Goal: Information Seeking & Learning: Learn about a topic

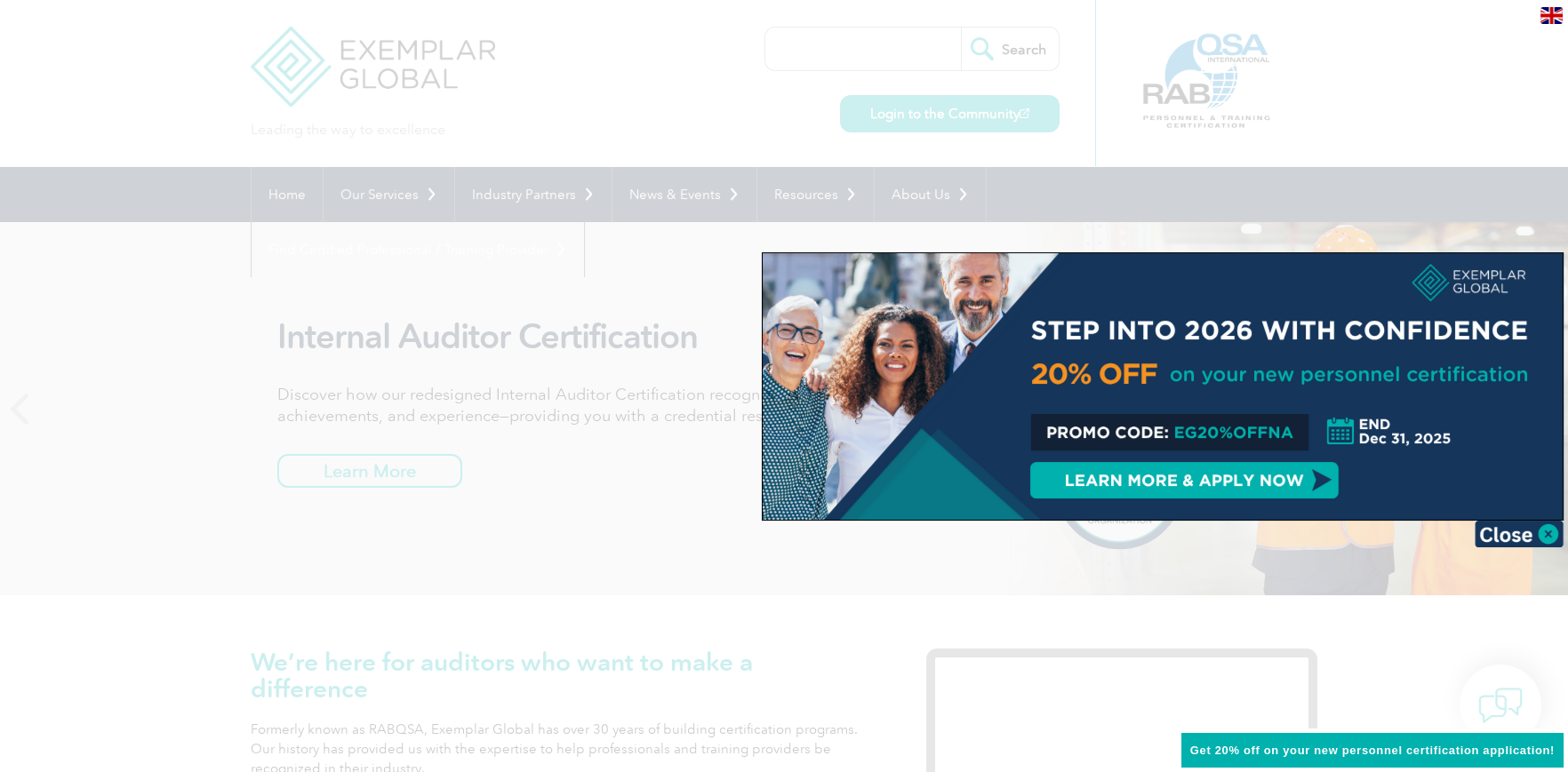
click at [1536, 537] on img at bounding box center [1519, 535] width 89 height 27
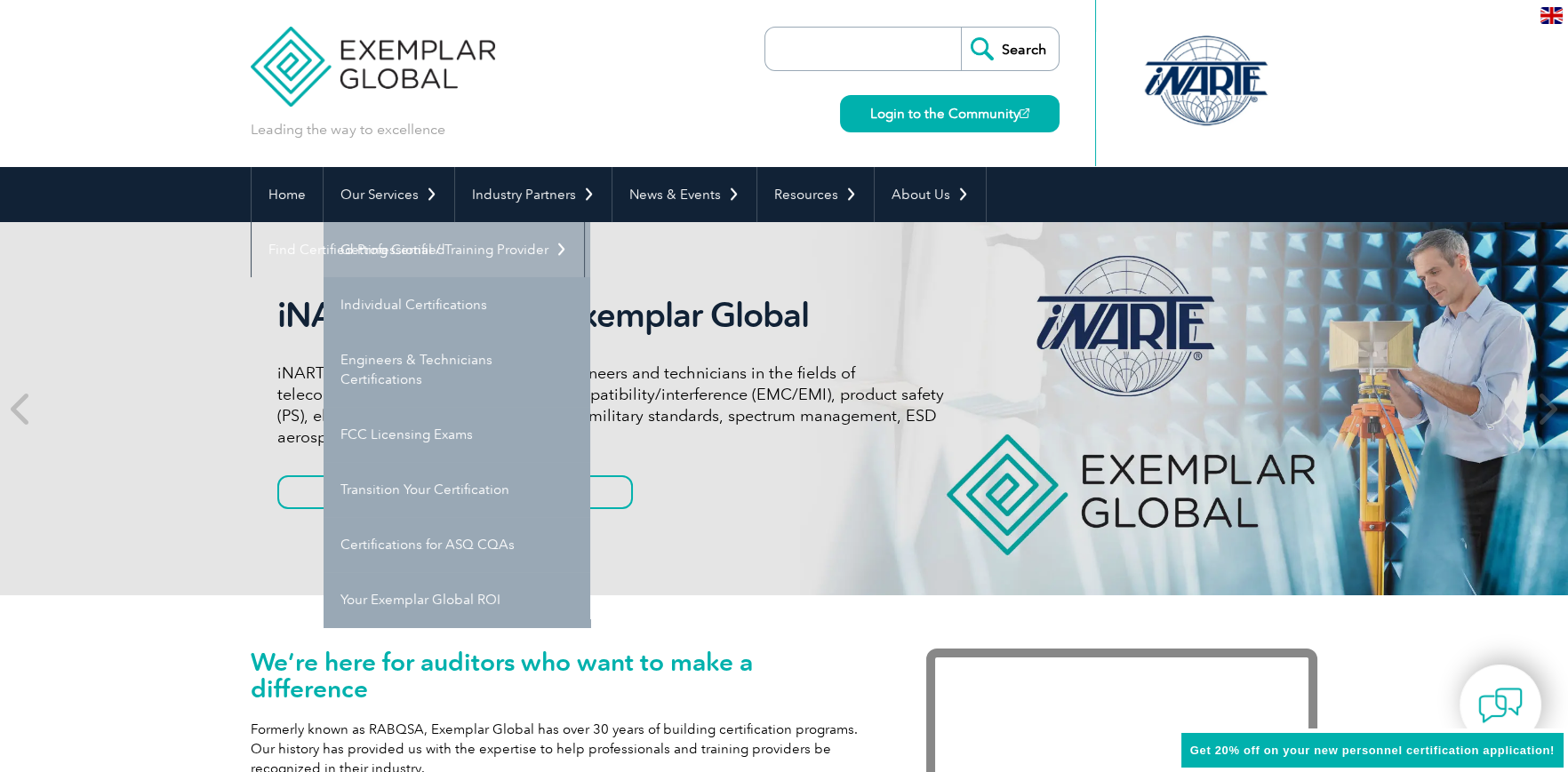
click at [401, 256] on link "Getting Certified" at bounding box center [456, 249] width 266 height 55
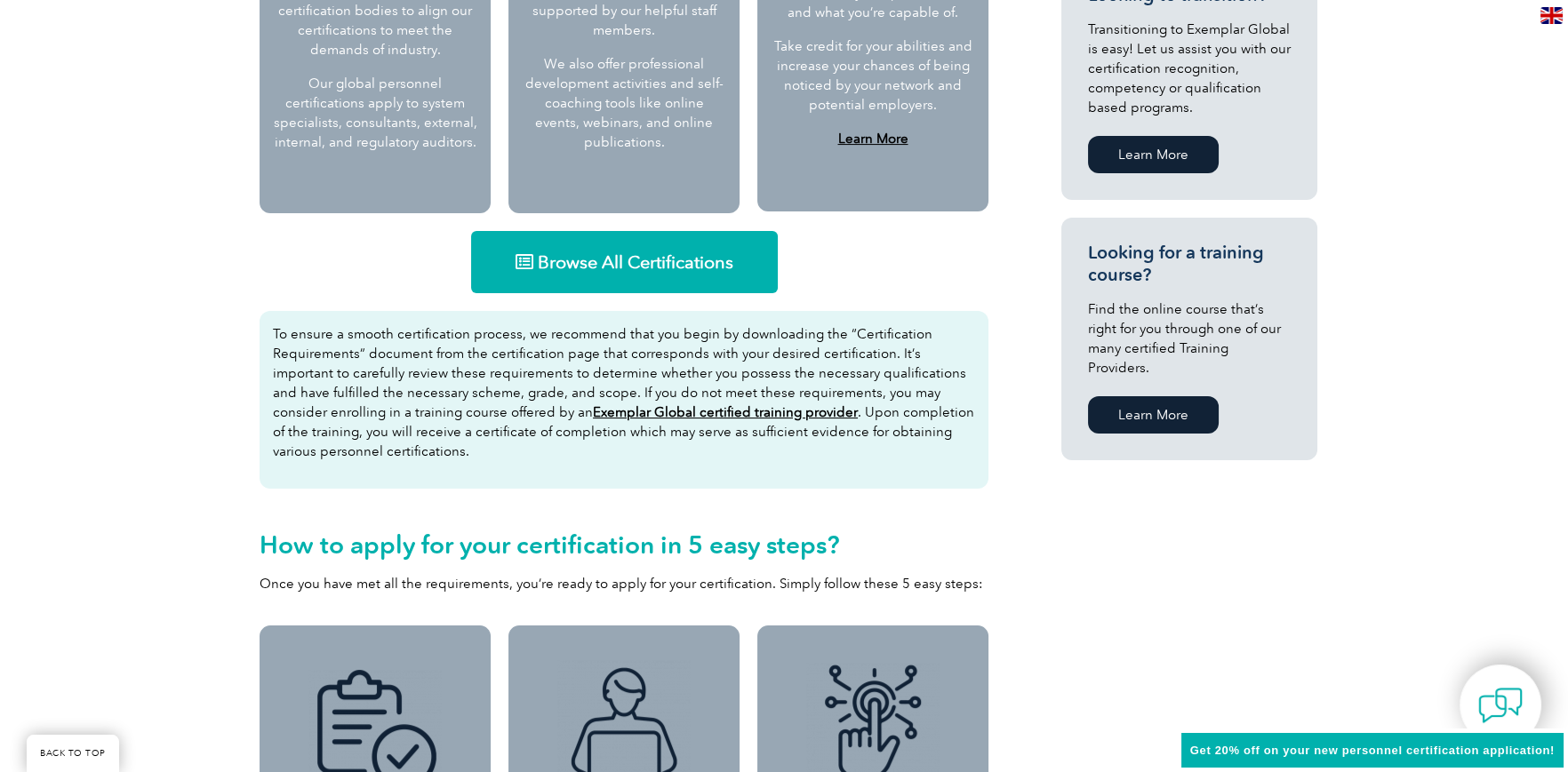
scroll to position [1066, 0]
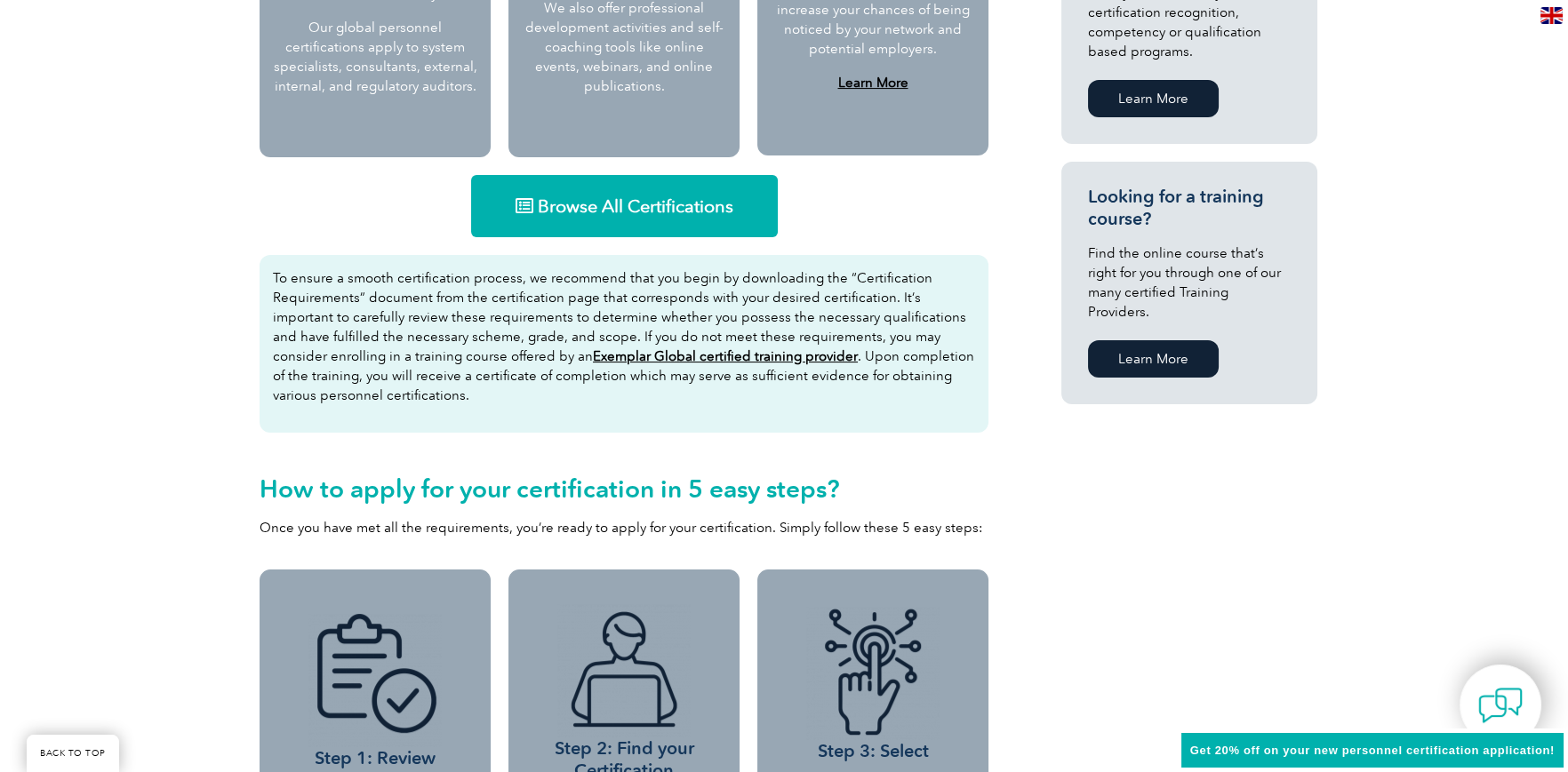
click at [651, 208] on span "Browse All Certifications" at bounding box center [636, 207] width 196 height 18
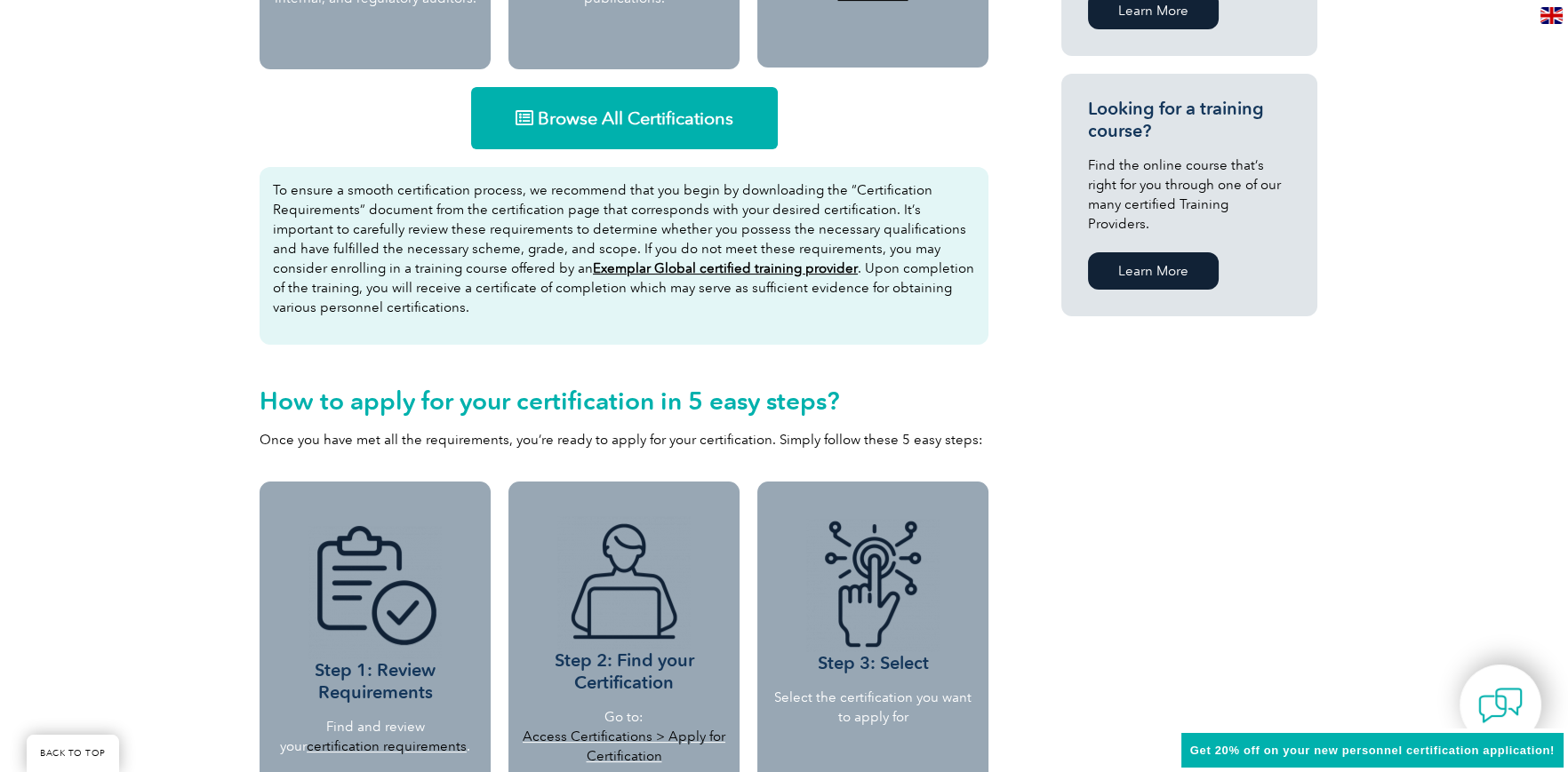
scroll to position [1510, 0]
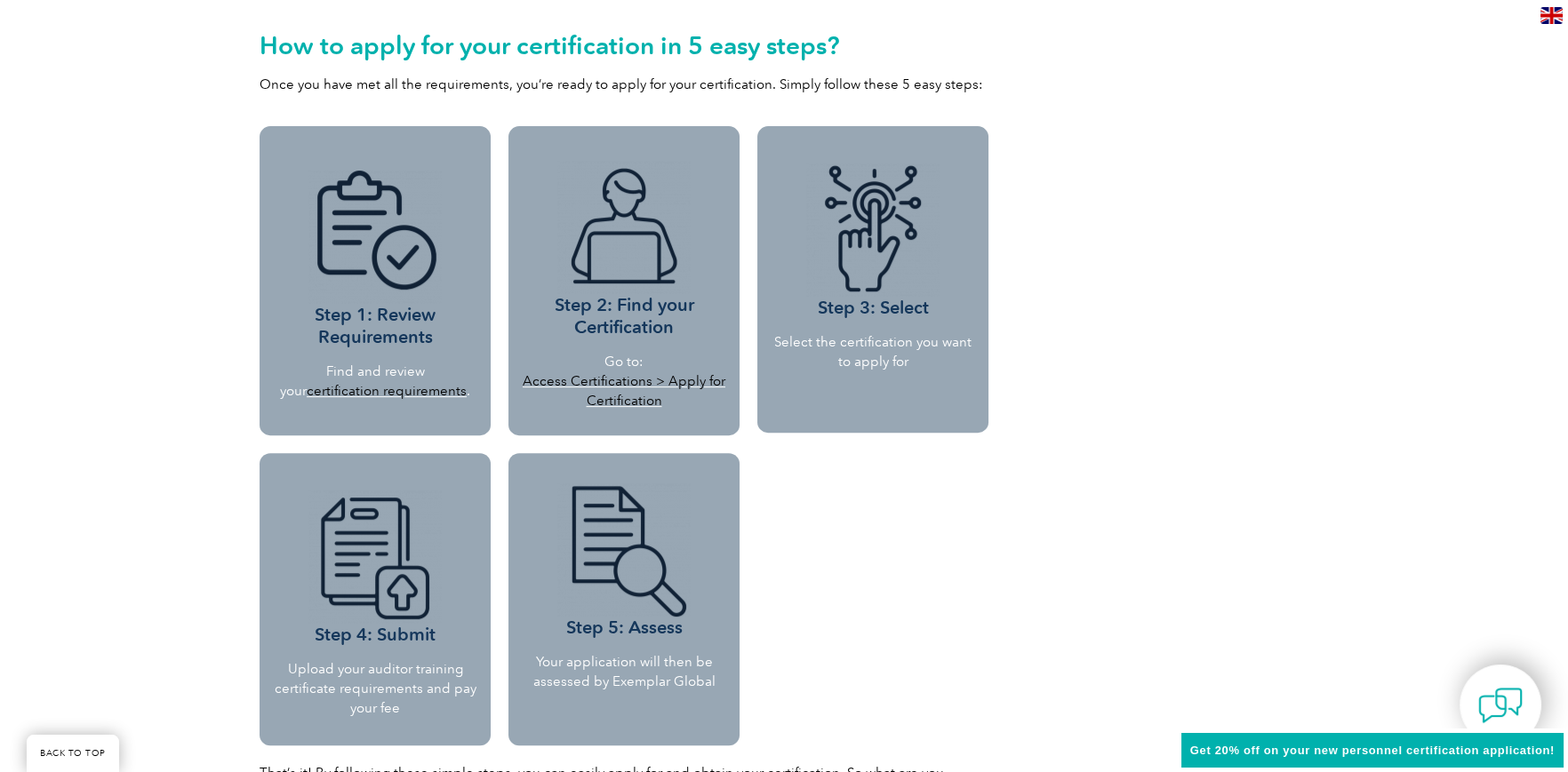
click at [356, 389] on link "certification requirements" at bounding box center [387, 391] width 160 height 16
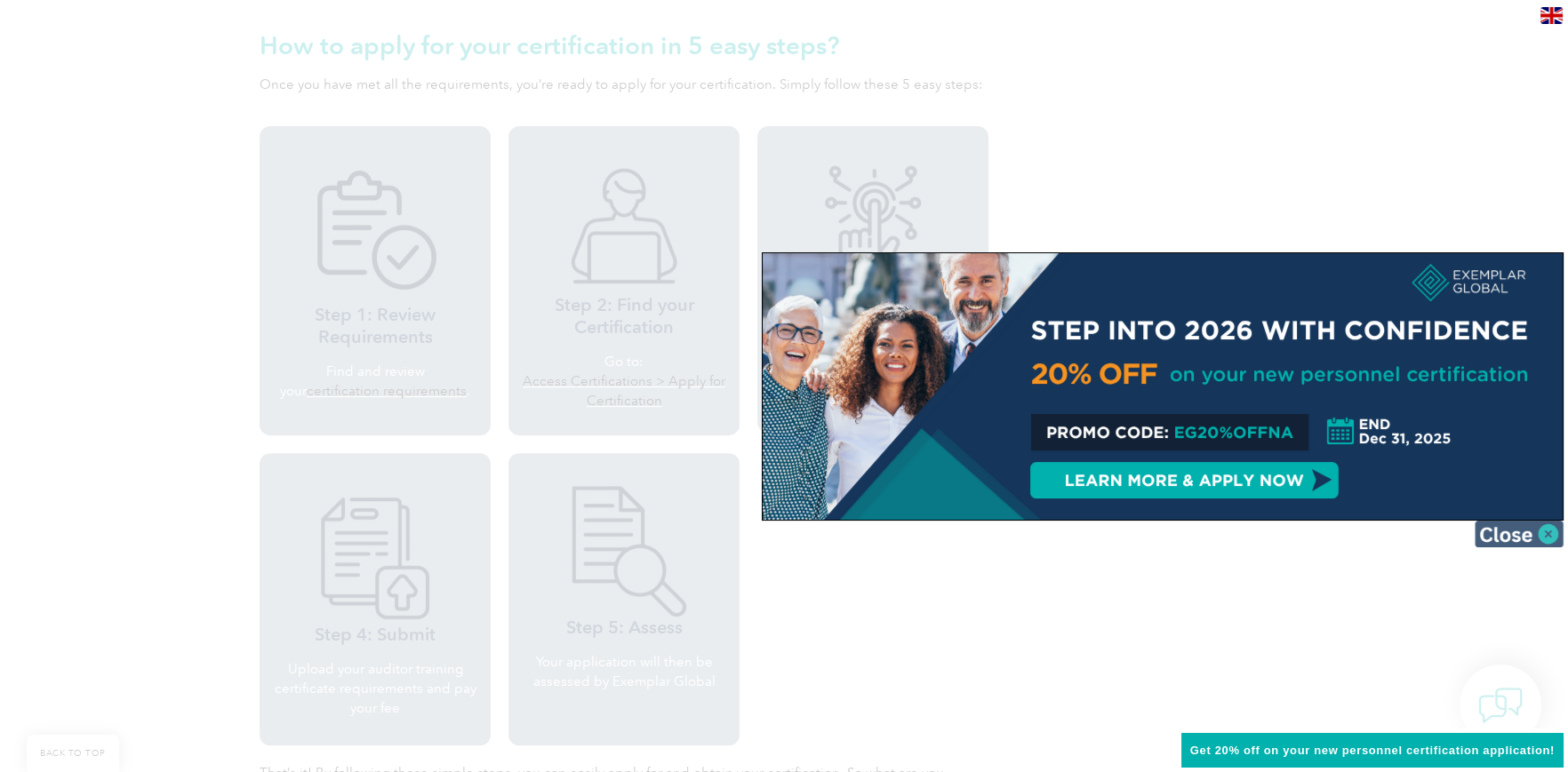
click at [1527, 525] on img at bounding box center [1519, 535] width 89 height 27
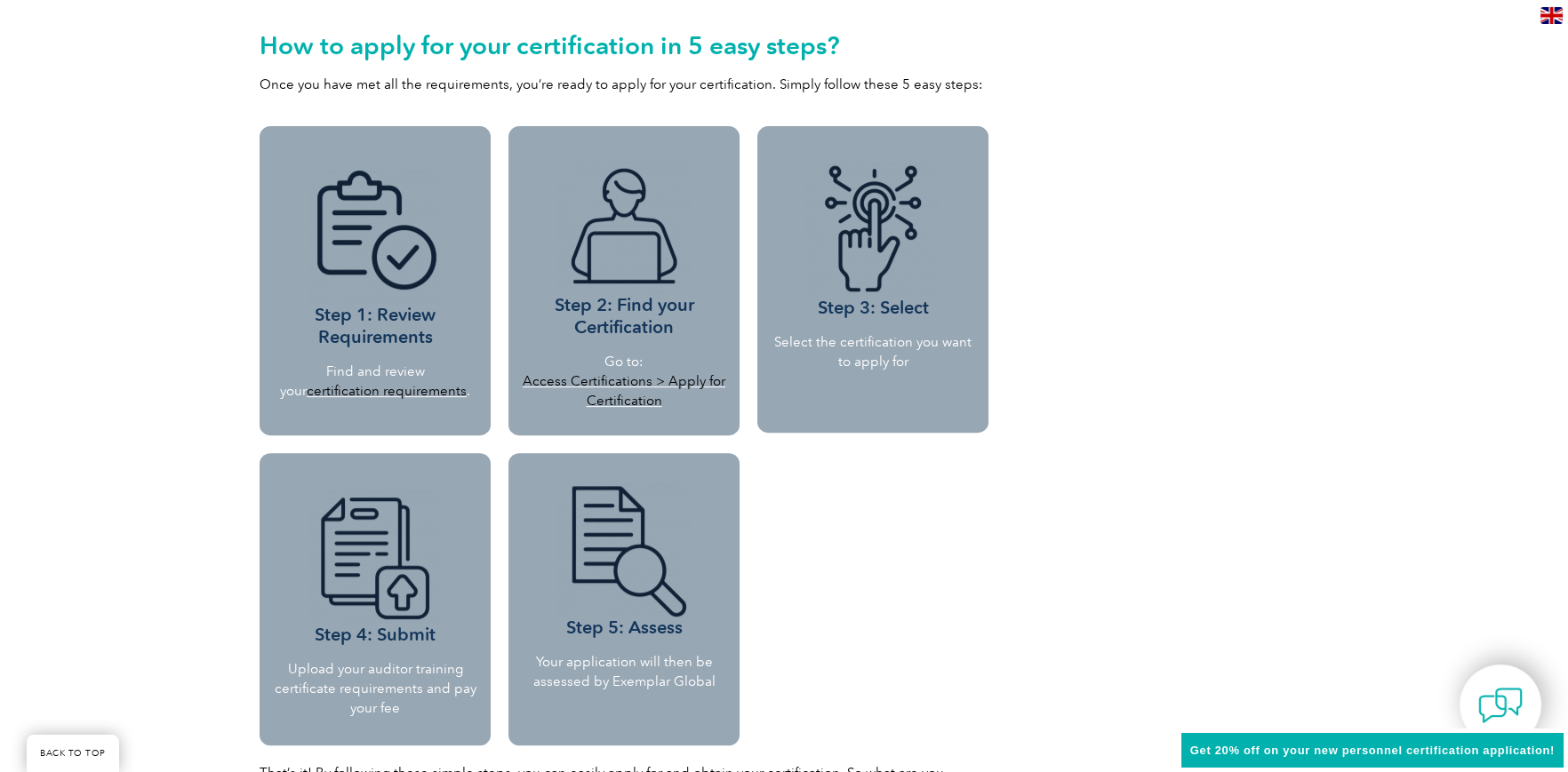
click at [626, 377] on link "Access Certifications > Apply for Certification" at bounding box center [624, 390] width 202 height 35
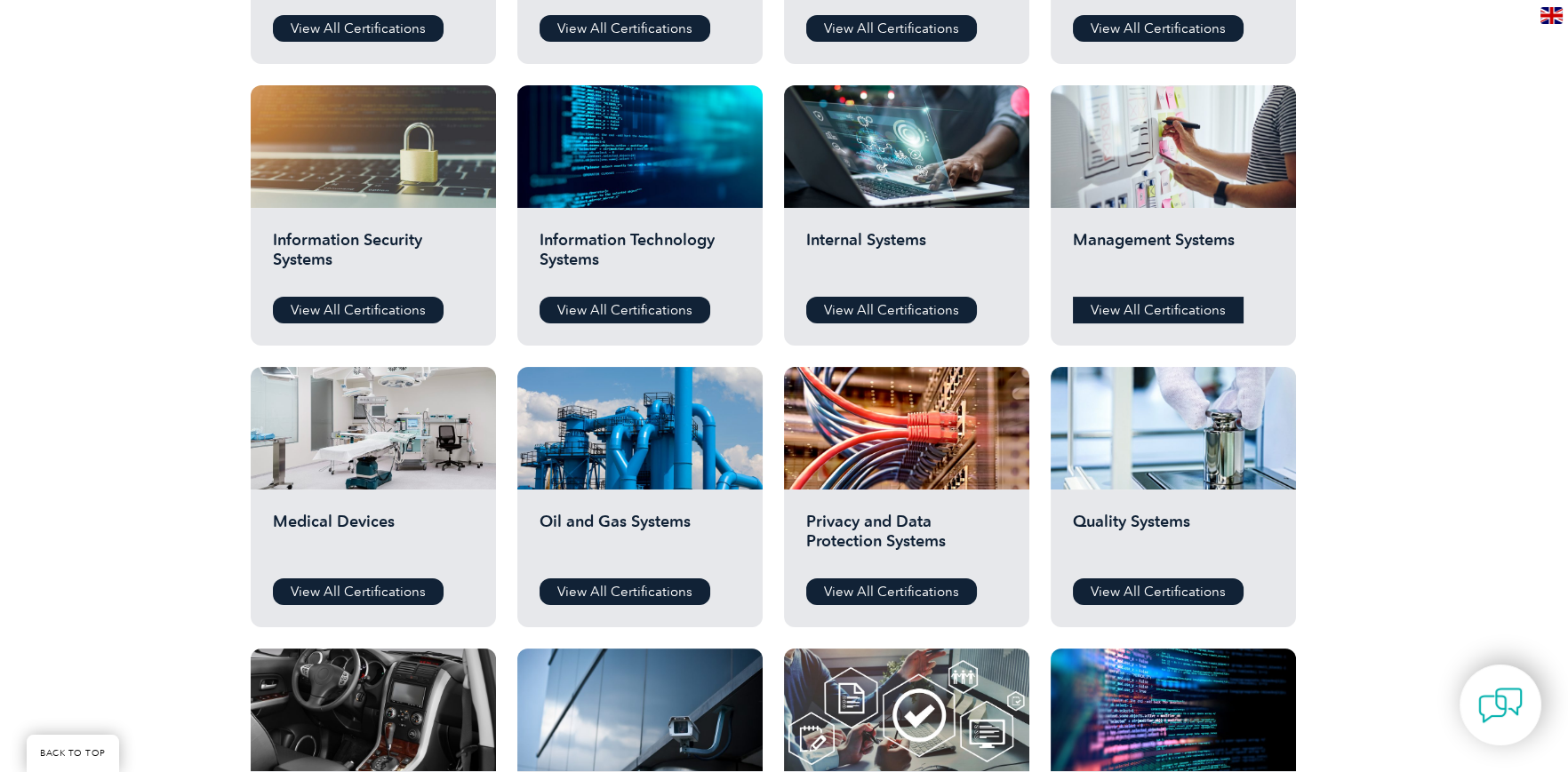
scroll to position [888, 0]
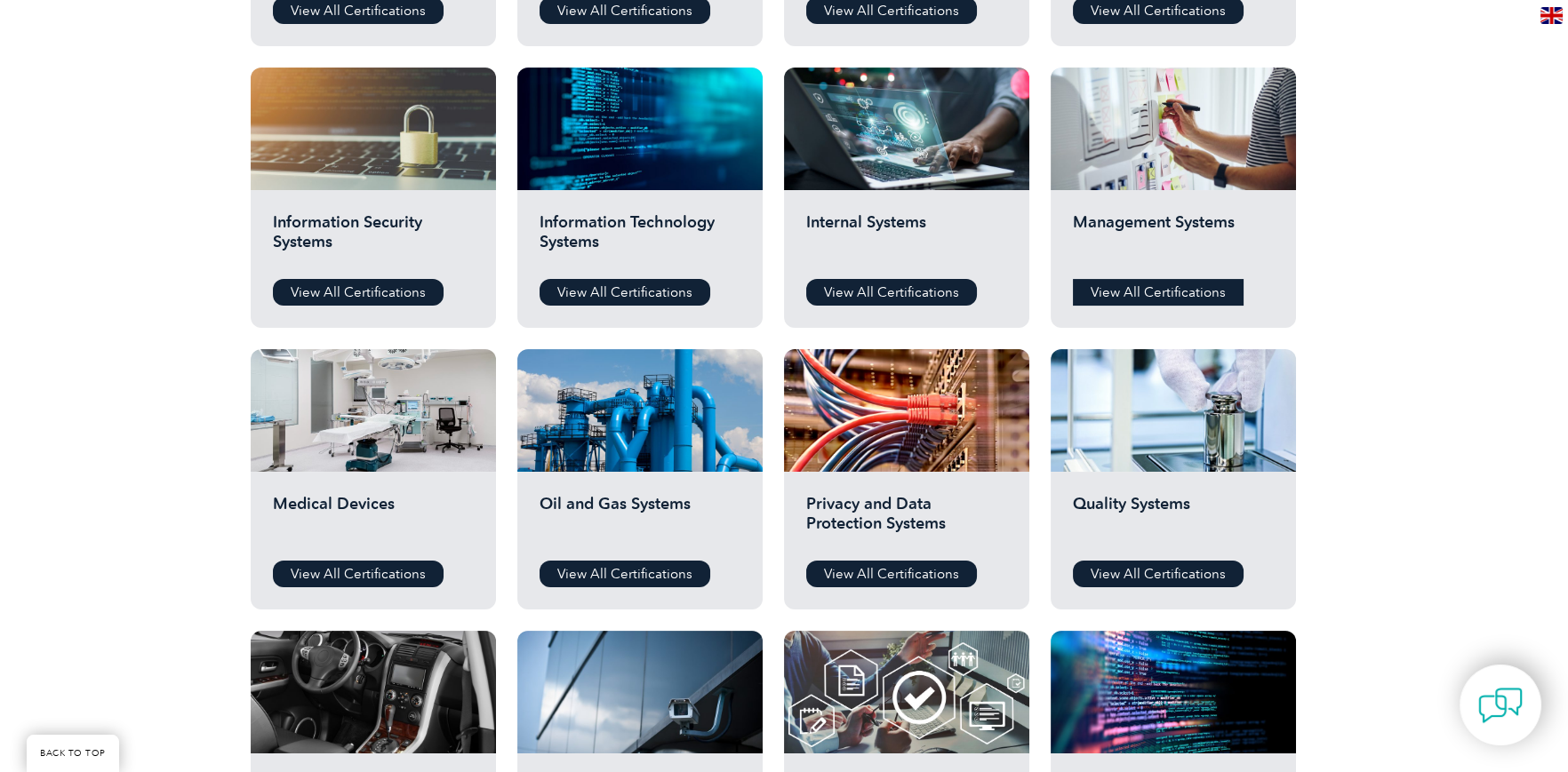
click at [1163, 291] on link "View All Certifications" at bounding box center [1158, 293] width 171 height 27
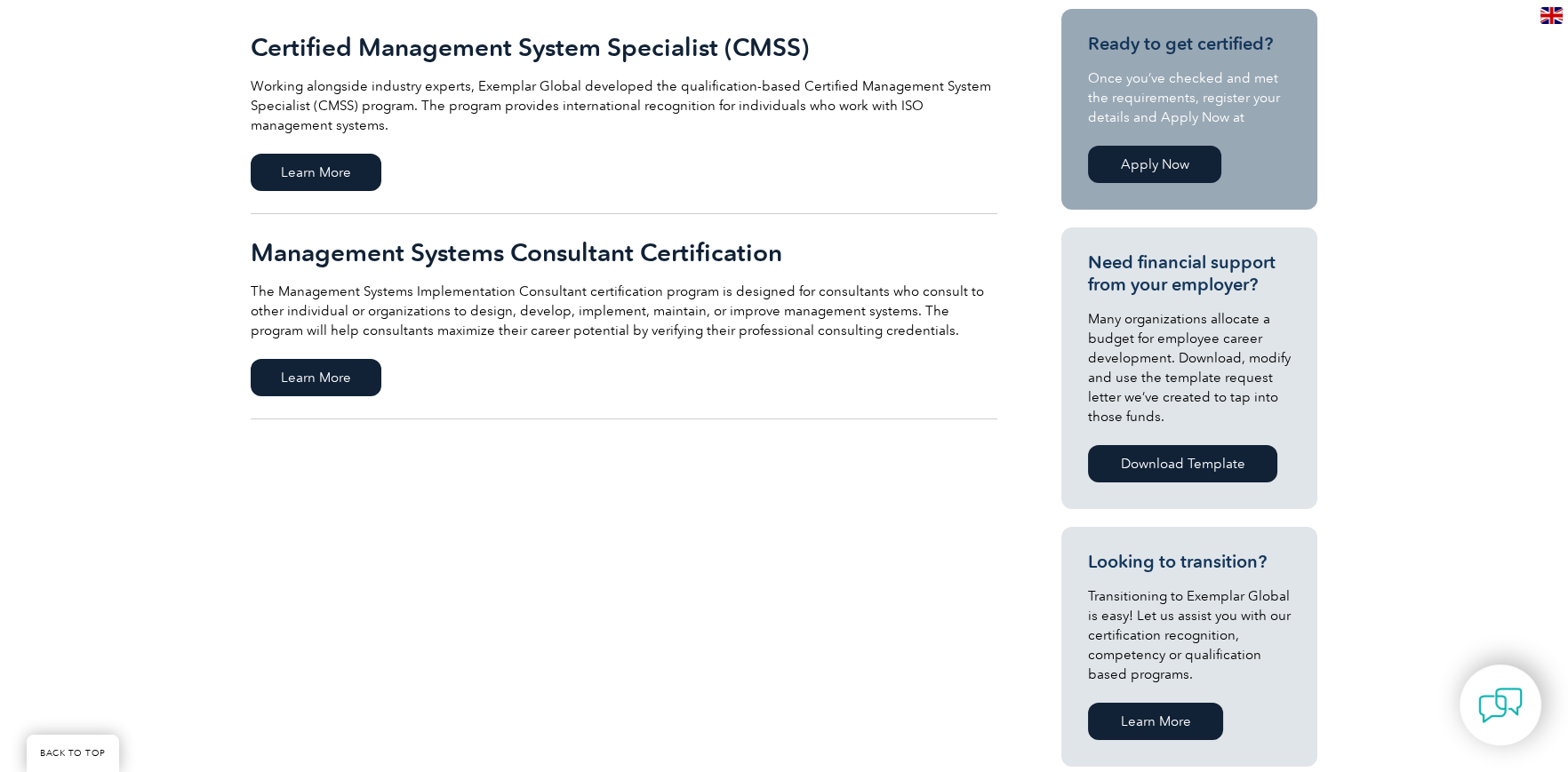
scroll to position [355, 0]
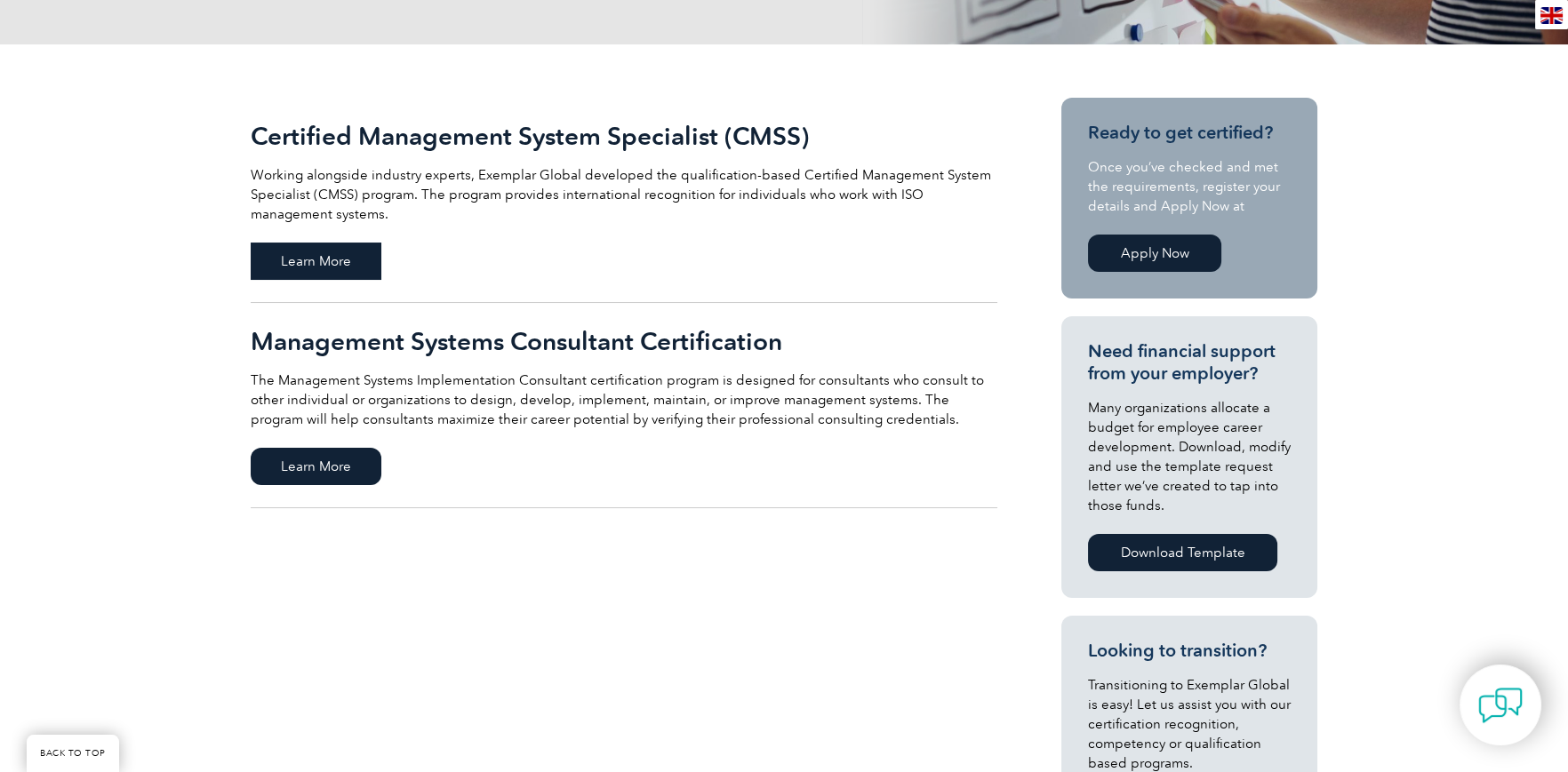
click at [301, 268] on span "Learn More" at bounding box center [316, 261] width 131 height 37
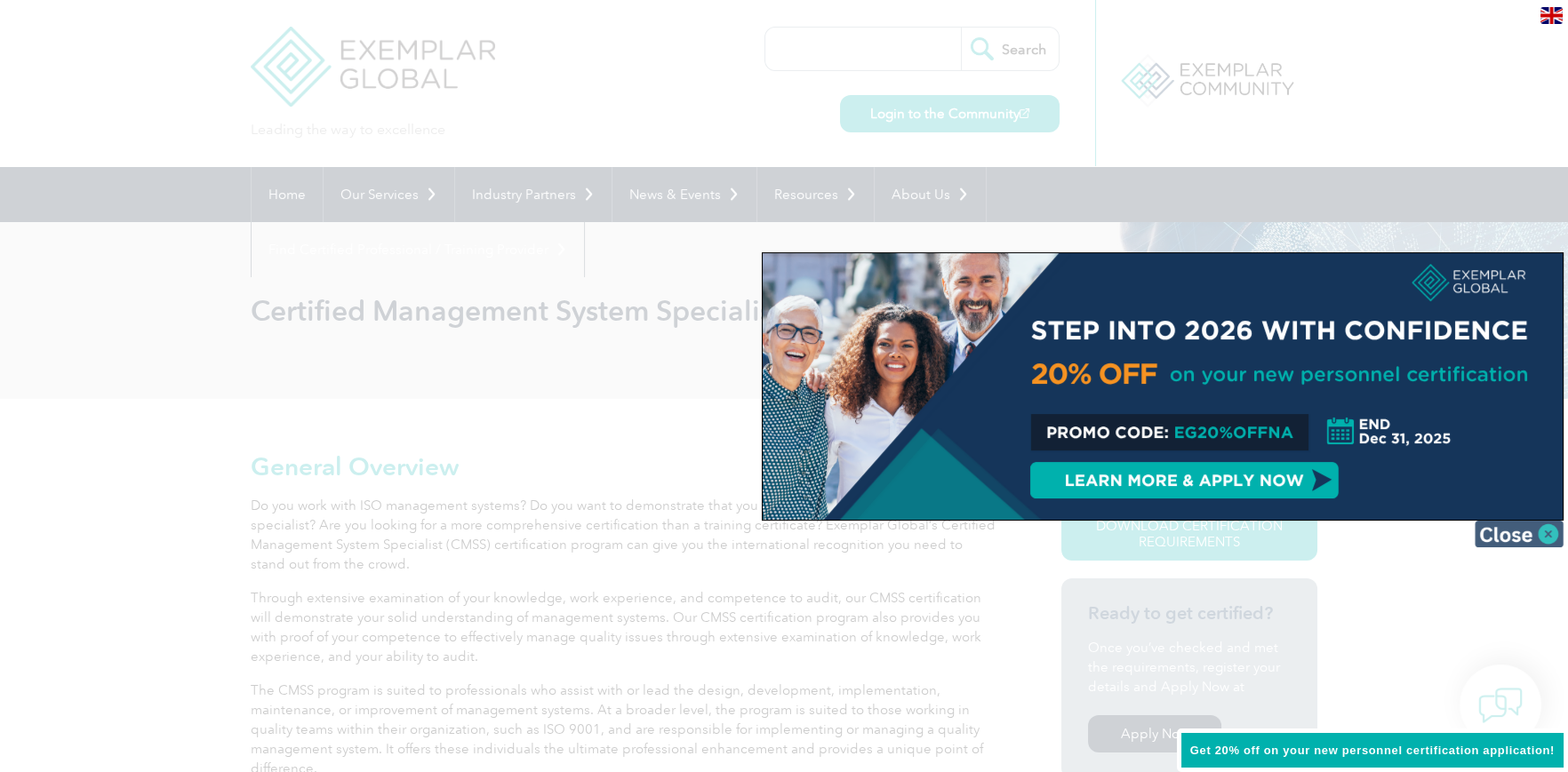
click at [1523, 526] on img at bounding box center [1519, 535] width 89 height 27
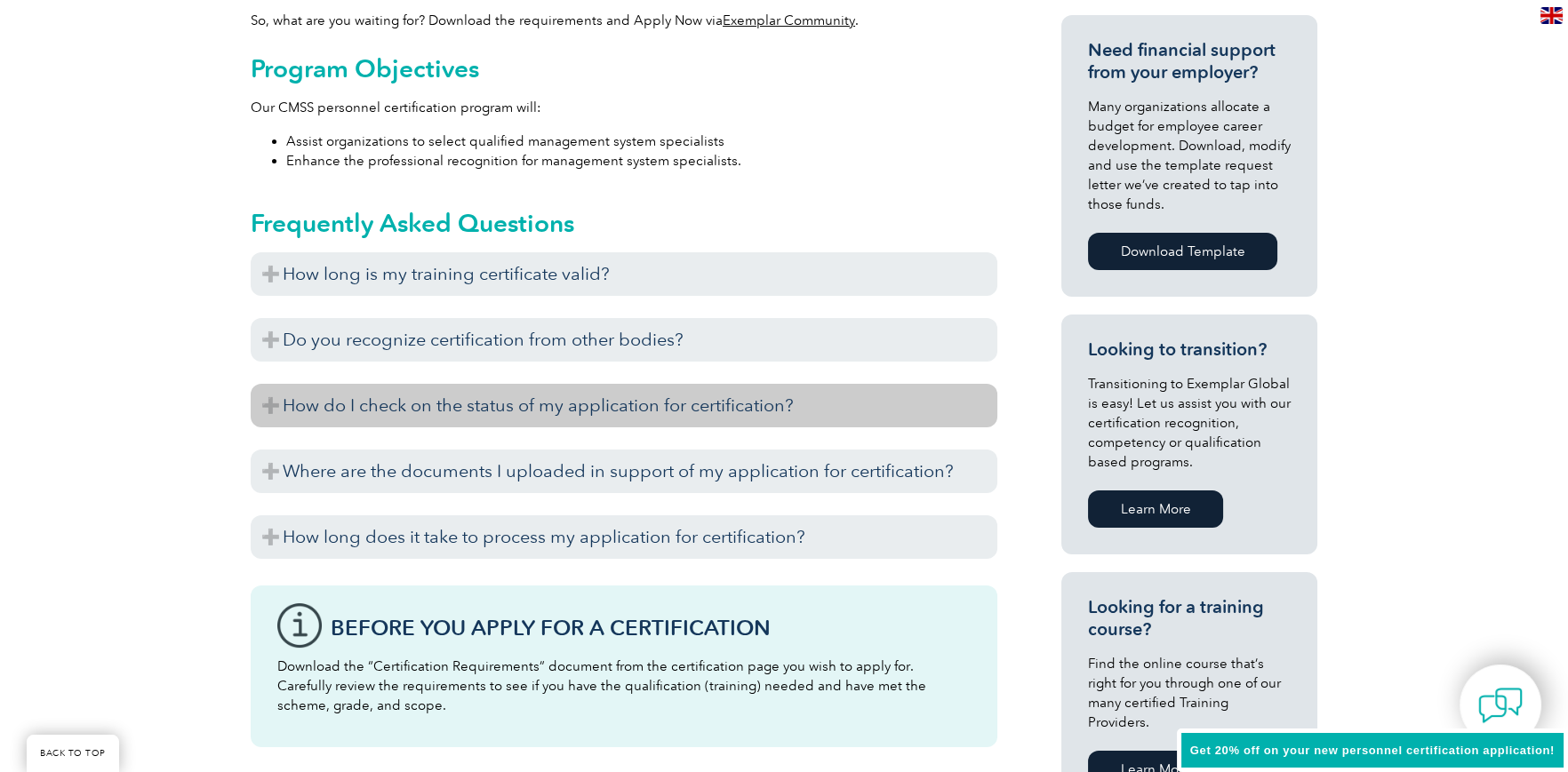
scroll to position [888, 0]
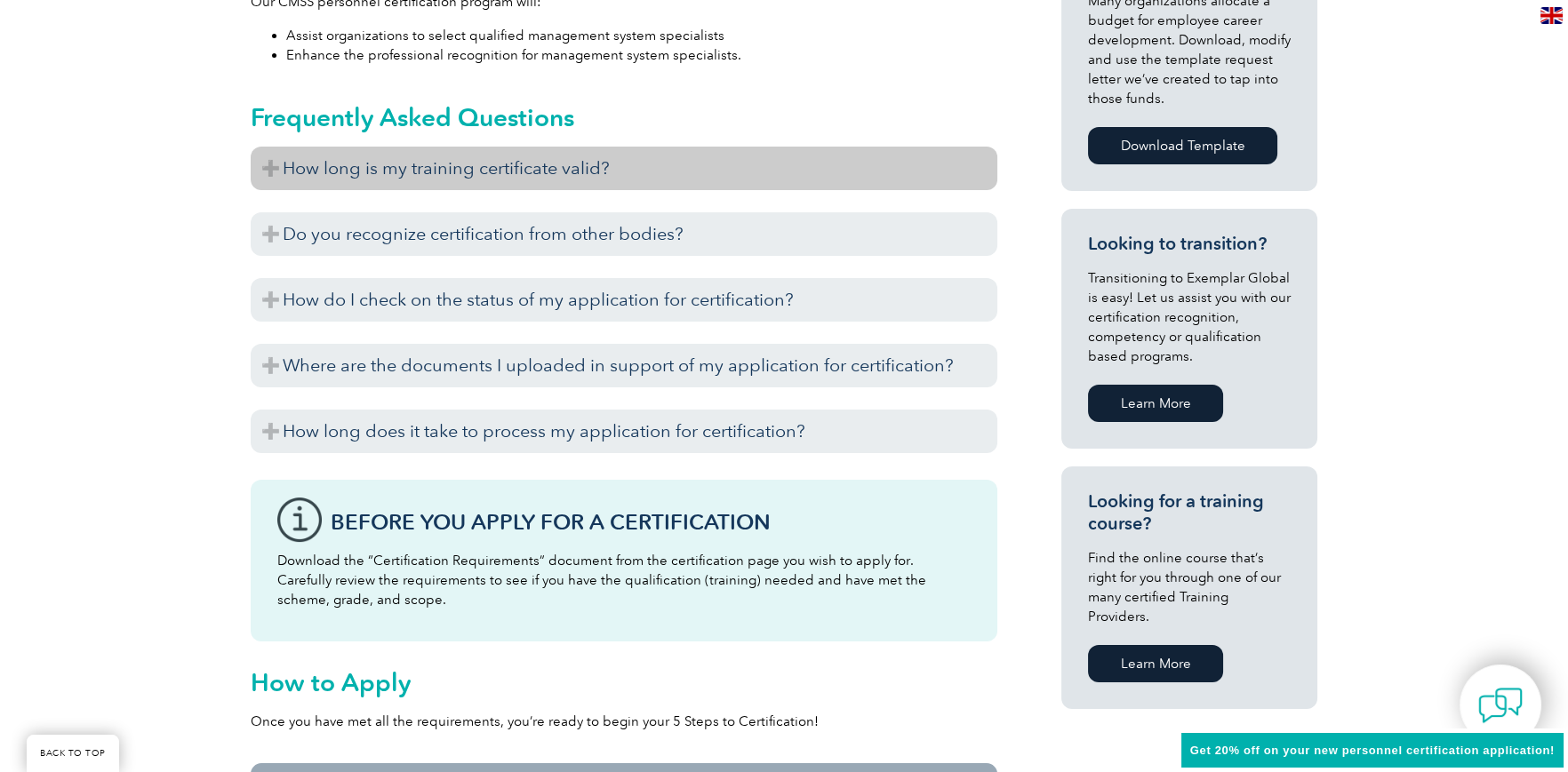
click at [523, 174] on h3 "How long is my training certificate valid?" at bounding box center [624, 168] width 747 height 43
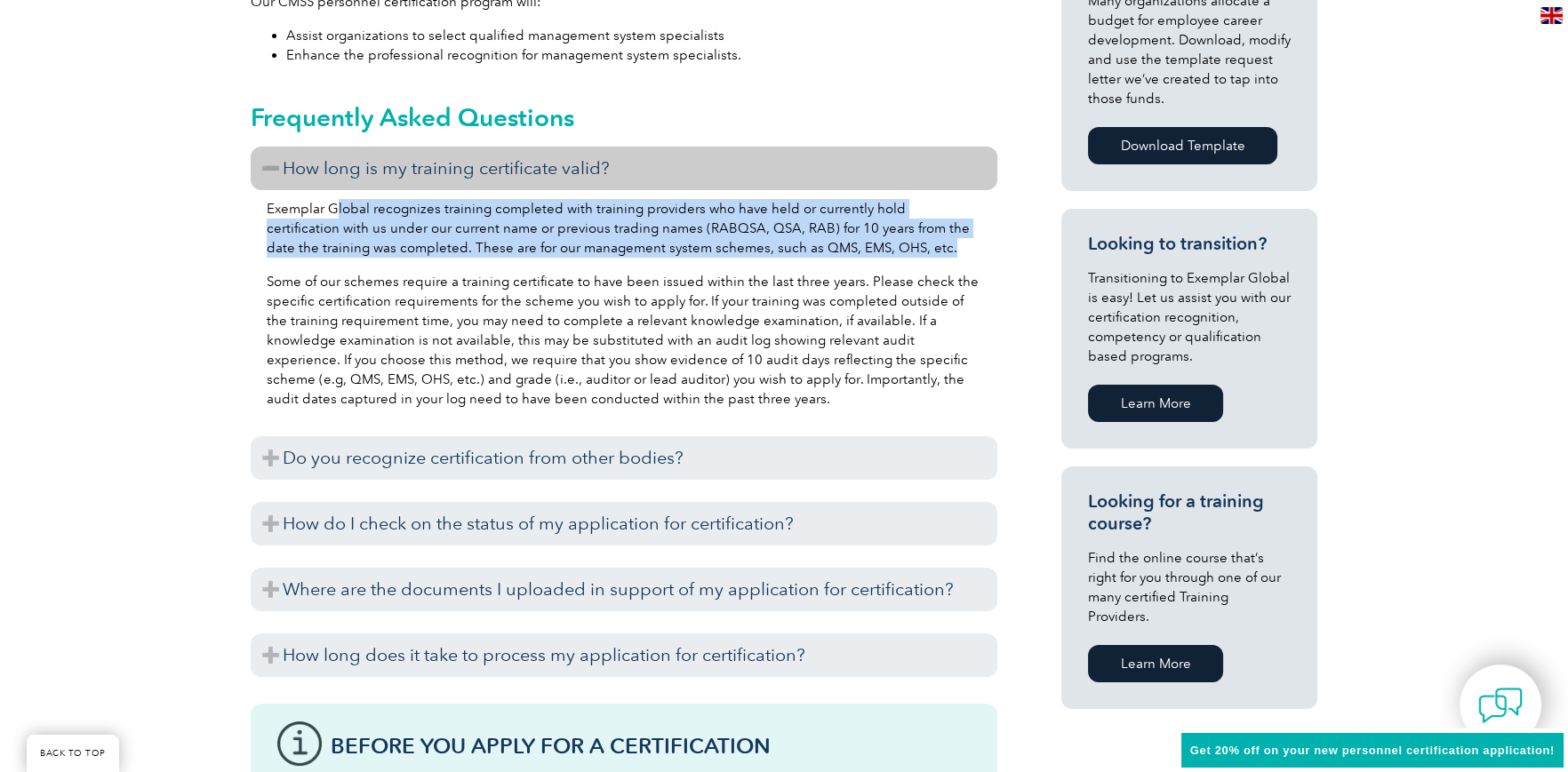
drag, startPoint x: 333, startPoint y: 208, endPoint x: 918, endPoint y: 242, distance: 586.0
click at [916, 242] on p "Exemplar Global recognizes training completed with training providers who have …" at bounding box center [623, 228] width 714 height 59
click at [922, 248] on p "Exemplar Global recognizes training completed with training providers who have …" at bounding box center [623, 228] width 714 height 59
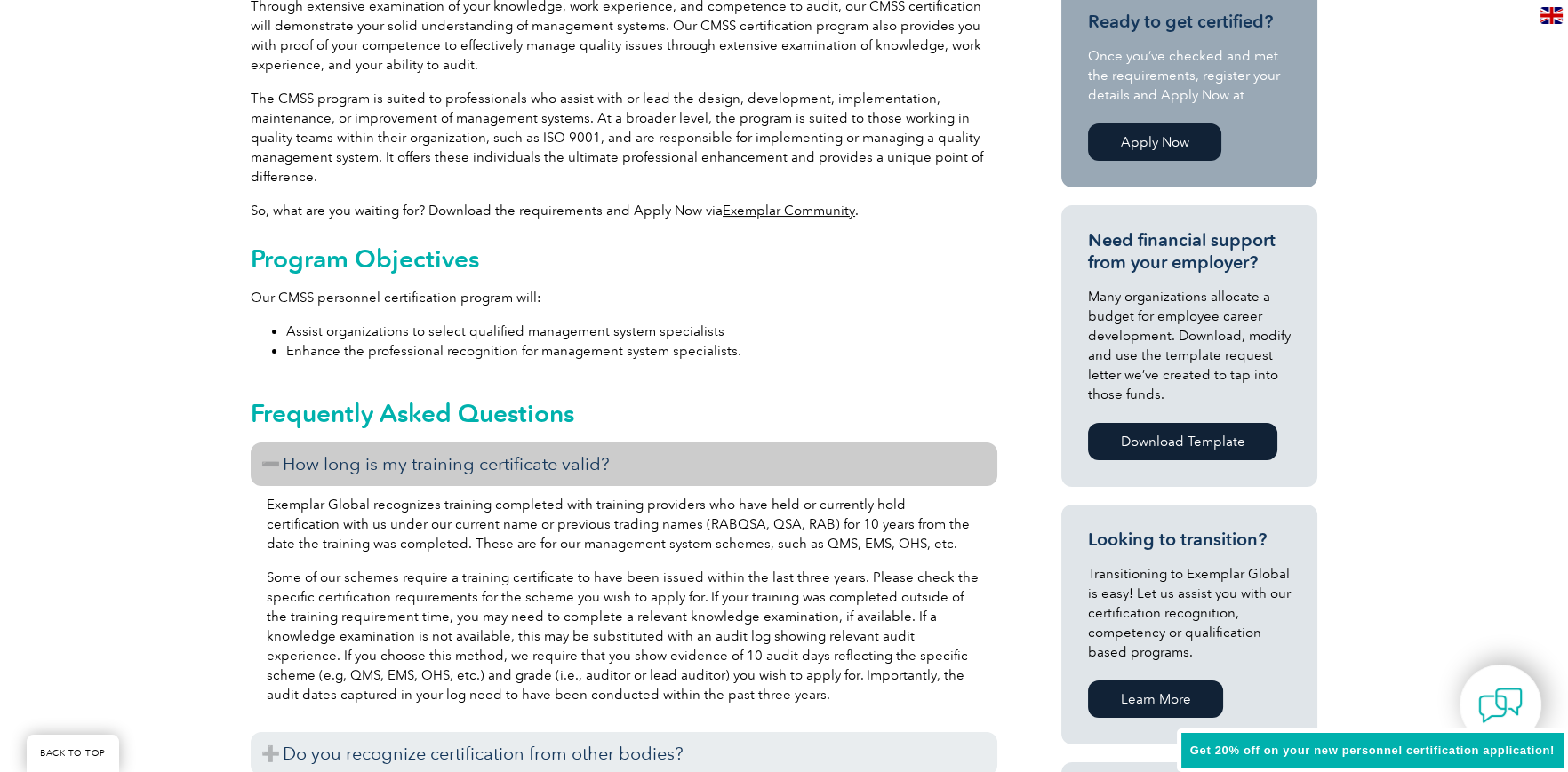
scroll to position [0, 0]
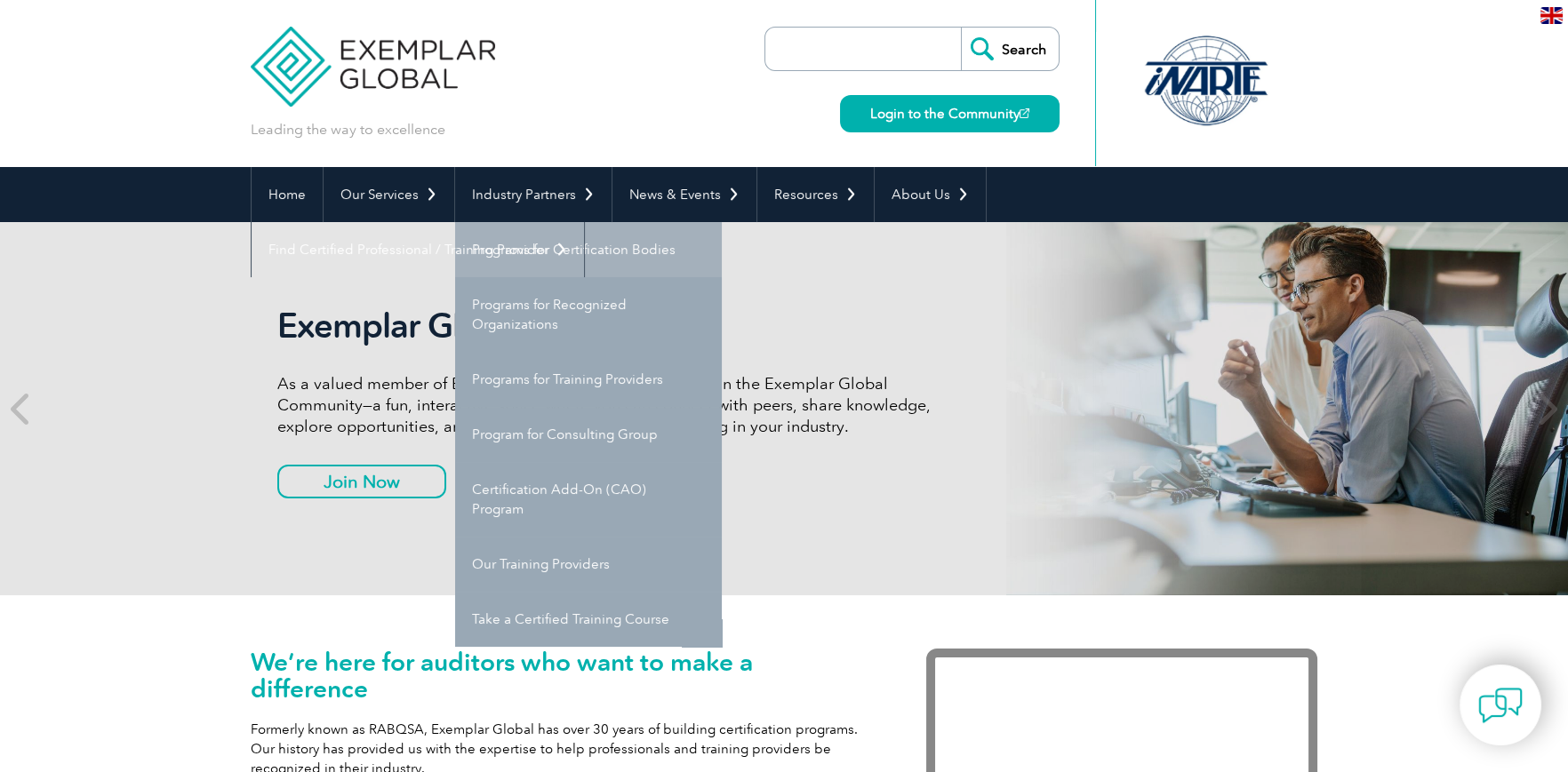
click at [568, 256] on link "Programs for Certification Bodies" at bounding box center [588, 249] width 266 height 55
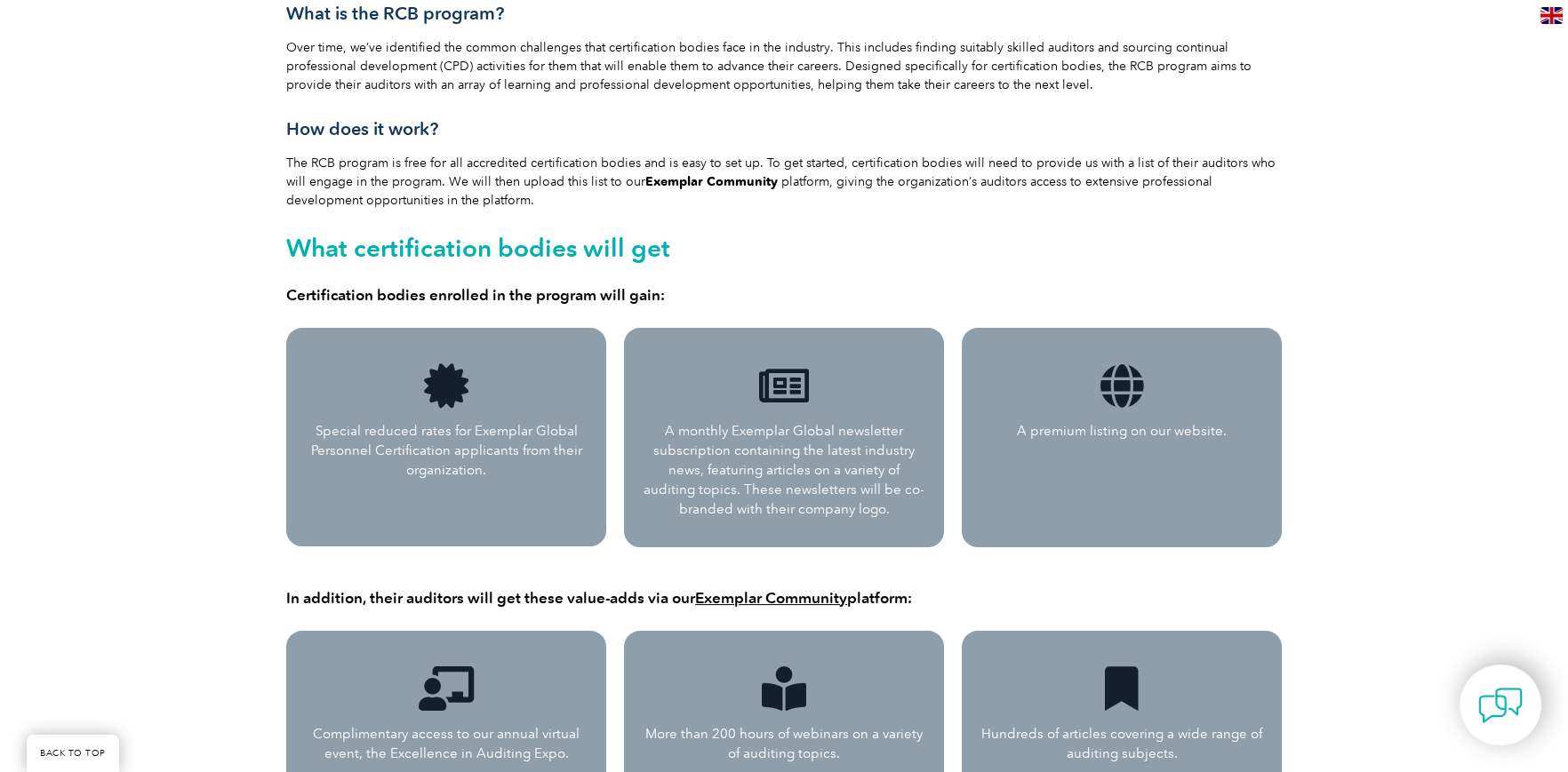
scroll to position [711, 0]
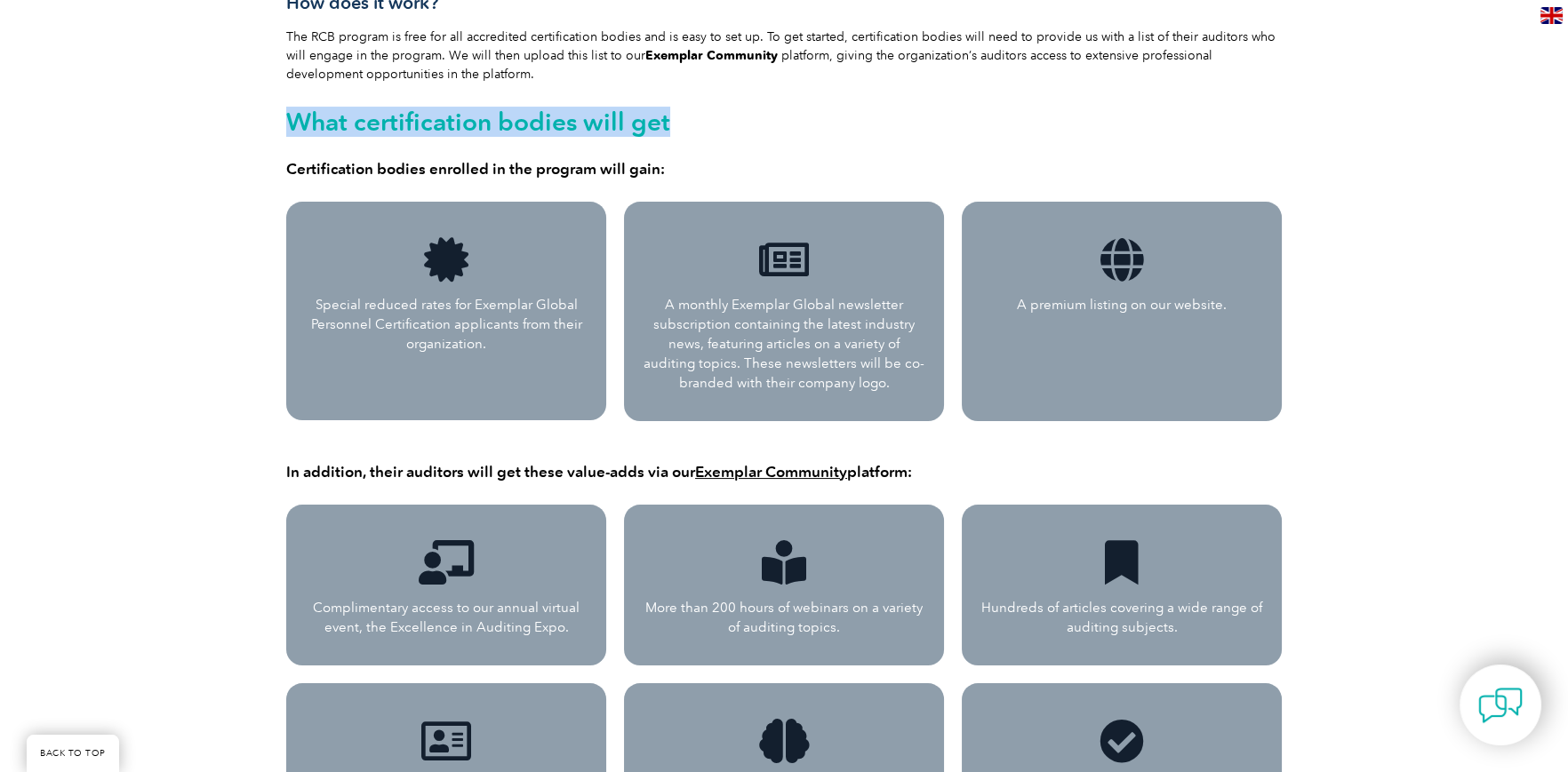
drag, startPoint x: 292, startPoint y: 124, endPoint x: 664, endPoint y: 132, distance: 372.1
click at [664, 132] on h2 "What certification bodies will get" at bounding box center [784, 121] width 995 height 28
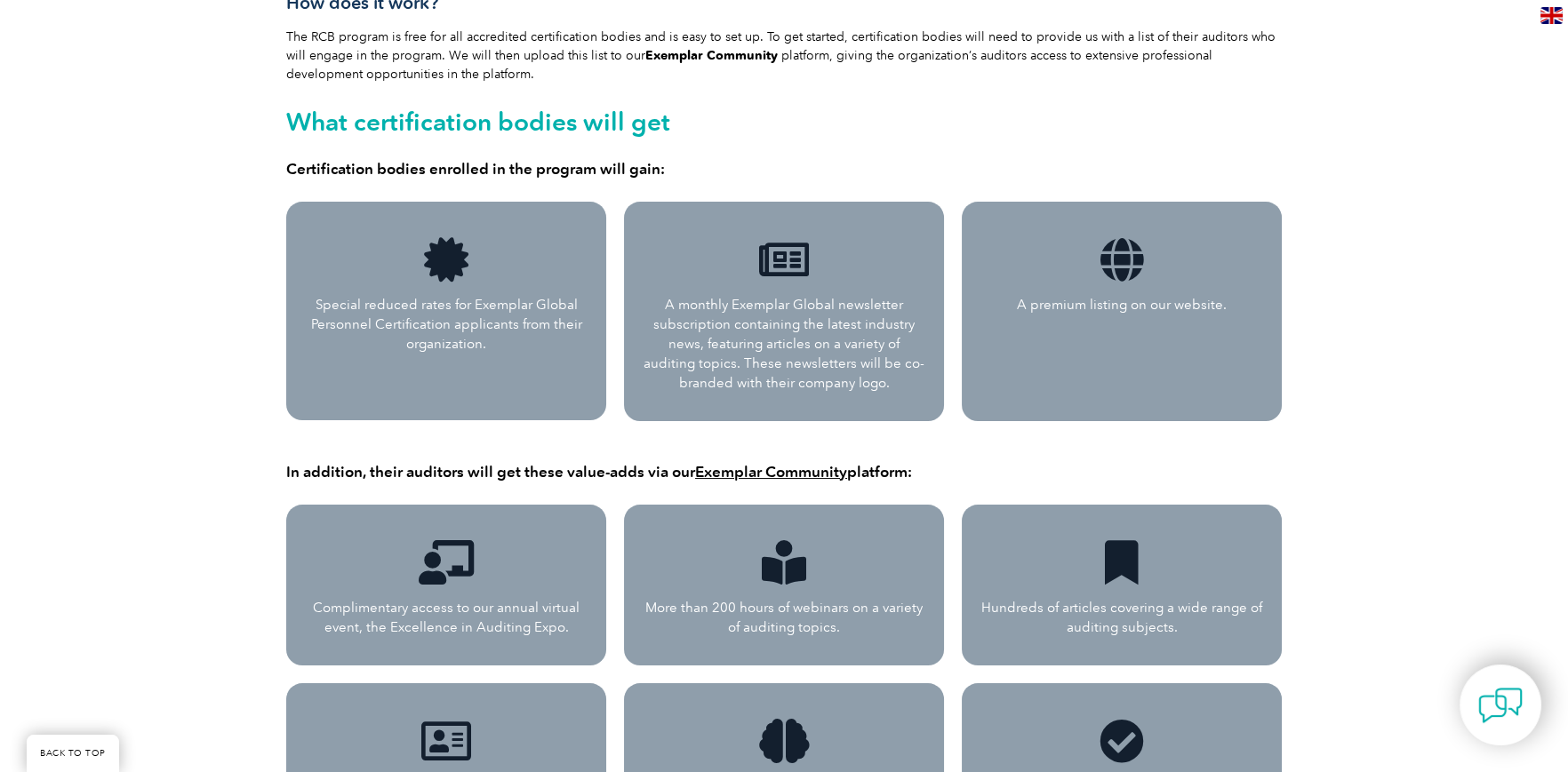
click at [596, 166] on h4 "Certification bodies enrolled in the program will gain:" at bounding box center [784, 169] width 995 height 18
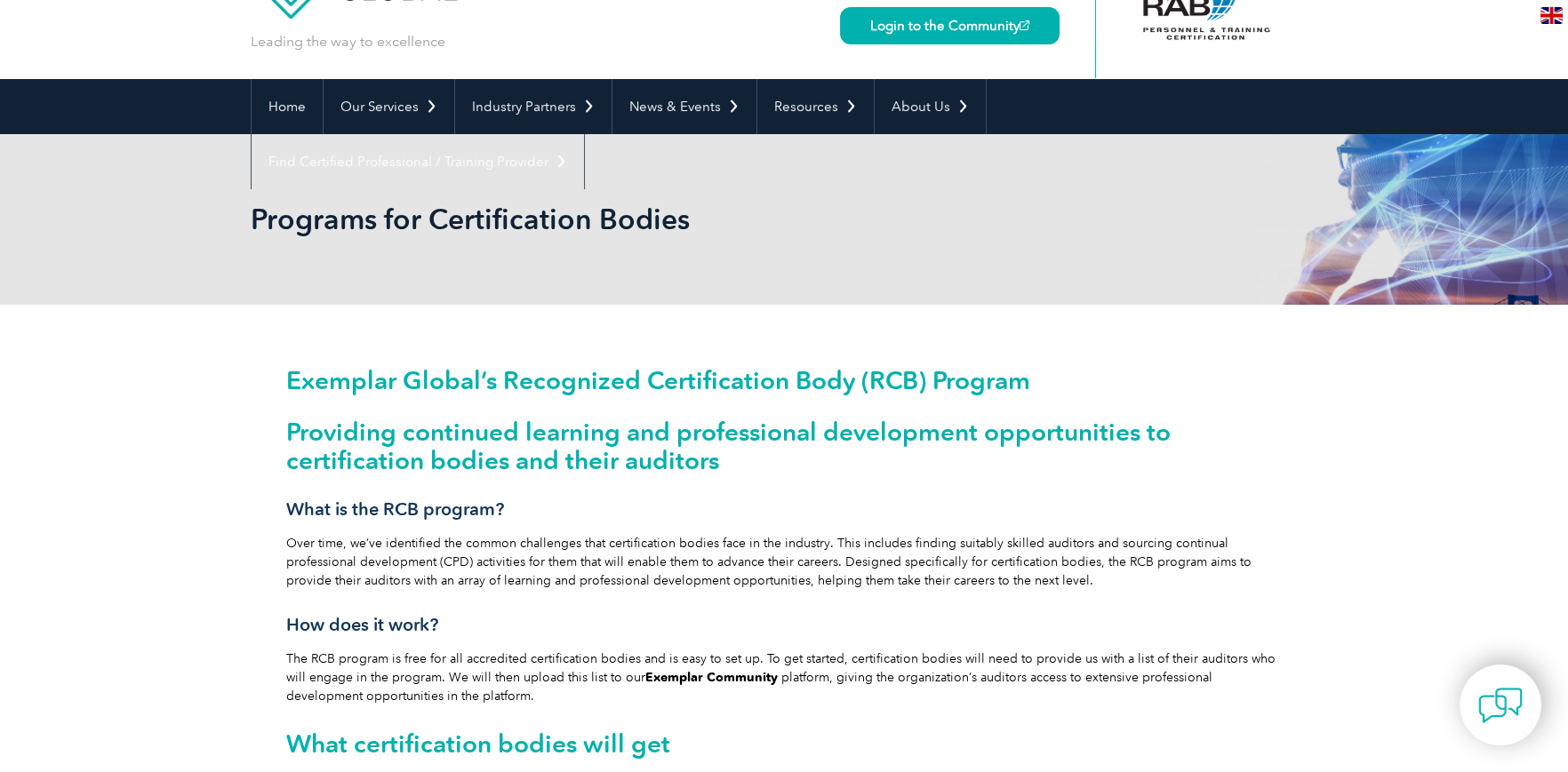
scroll to position [0, 0]
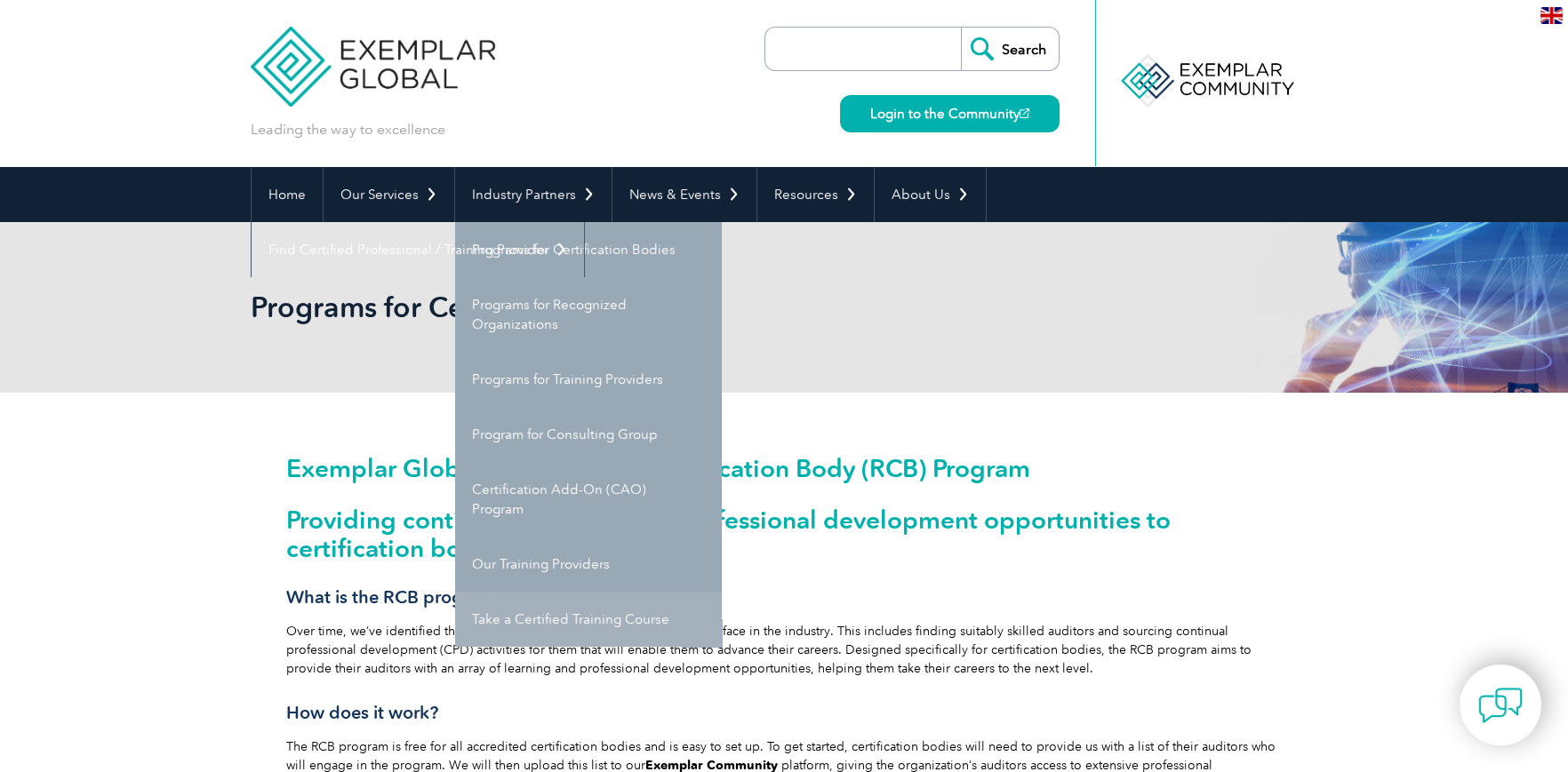
click at [545, 623] on link "Take a Certified Training Course" at bounding box center [588, 619] width 266 height 55
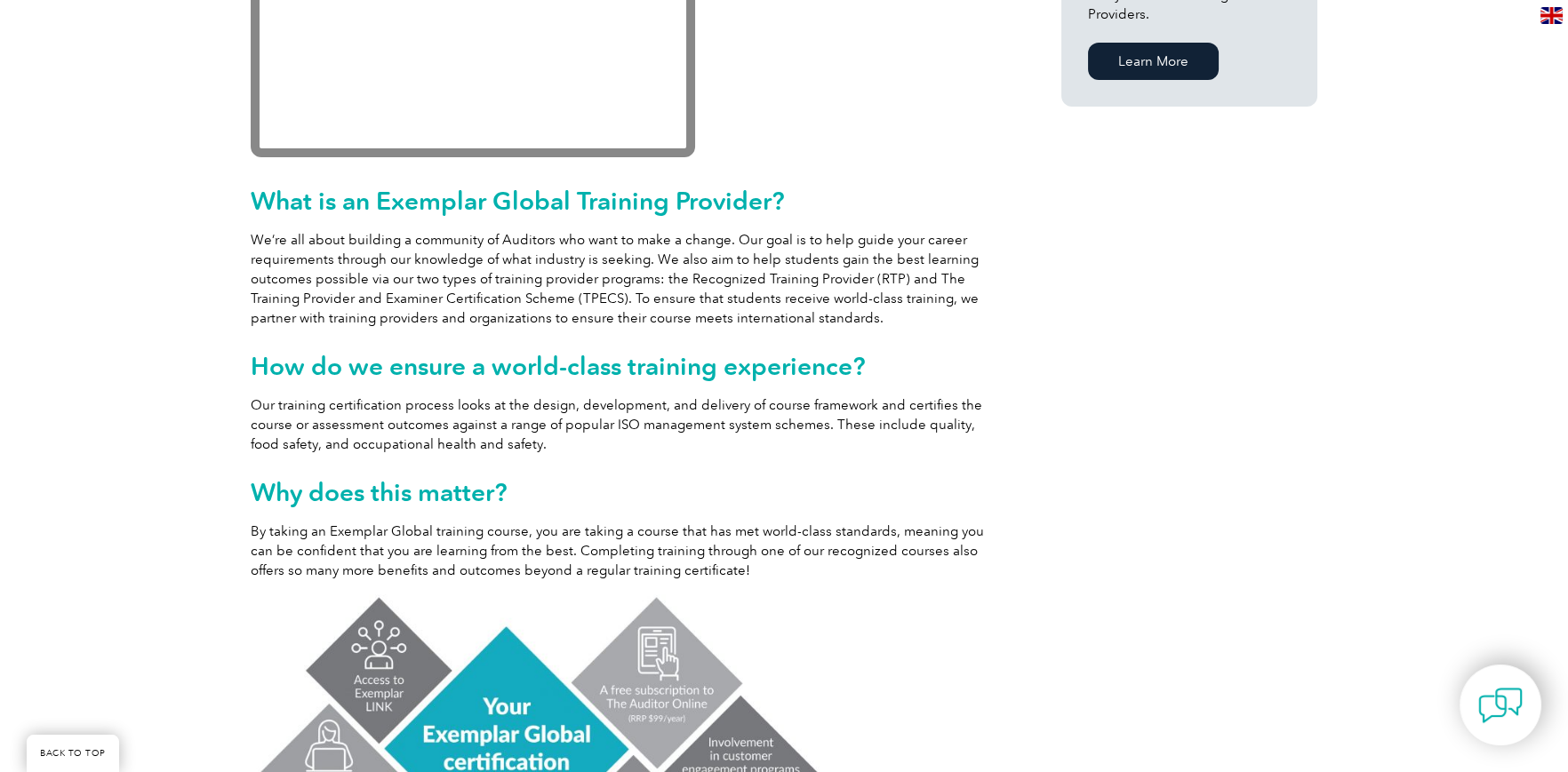
scroll to position [888, 0]
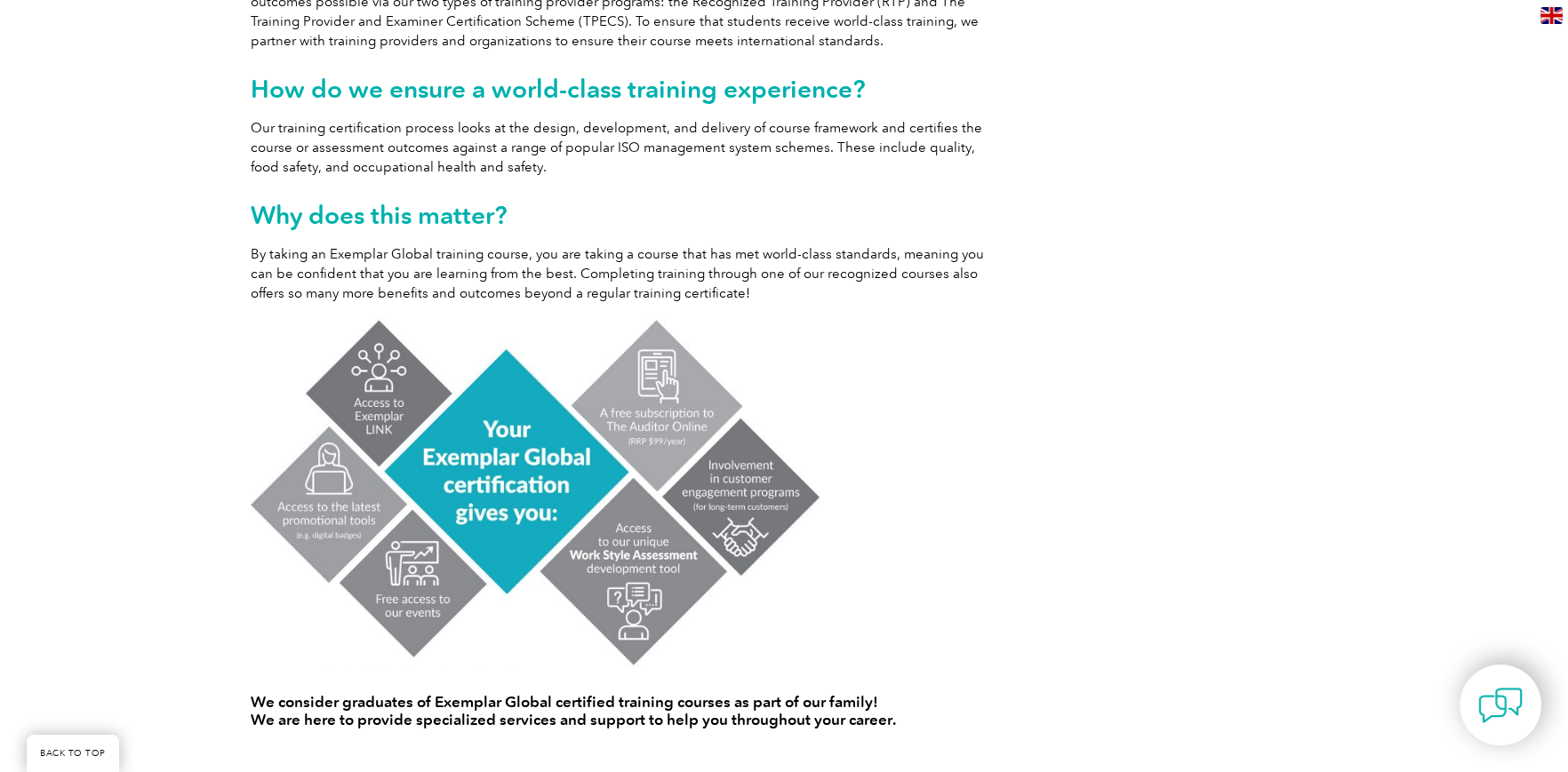
click at [478, 214] on h2 "Why does this matter?" at bounding box center [624, 214] width 747 height 28
click at [458, 98] on h2 "How do we ensure a world-class training experience?" at bounding box center [624, 88] width 747 height 28
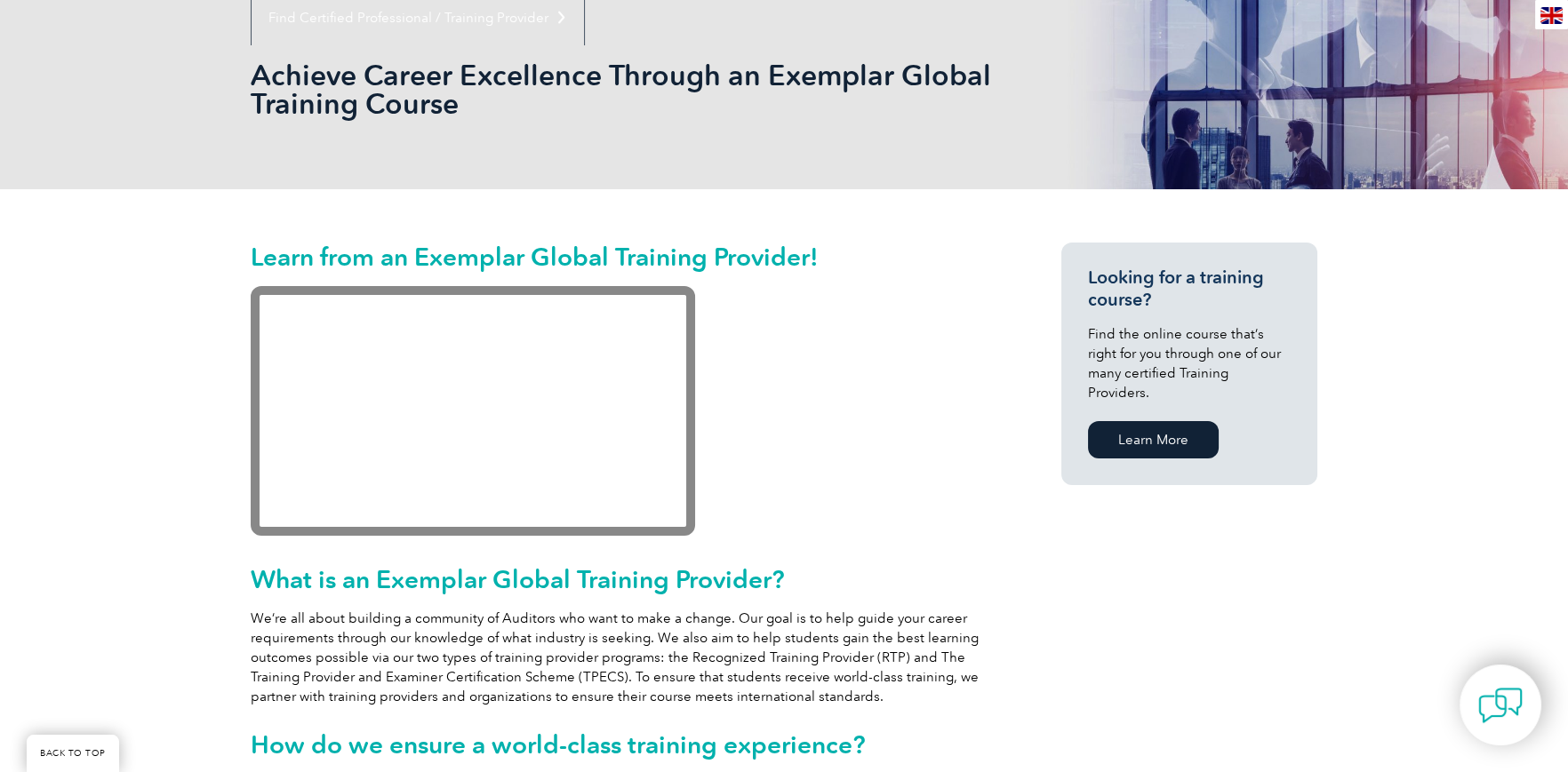
scroll to position [0, 0]
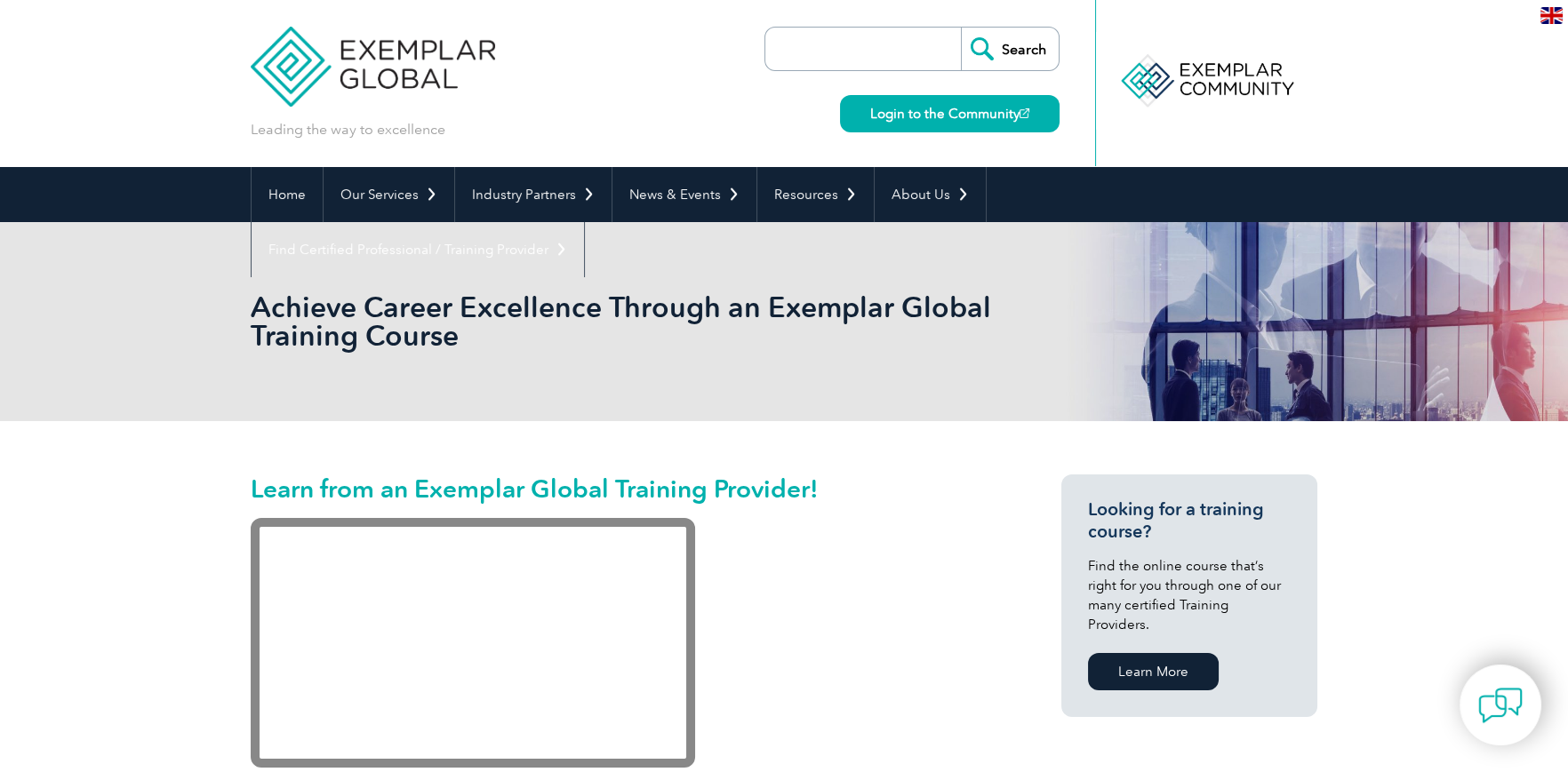
click at [359, 72] on img at bounding box center [373, 53] width 245 height 107
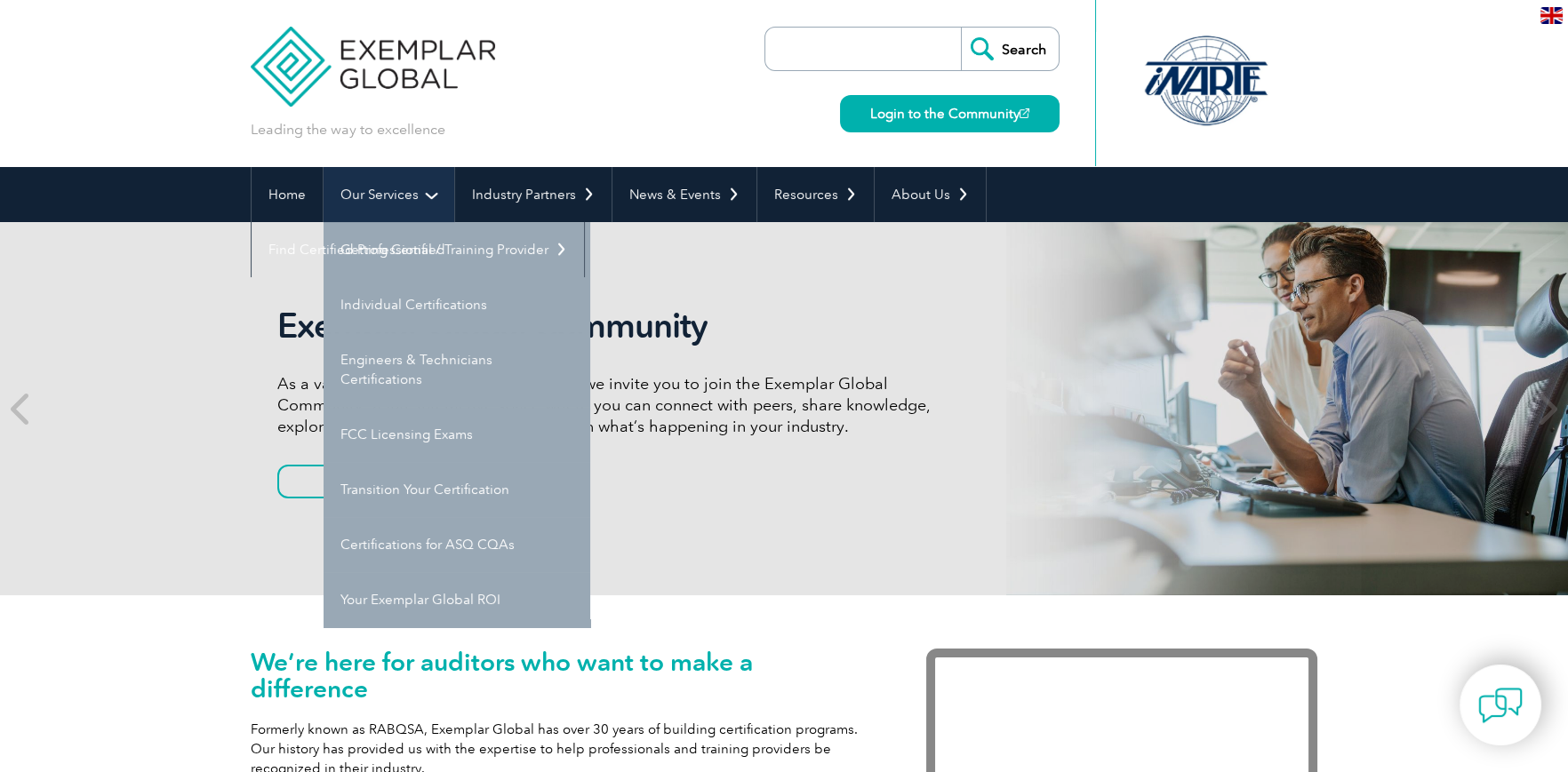
click at [426, 188] on link "Our Services" at bounding box center [388, 194] width 131 height 55
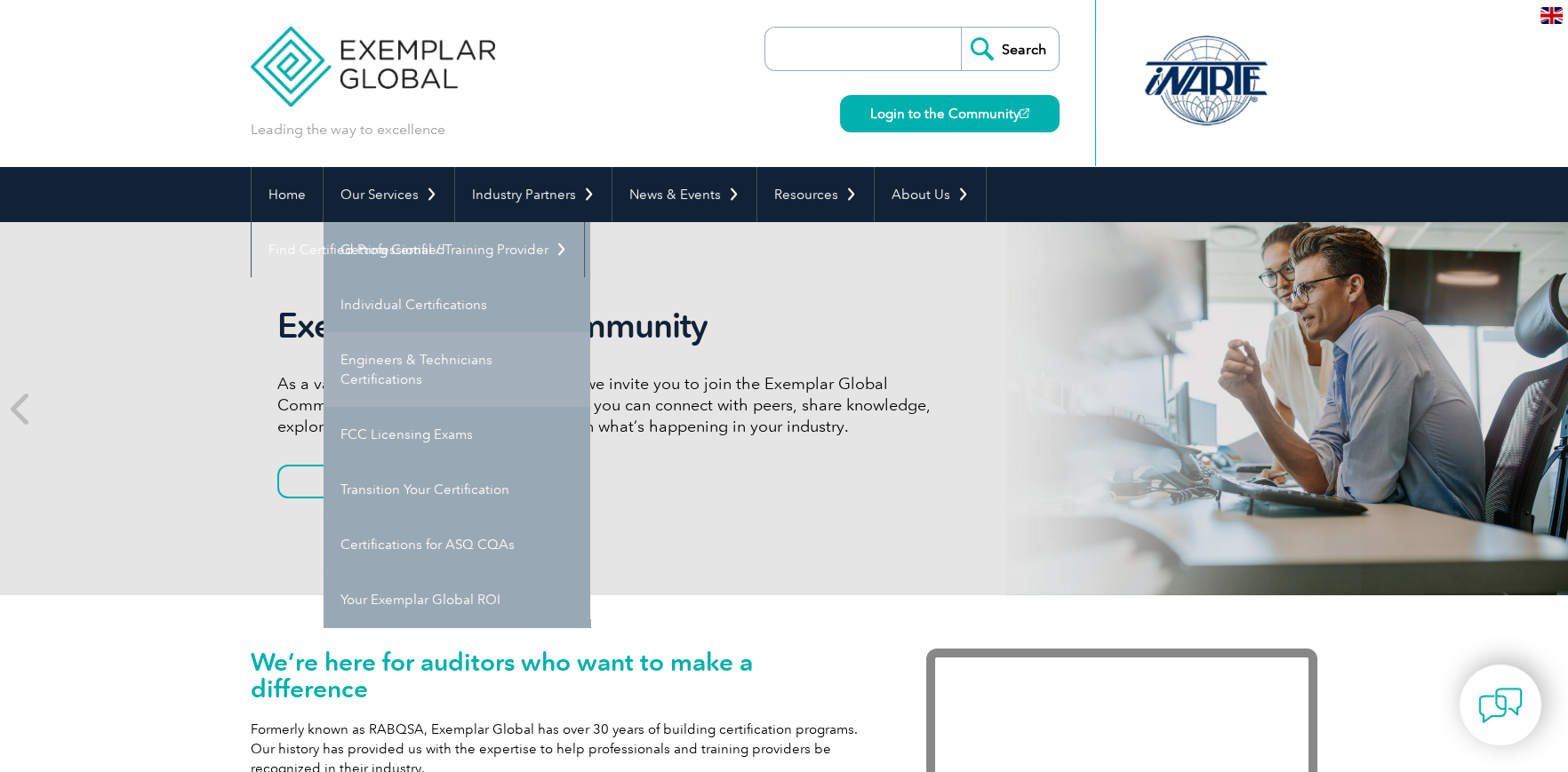
click at [398, 366] on link "Engineers & Technicians Certifications" at bounding box center [456, 369] width 266 height 75
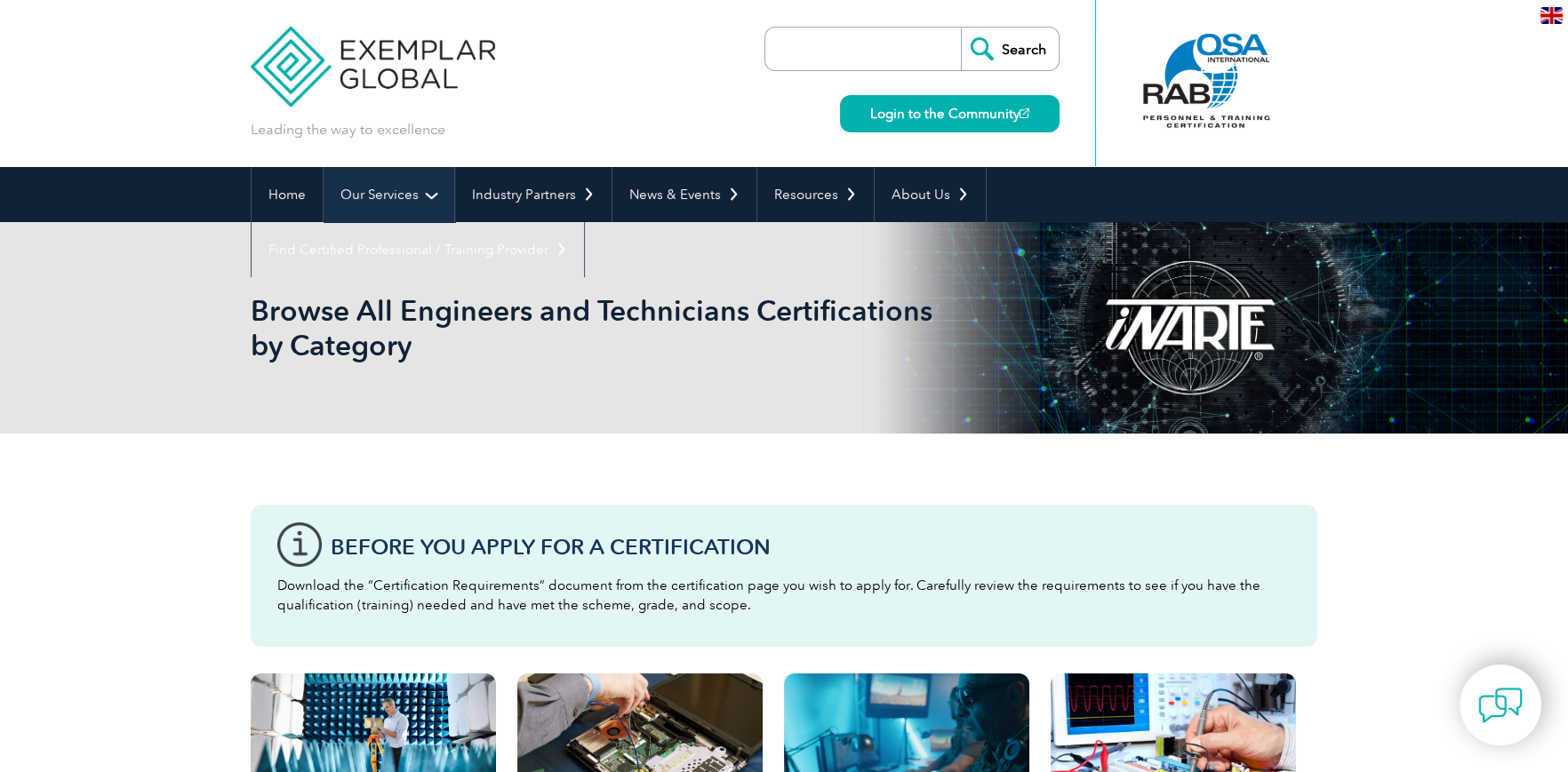
click at [391, 190] on link "Our Services" at bounding box center [388, 194] width 131 height 55
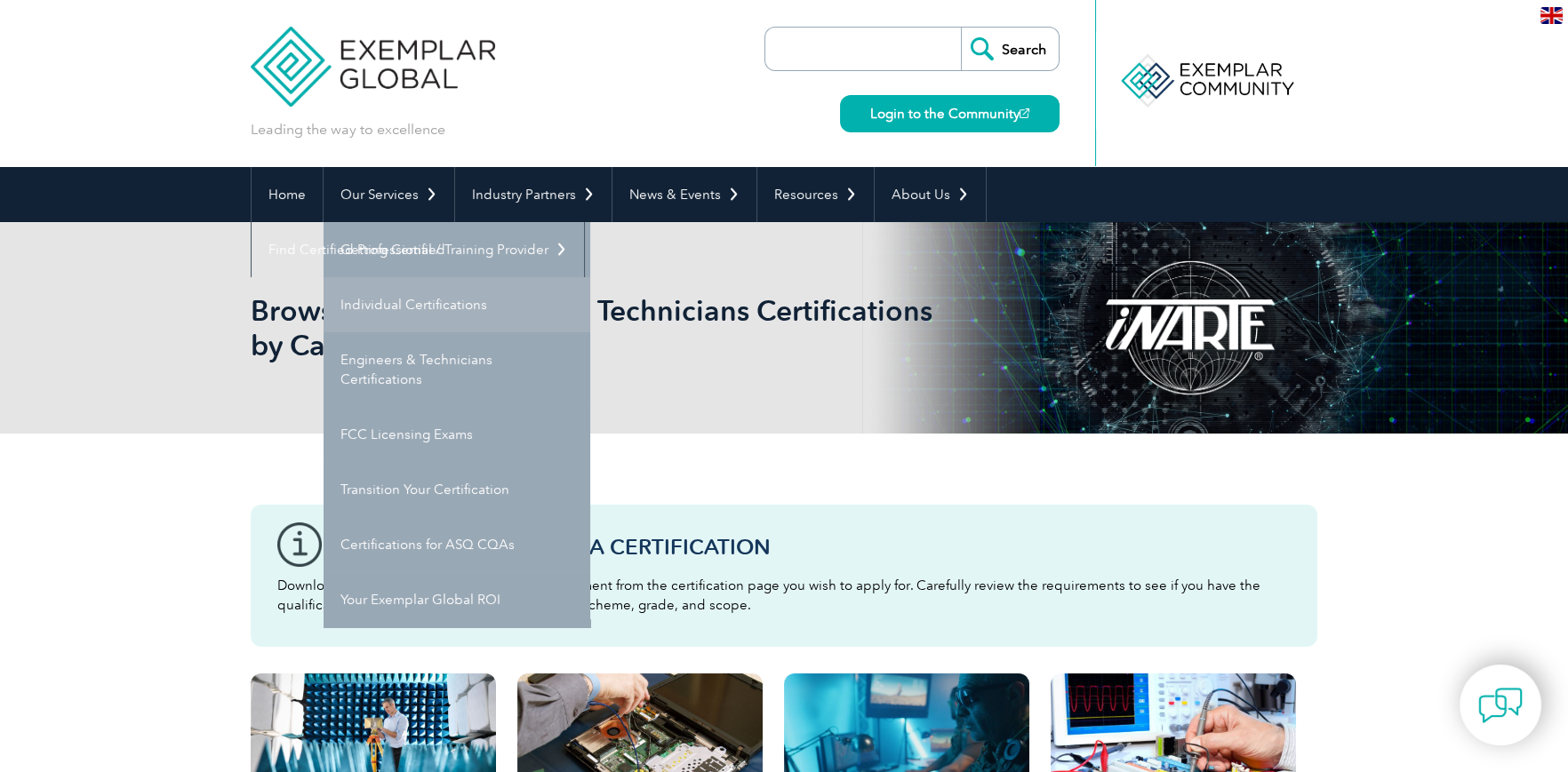
click at [427, 301] on link "Individual Certifications" at bounding box center [456, 304] width 266 height 55
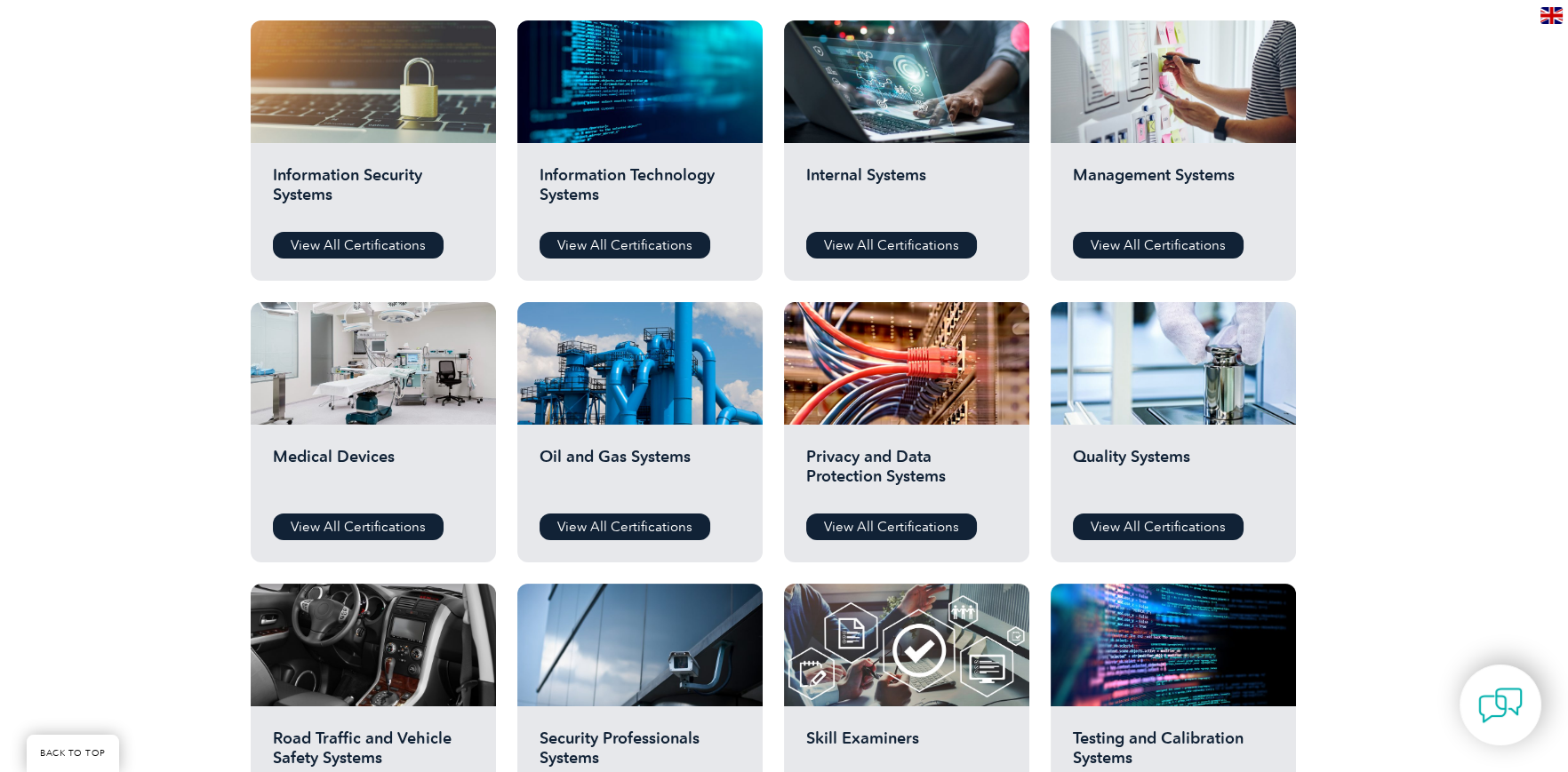
scroll to position [978, 0]
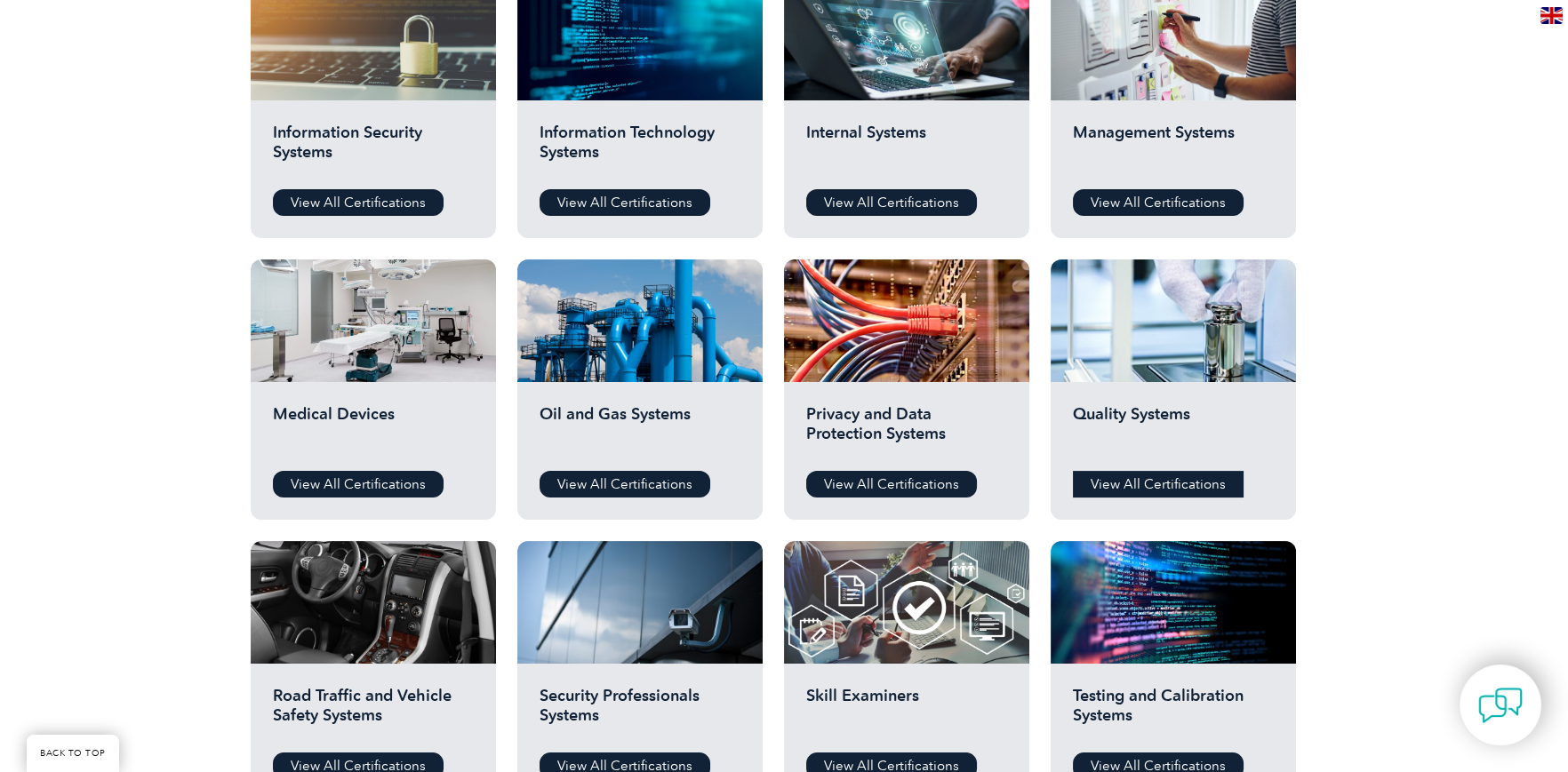
click at [1163, 483] on link "View All Certifications" at bounding box center [1158, 485] width 171 height 27
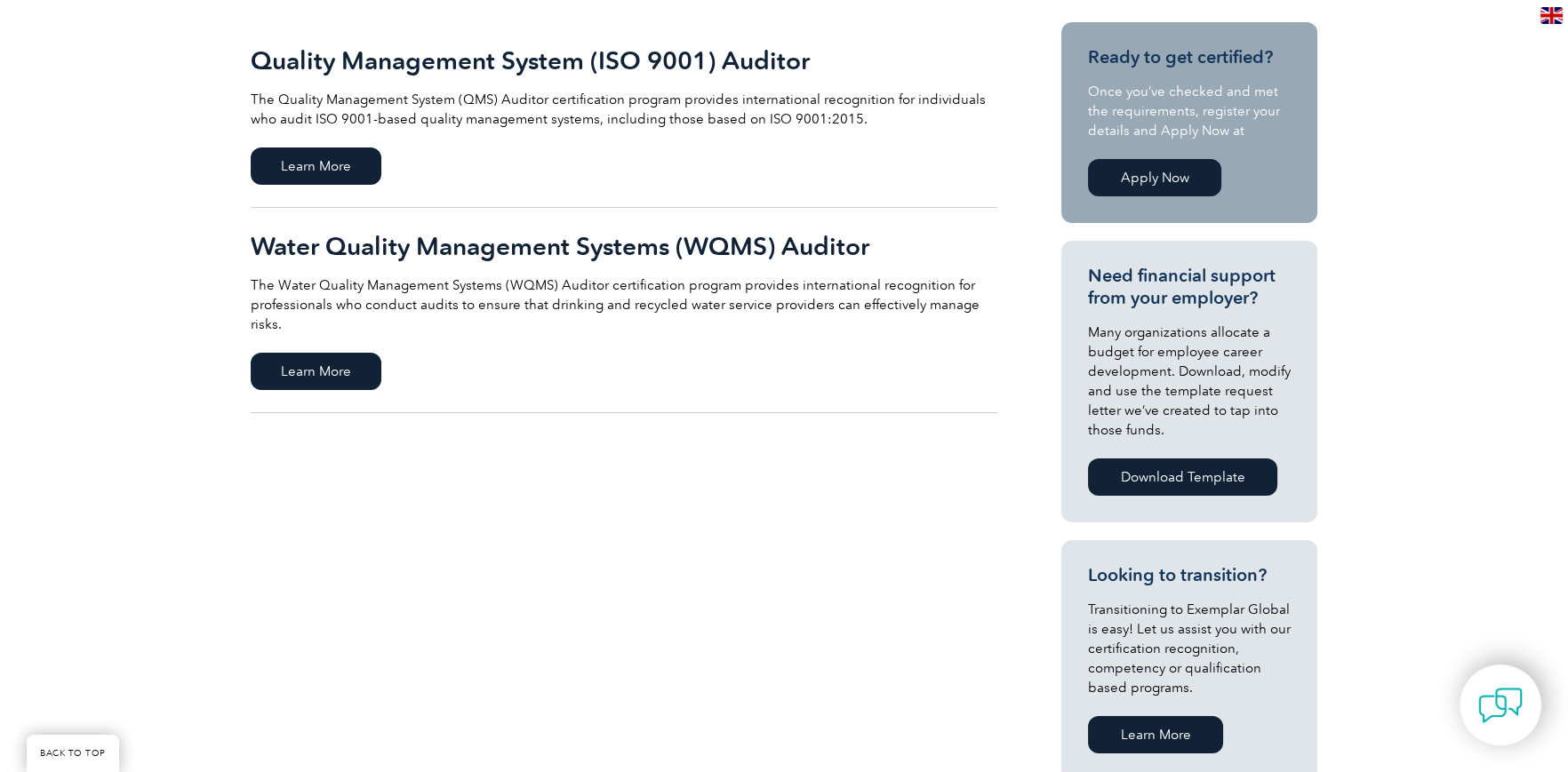
scroll to position [443, 0]
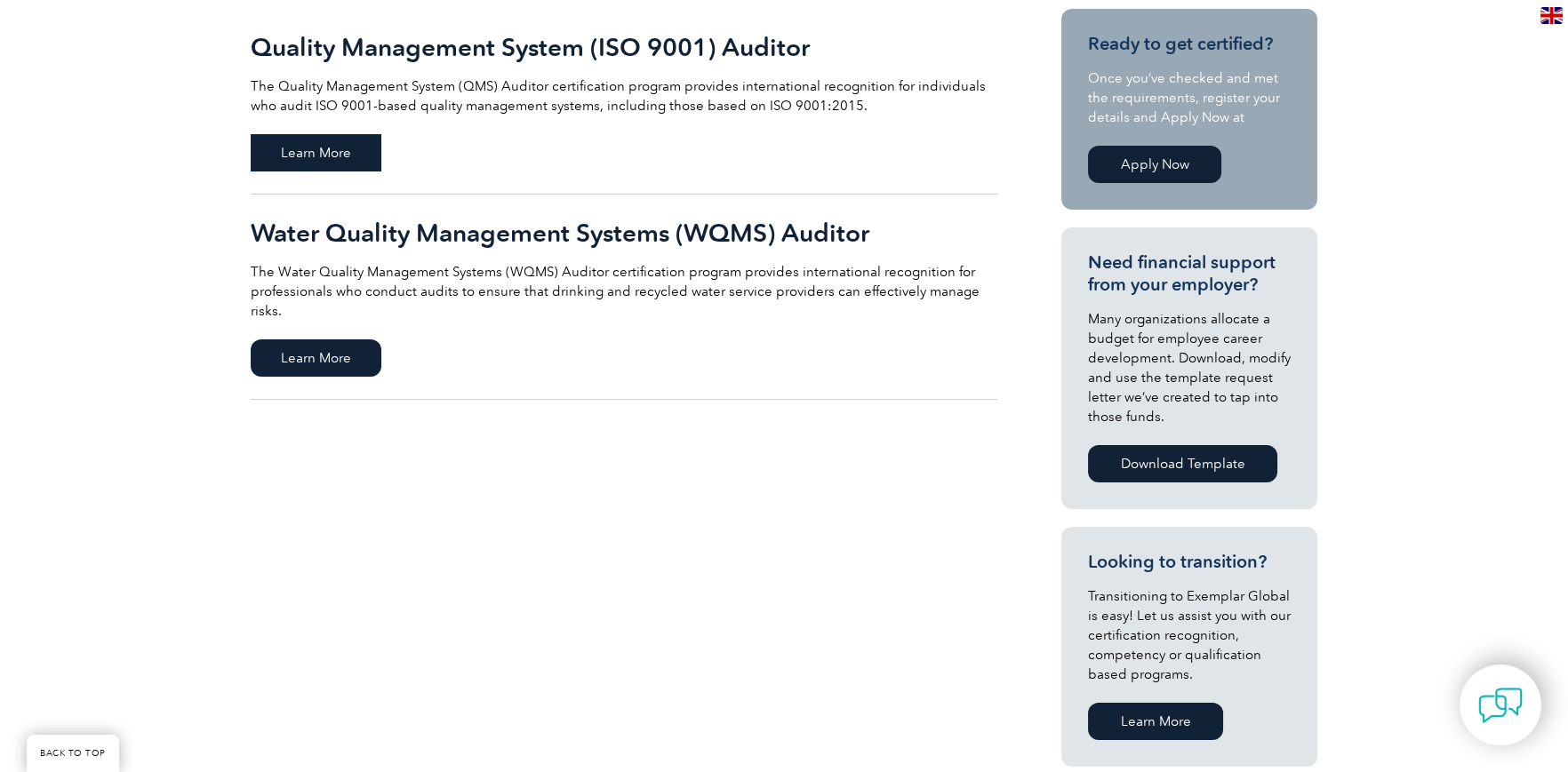
click at [323, 149] on span "Learn More" at bounding box center [316, 153] width 131 height 37
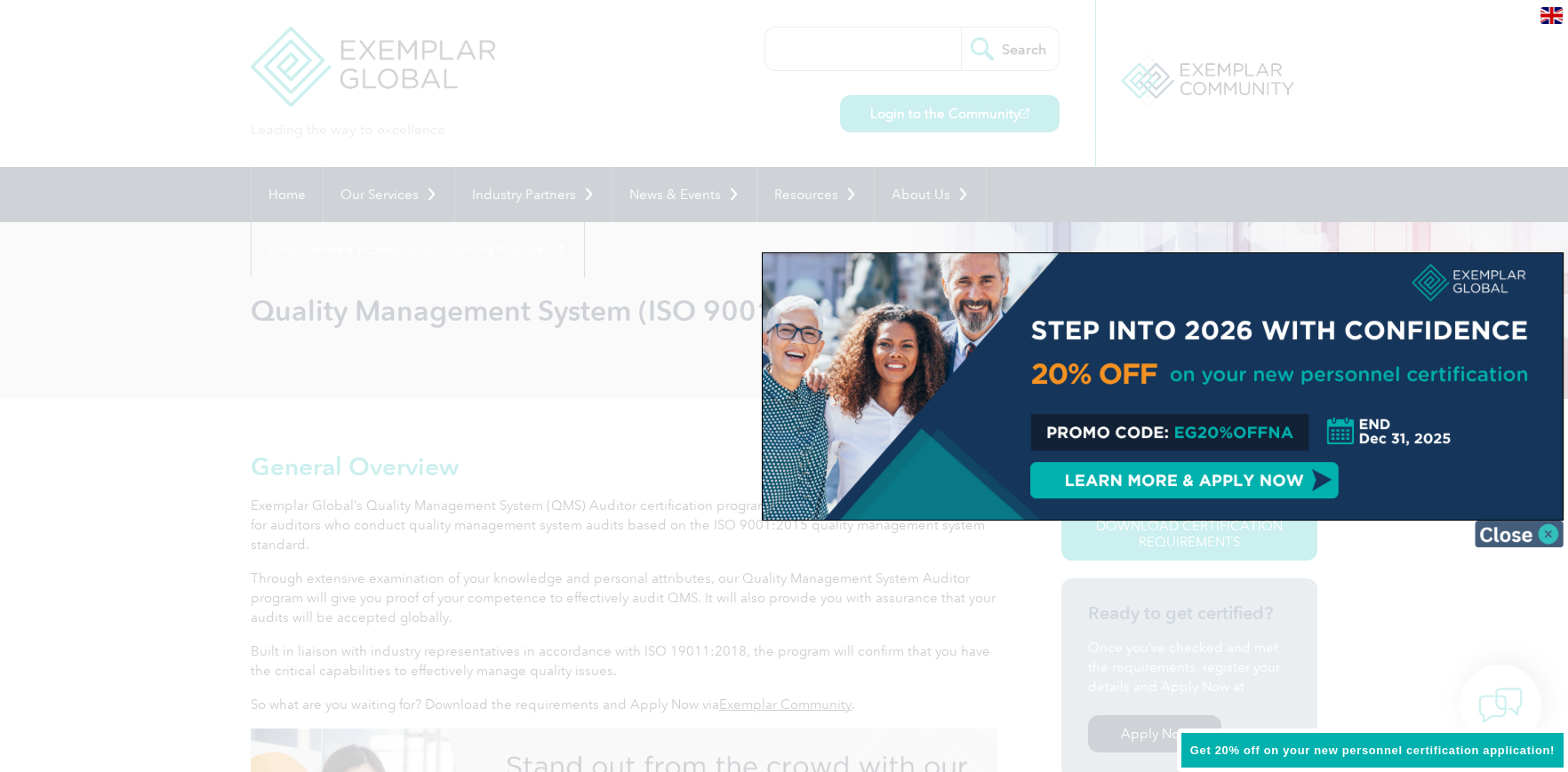
click at [1549, 536] on img at bounding box center [1519, 535] width 89 height 27
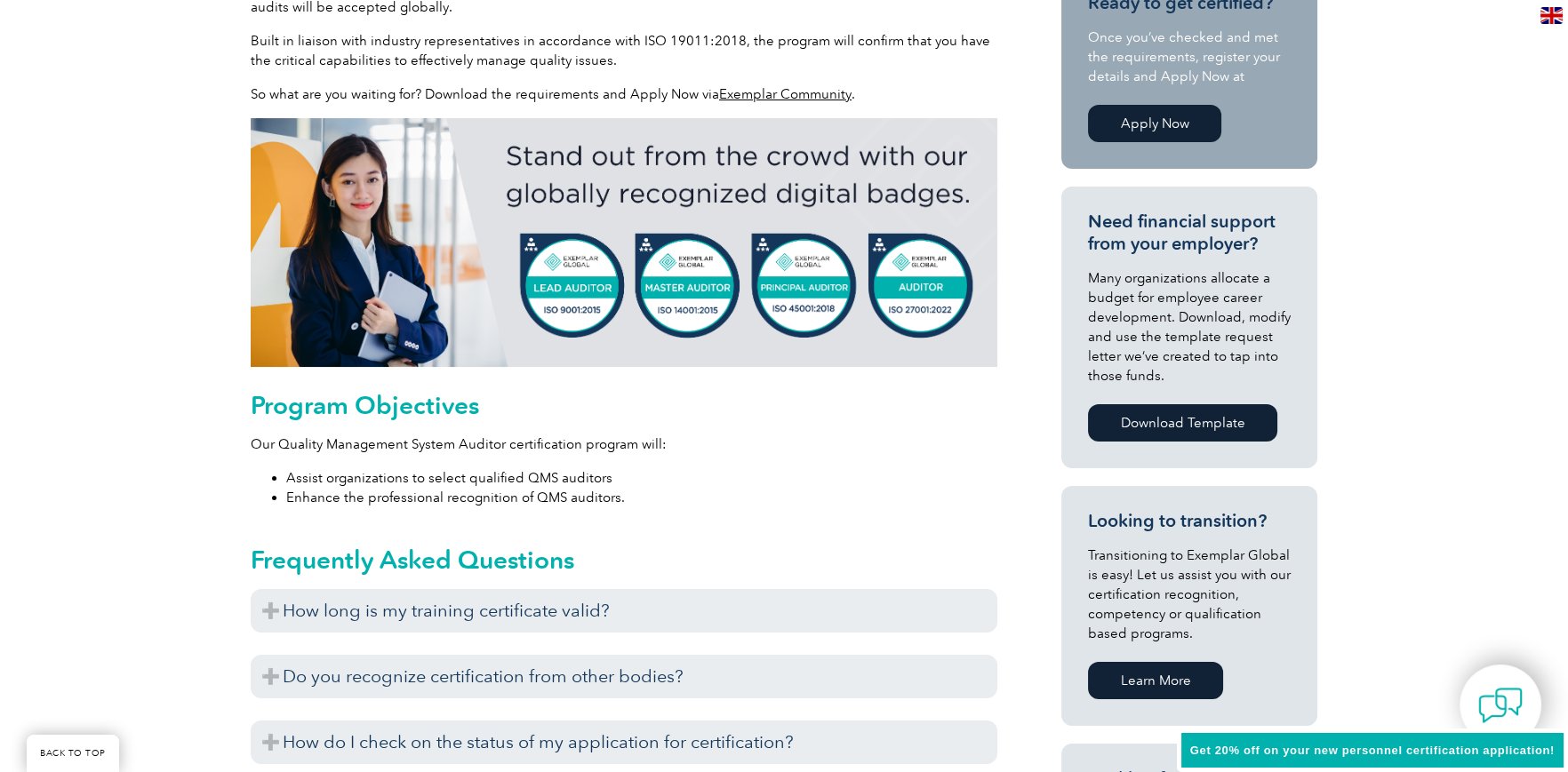
scroll to position [622, 0]
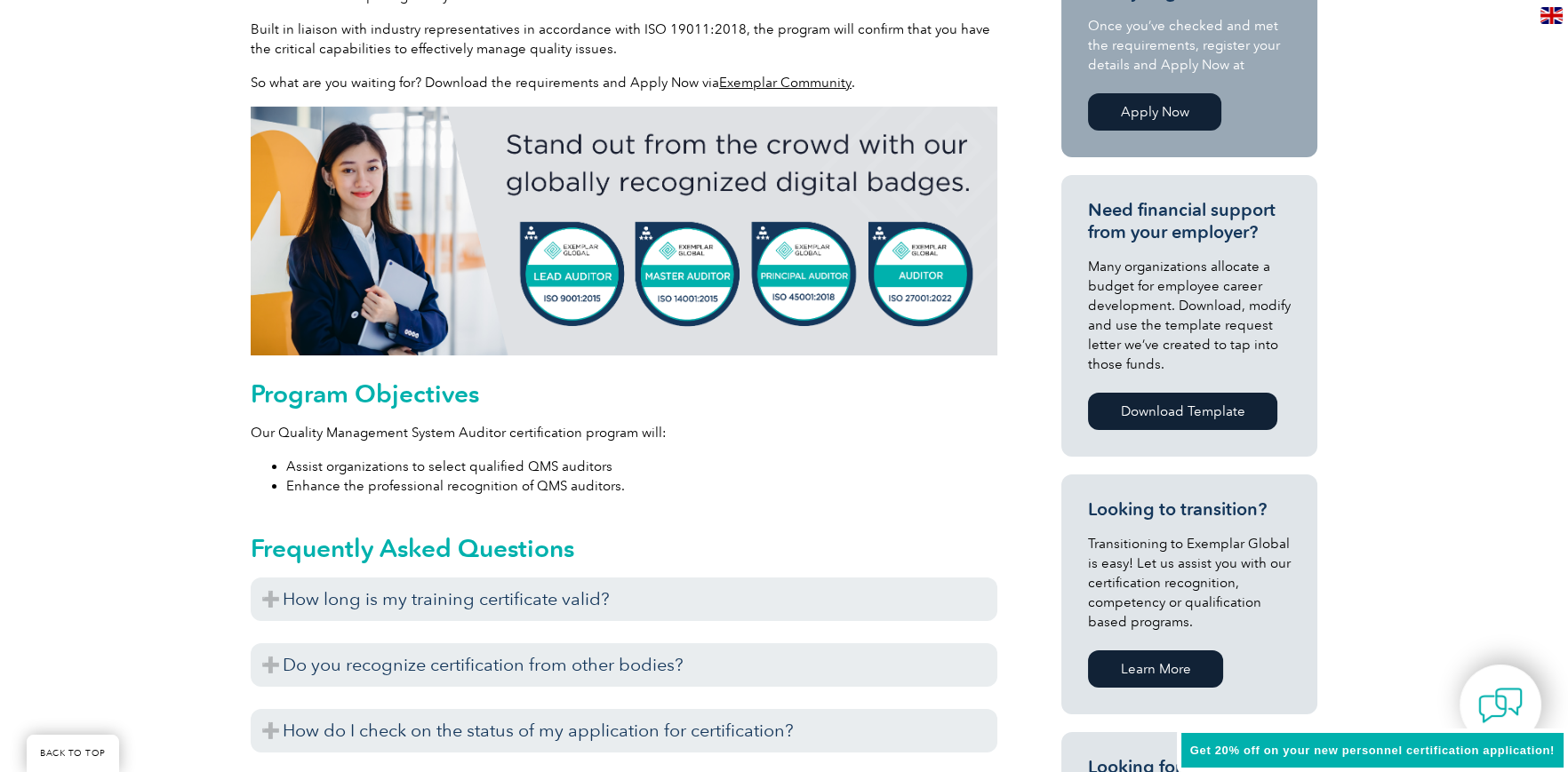
click at [908, 263] on img at bounding box center [624, 231] width 747 height 249
click at [816, 265] on img at bounding box center [624, 231] width 747 height 249
click at [653, 265] on img at bounding box center [624, 231] width 747 height 249
click at [558, 266] on img at bounding box center [624, 231] width 747 height 249
click at [623, 256] on img at bounding box center [624, 231] width 747 height 249
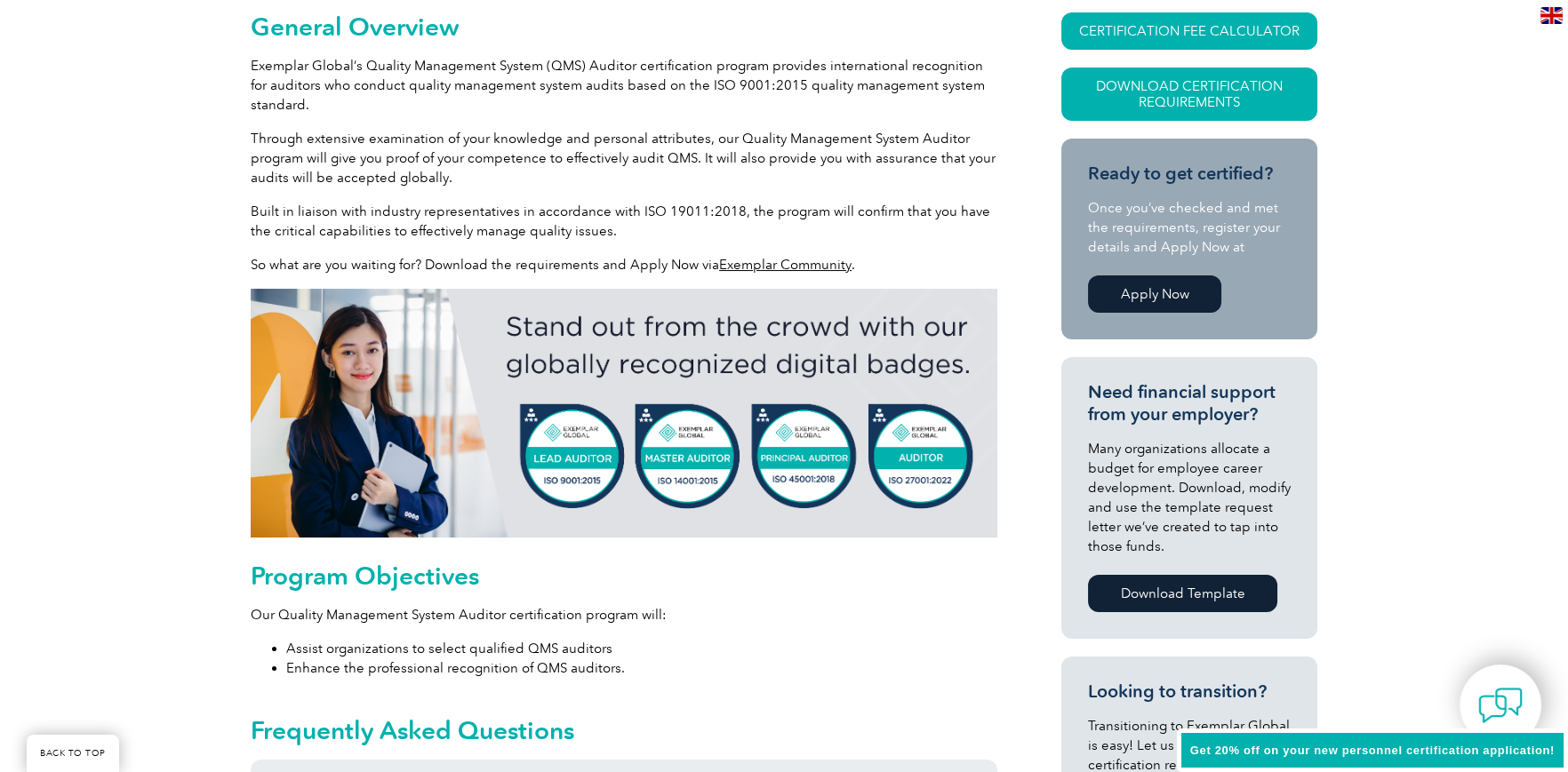
scroll to position [443, 0]
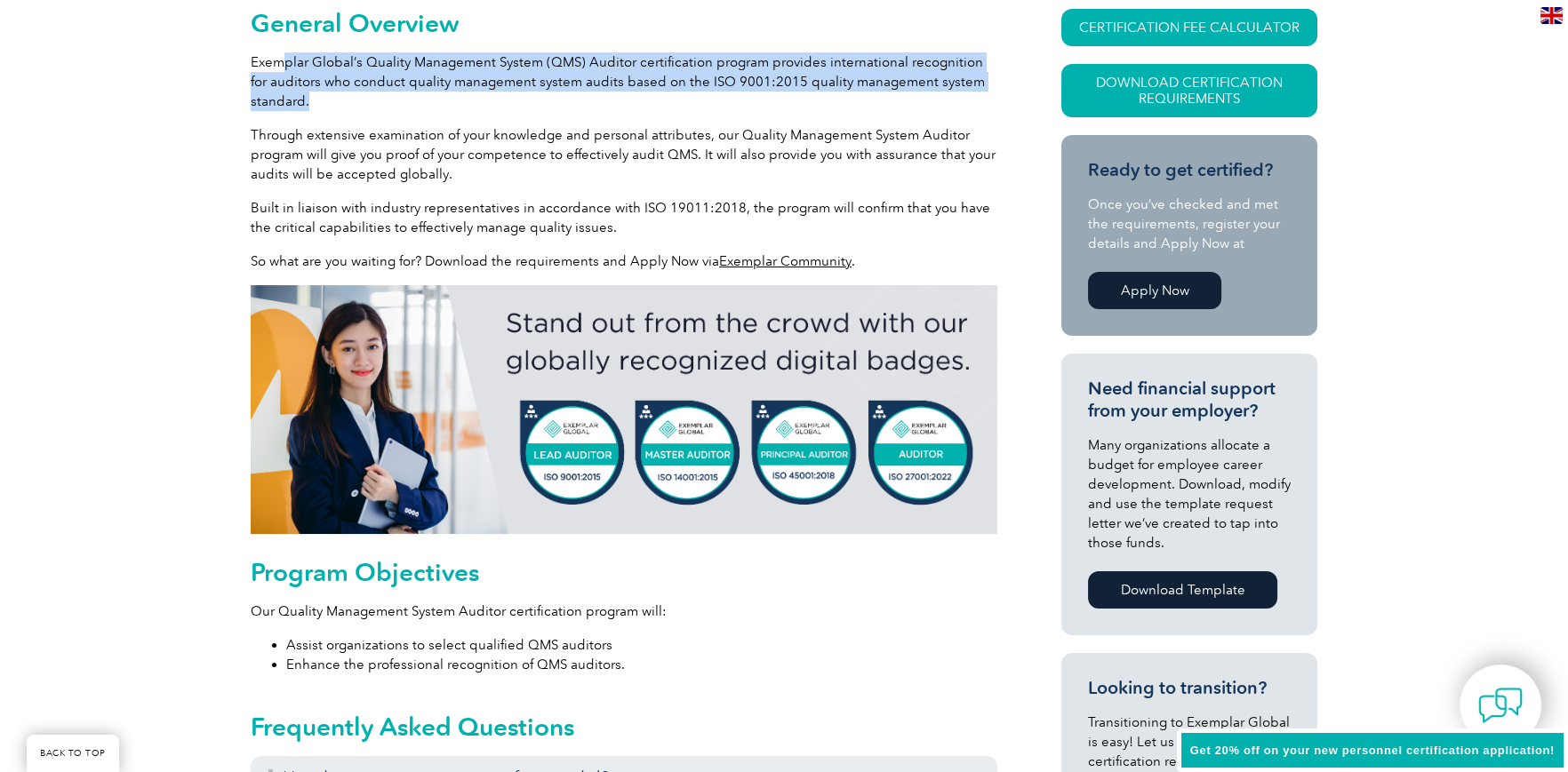
drag, startPoint x: 280, startPoint y: 63, endPoint x: 663, endPoint y: 110, distance: 385.9
click at [762, 106] on p "Exemplar Global’s Quality Management System (QMS) Auditor certification program…" at bounding box center [624, 81] width 747 height 59
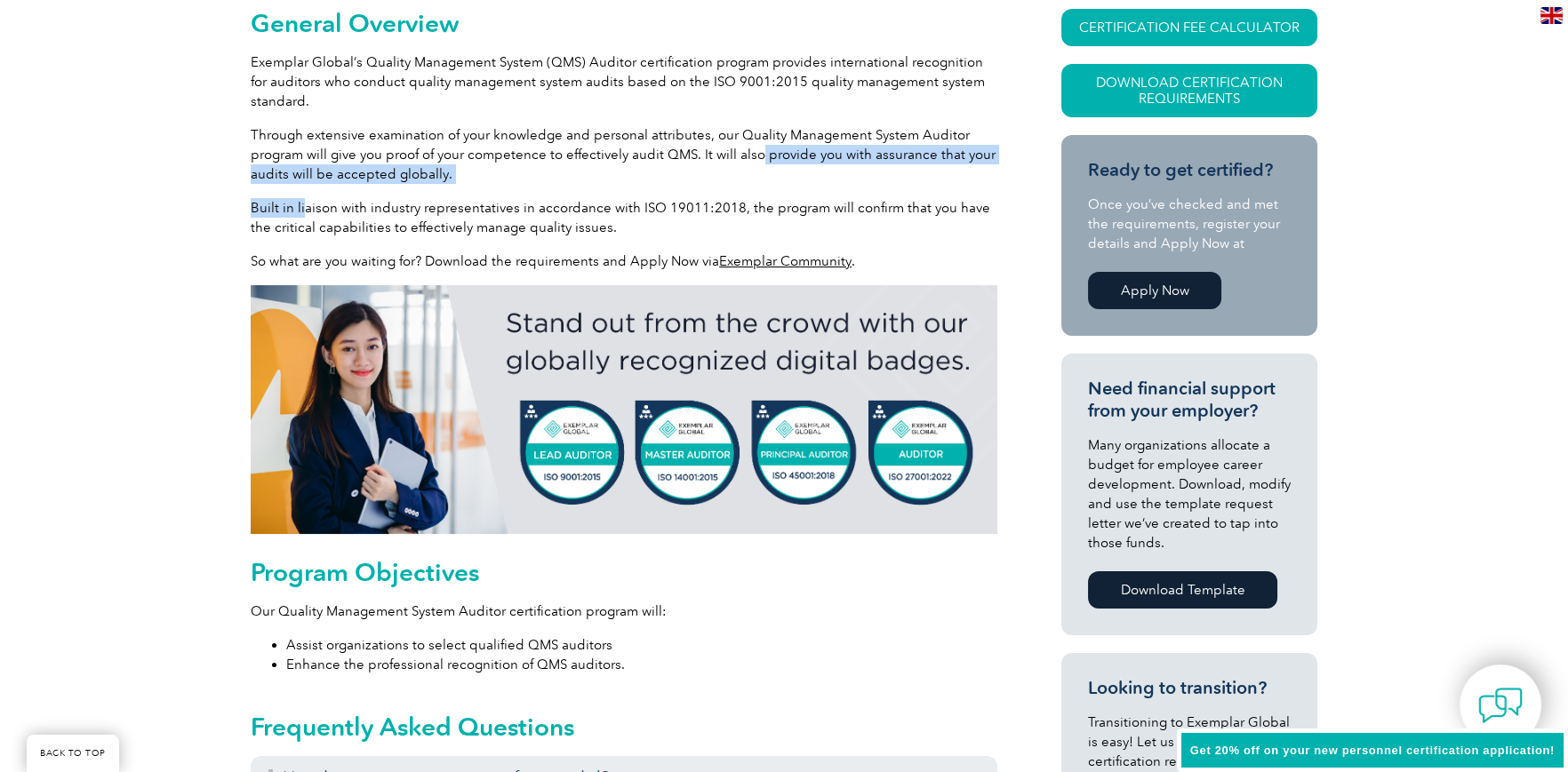
drag, startPoint x: 755, startPoint y: 157, endPoint x: 303, endPoint y: 201, distance: 454.1
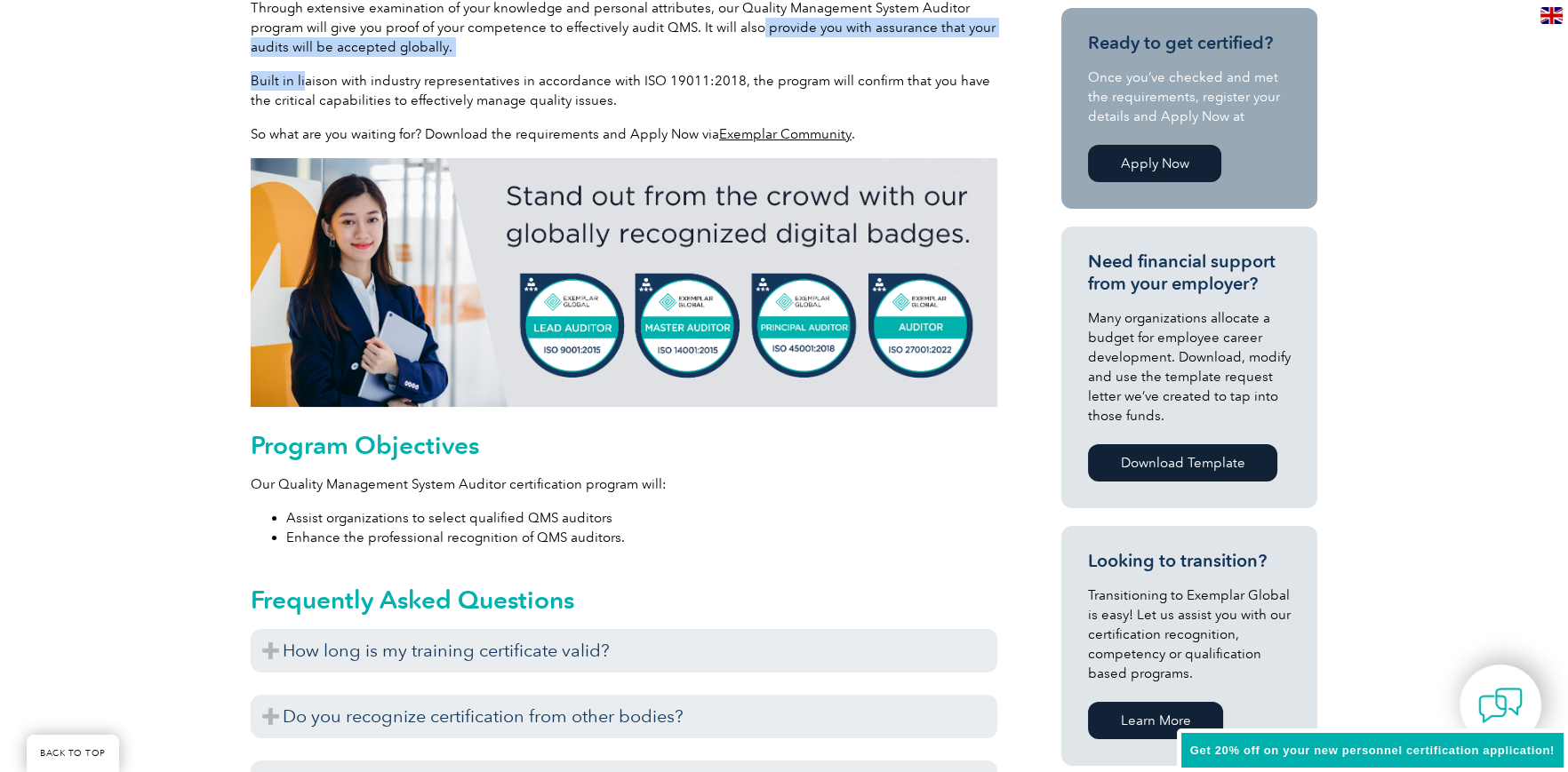
scroll to position [622, 0]
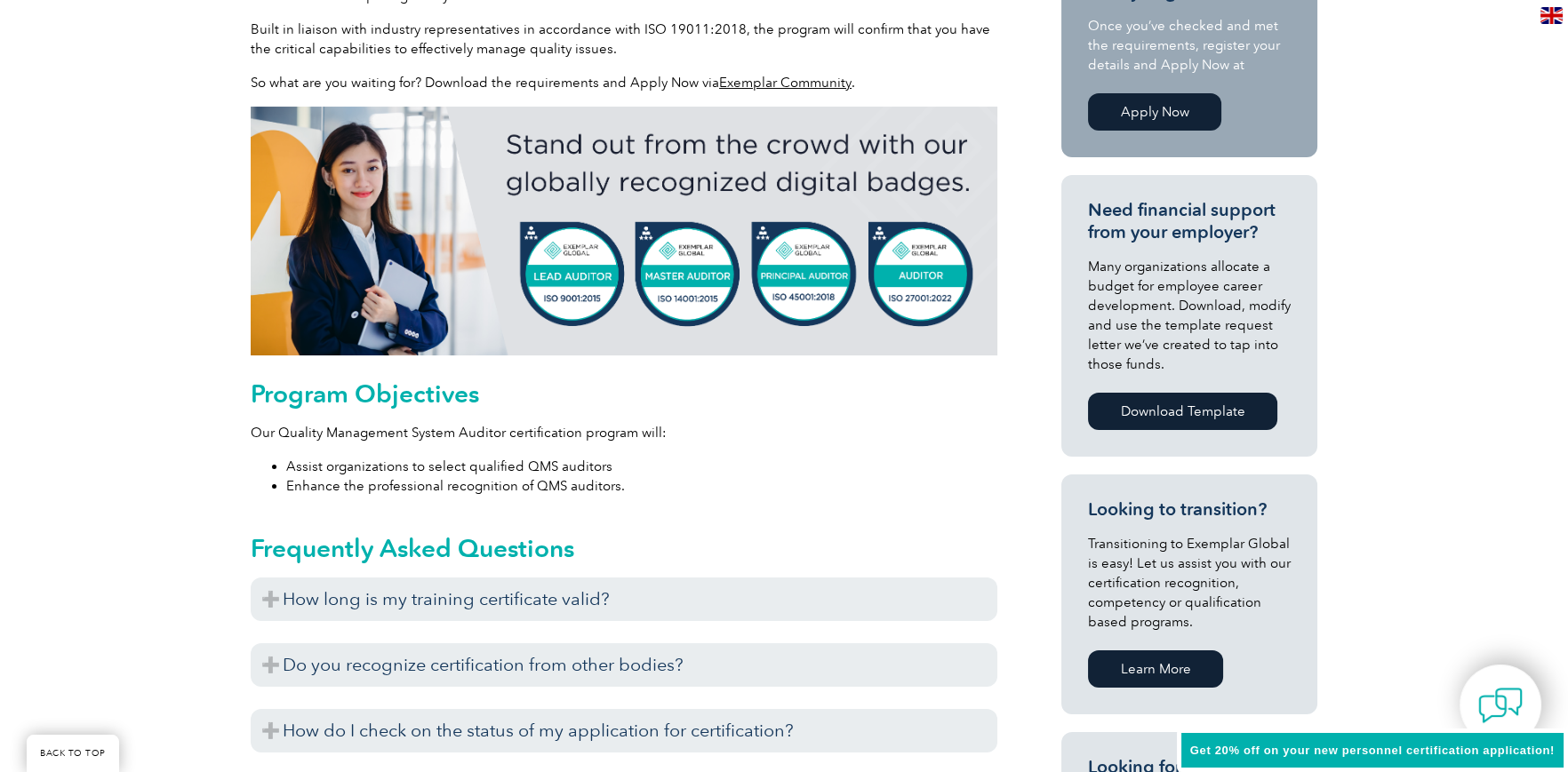
click at [356, 418] on div "Program Objectives Our Quality Management System Auditor certification program …" at bounding box center [624, 437] width 747 height 116
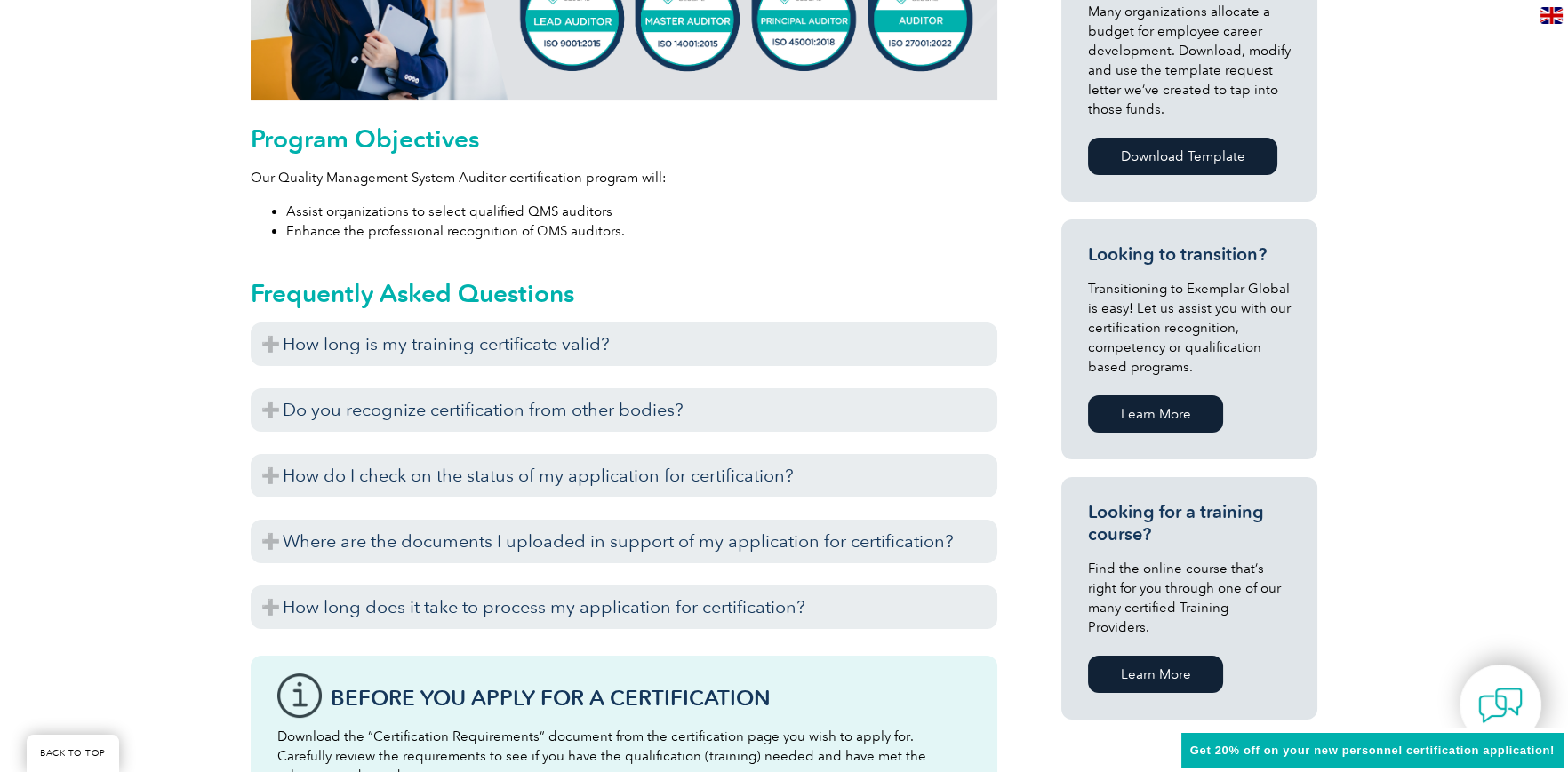
scroll to position [888, 0]
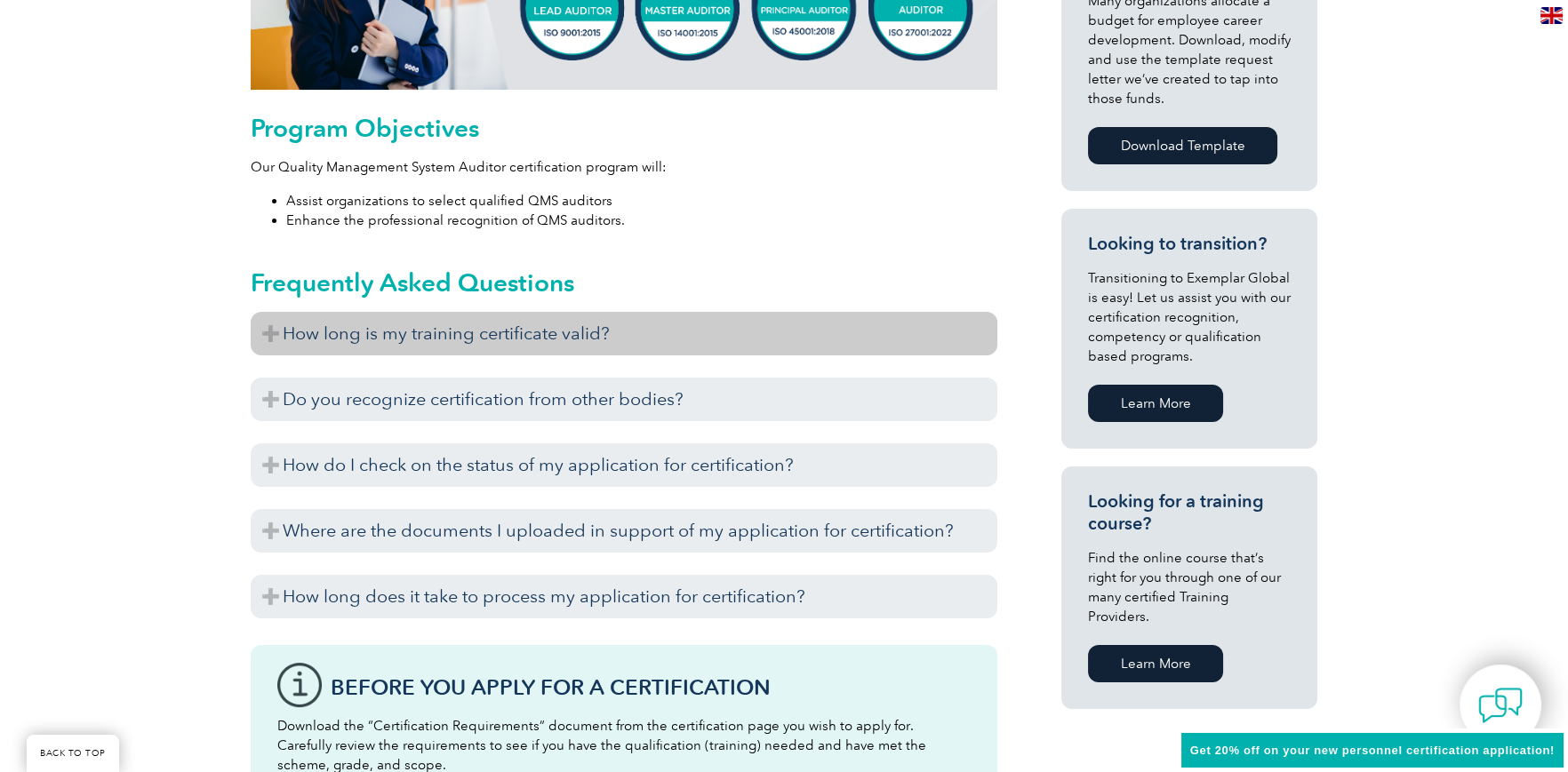
click at [402, 339] on h3 "How long is my training certificate valid?" at bounding box center [624, 334] width 747 height 43
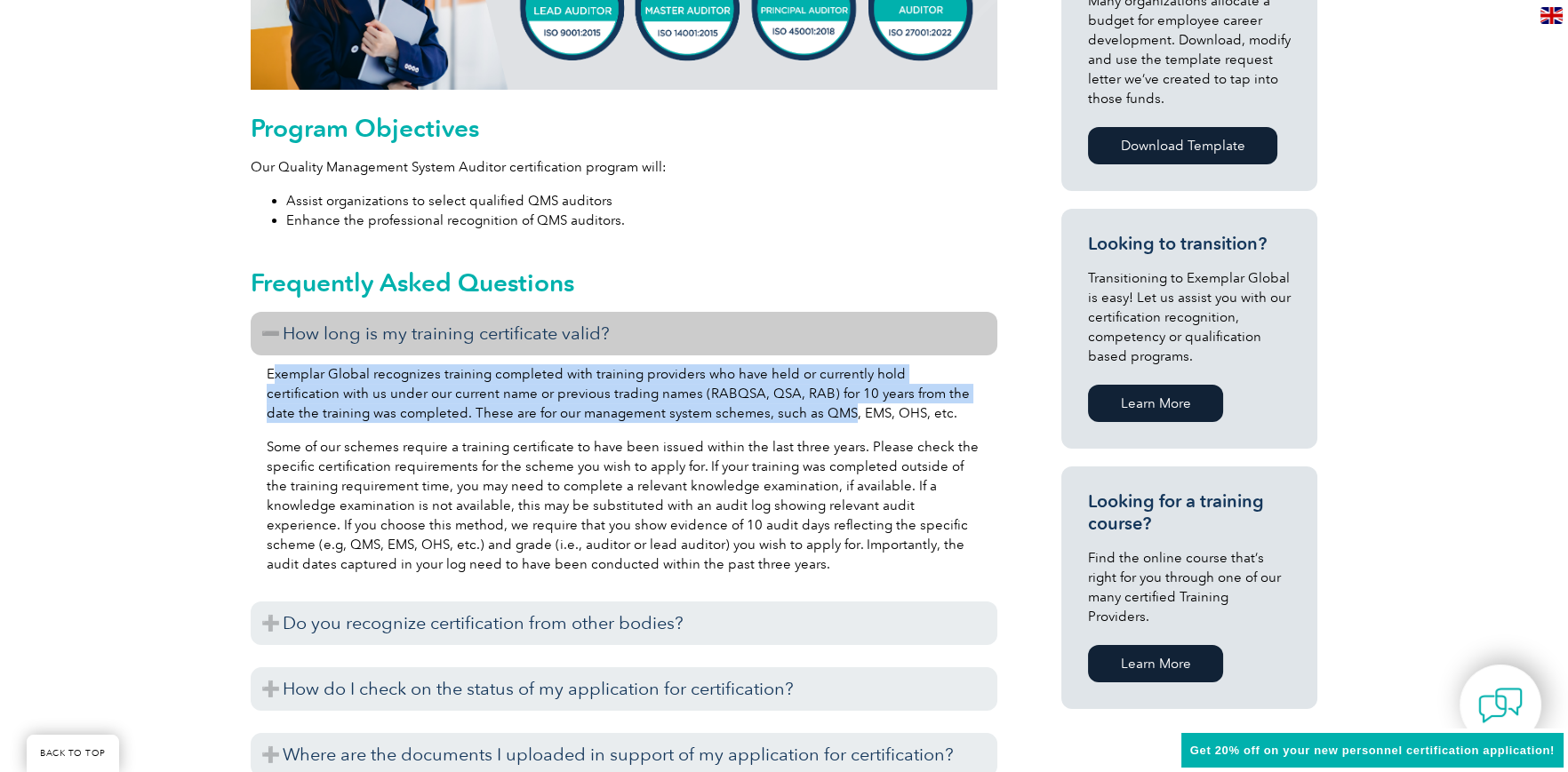
drag, startPoint x: 276, startPoint y: 377, endPoint x: 789, endPoint y: 419, distance: 514.7
click at [789, 419] on p "Exemplar Global recognizes training completed with training providers who have …" at bounding box center [623, 394] width 714 height 59
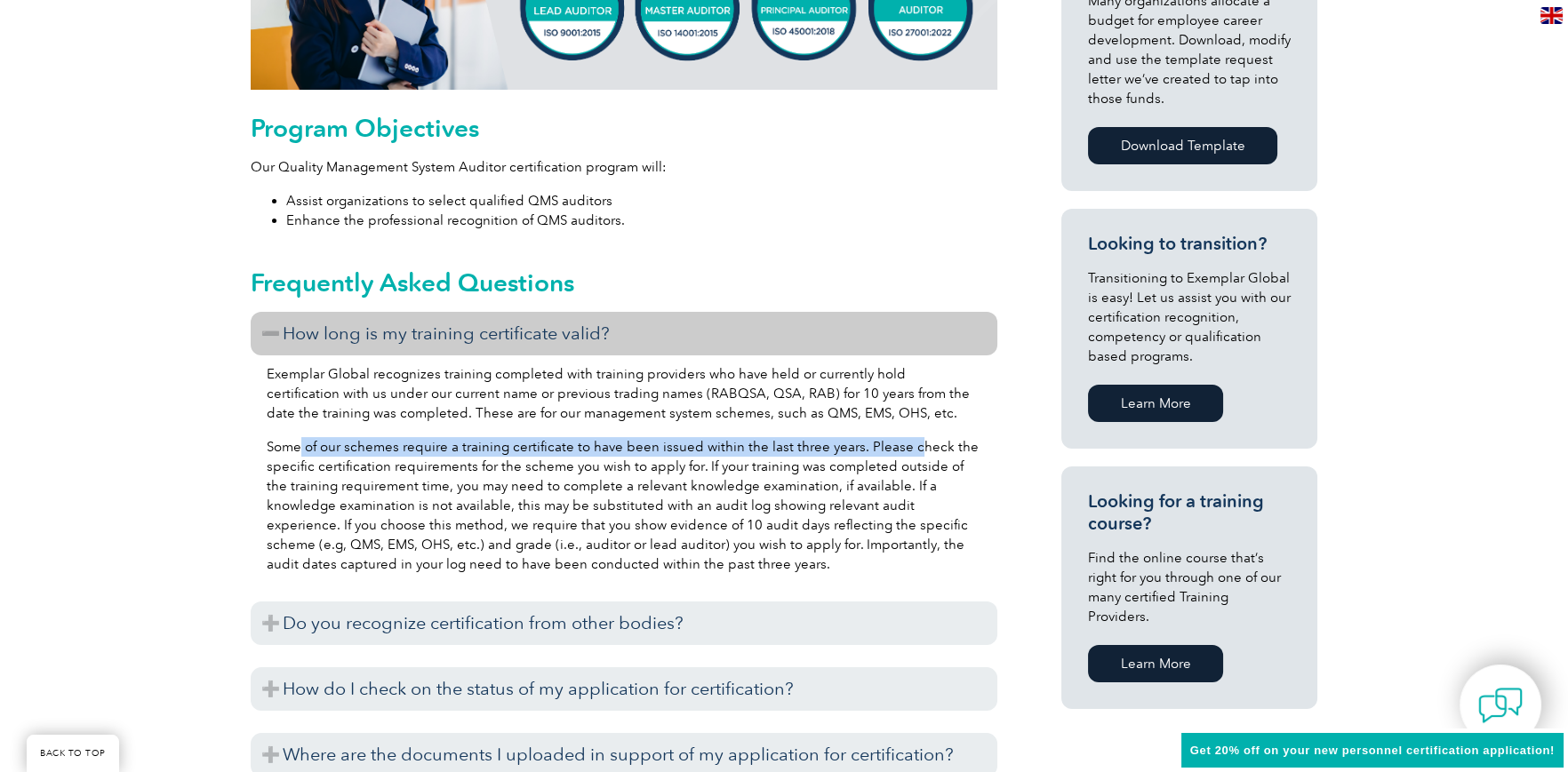
drag, startPoint x: 301, startPoint y: 448, endPoint x: 912, endPoint y: 451, distance: 611.0
click at [911, 451] on p "Some of our schemes require a training certificate to have been issued within t…" at bounding box center [623, 506] width 714 height 137
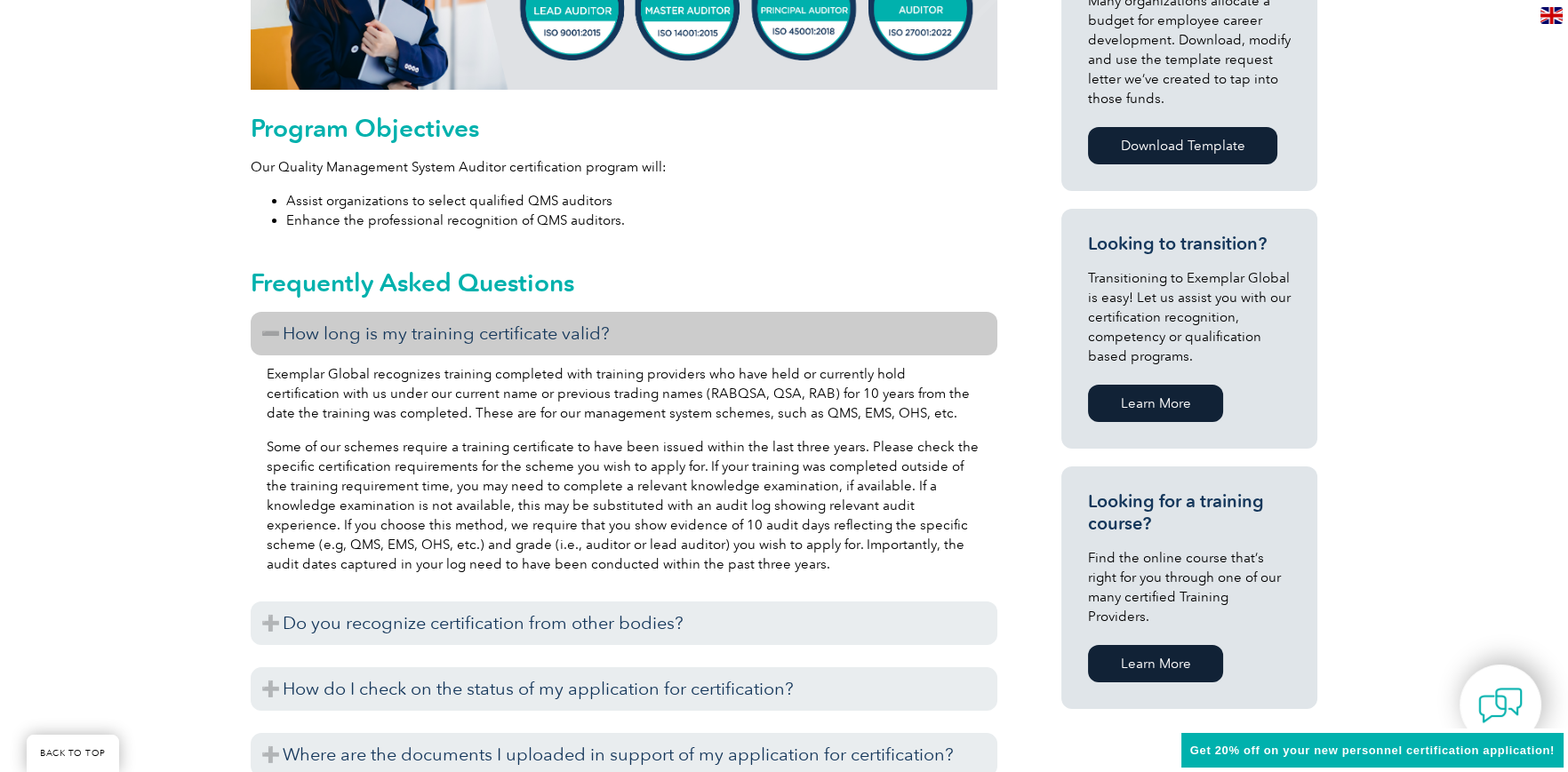
click at [750, 460] on p "Some of our schemes require a training certificate to have been issued within t…" at bounding box center [623, 506] width 714 height 137
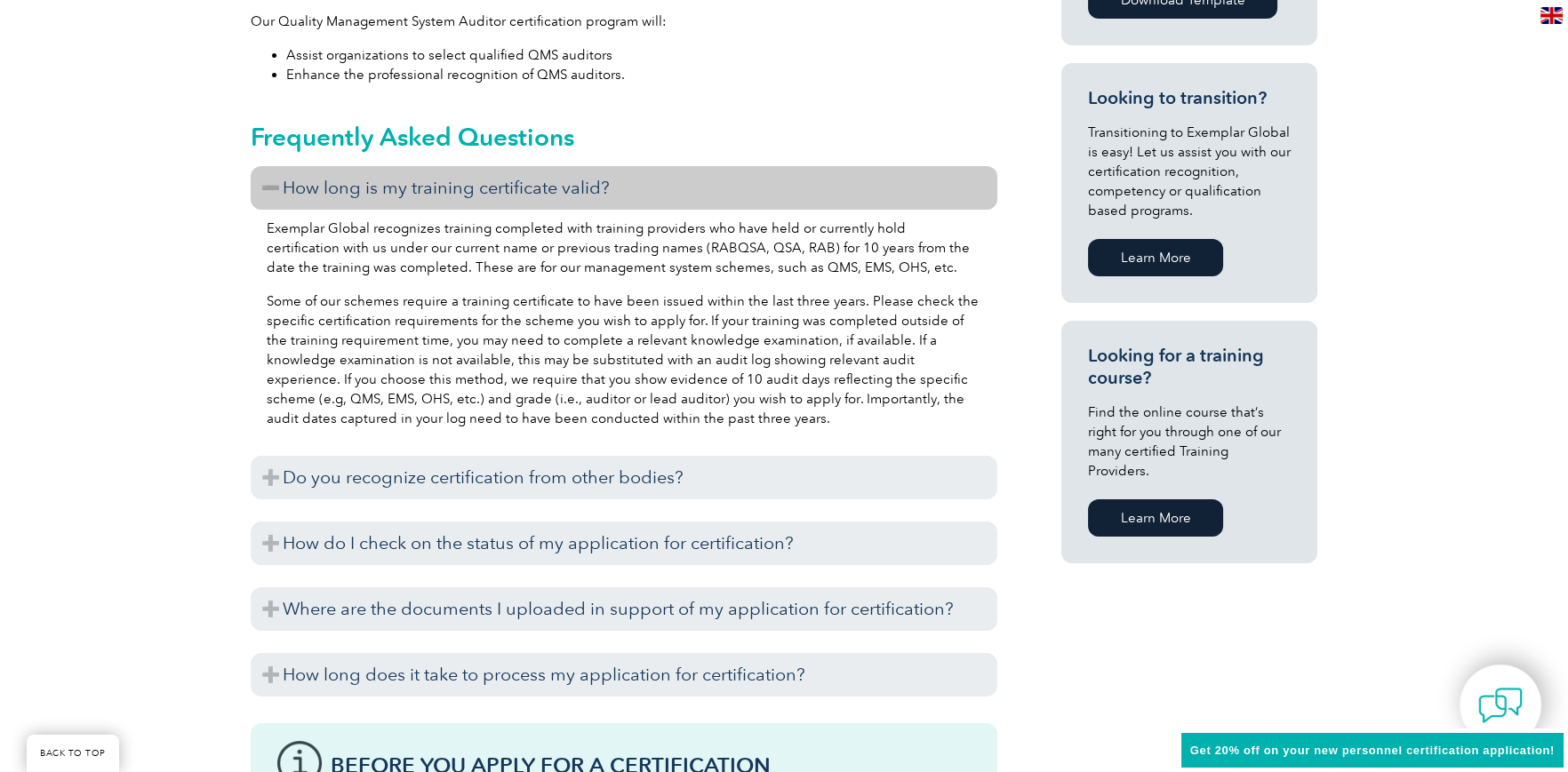
scroll to position [1066, 0]
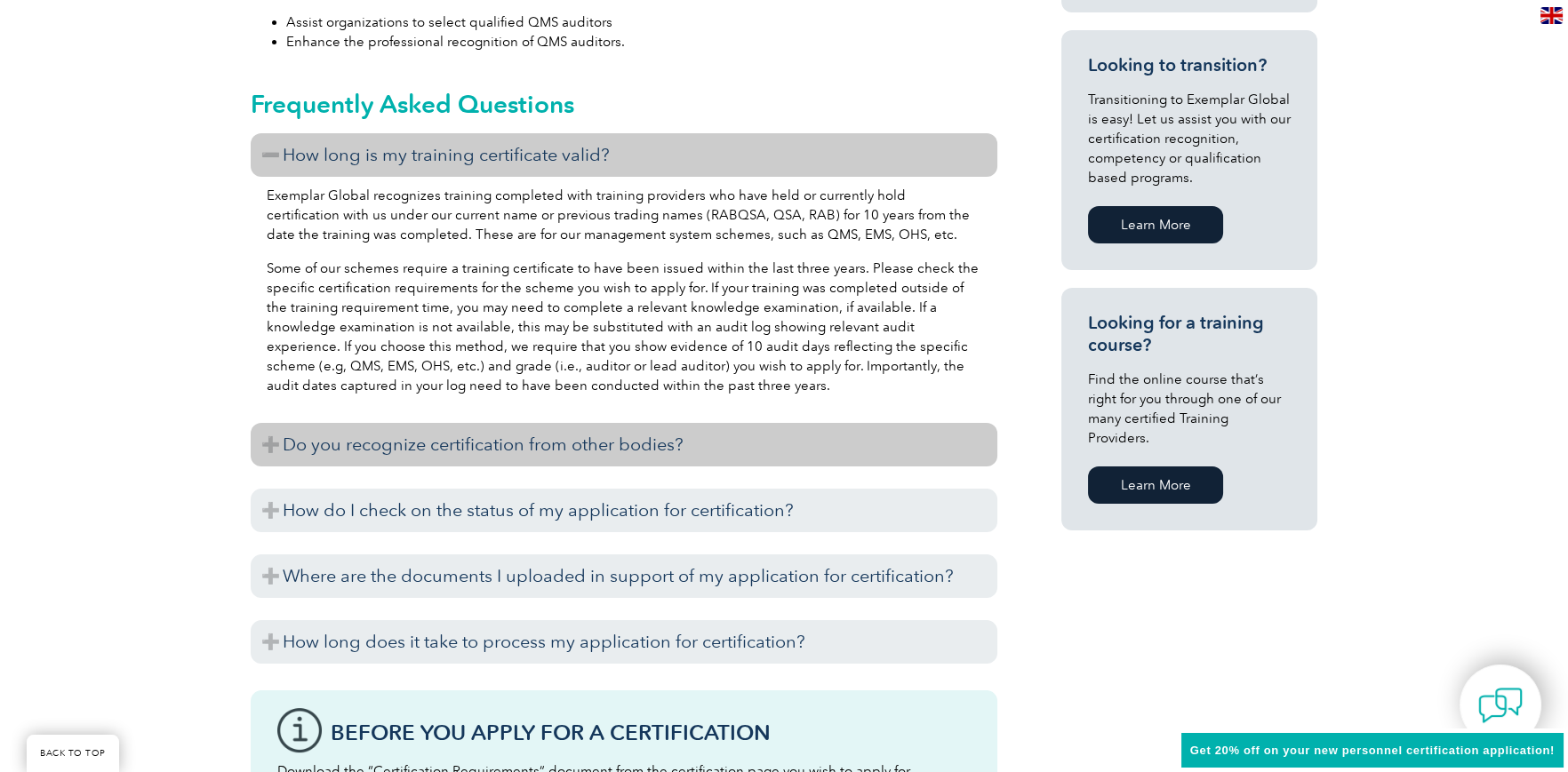
click at [426, 444] on h3 "Do you recognize certification from other bodies?" at bounding box center [624, 445] width 747 height 43
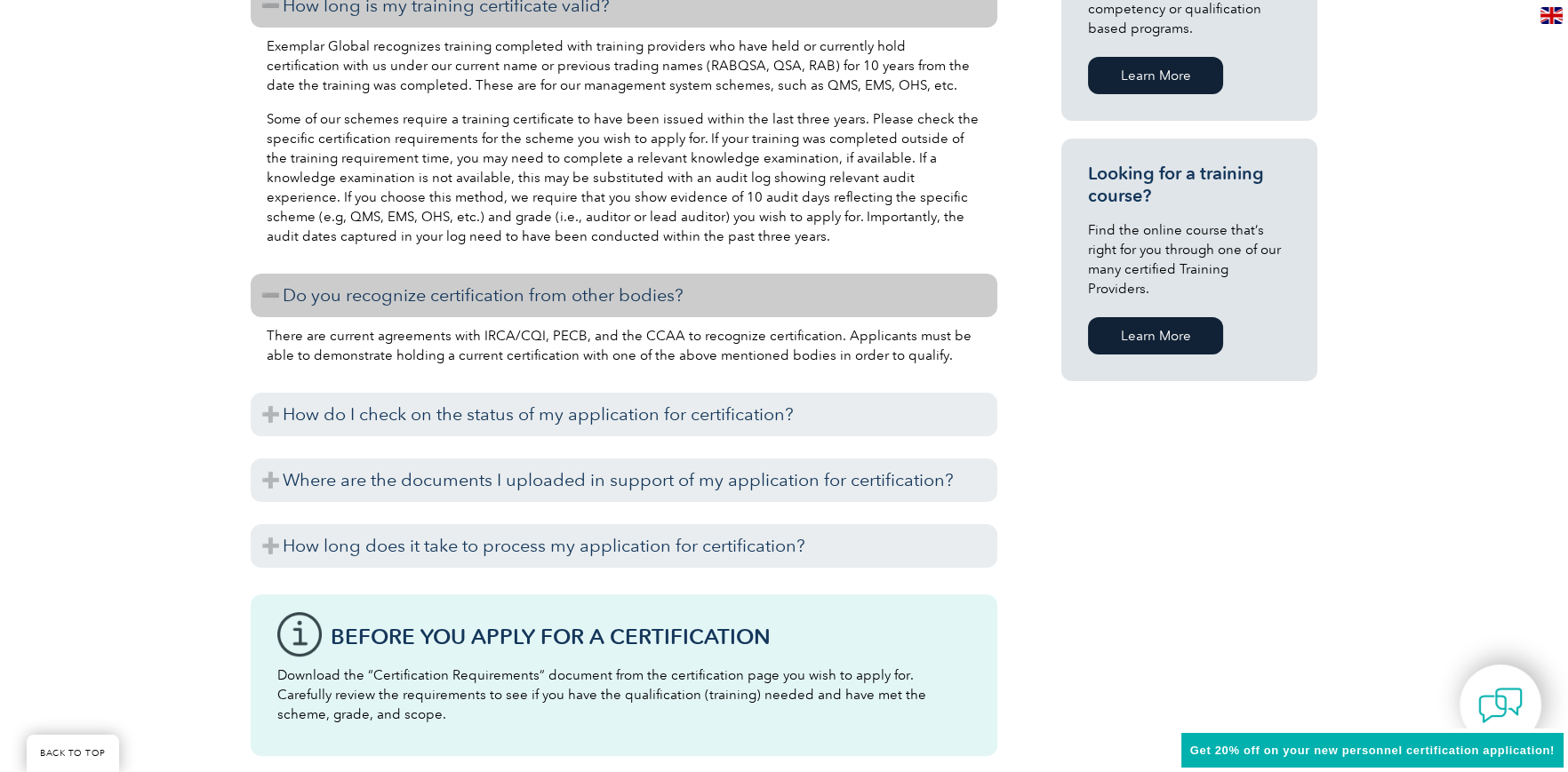
scroll to position [1244, 0]
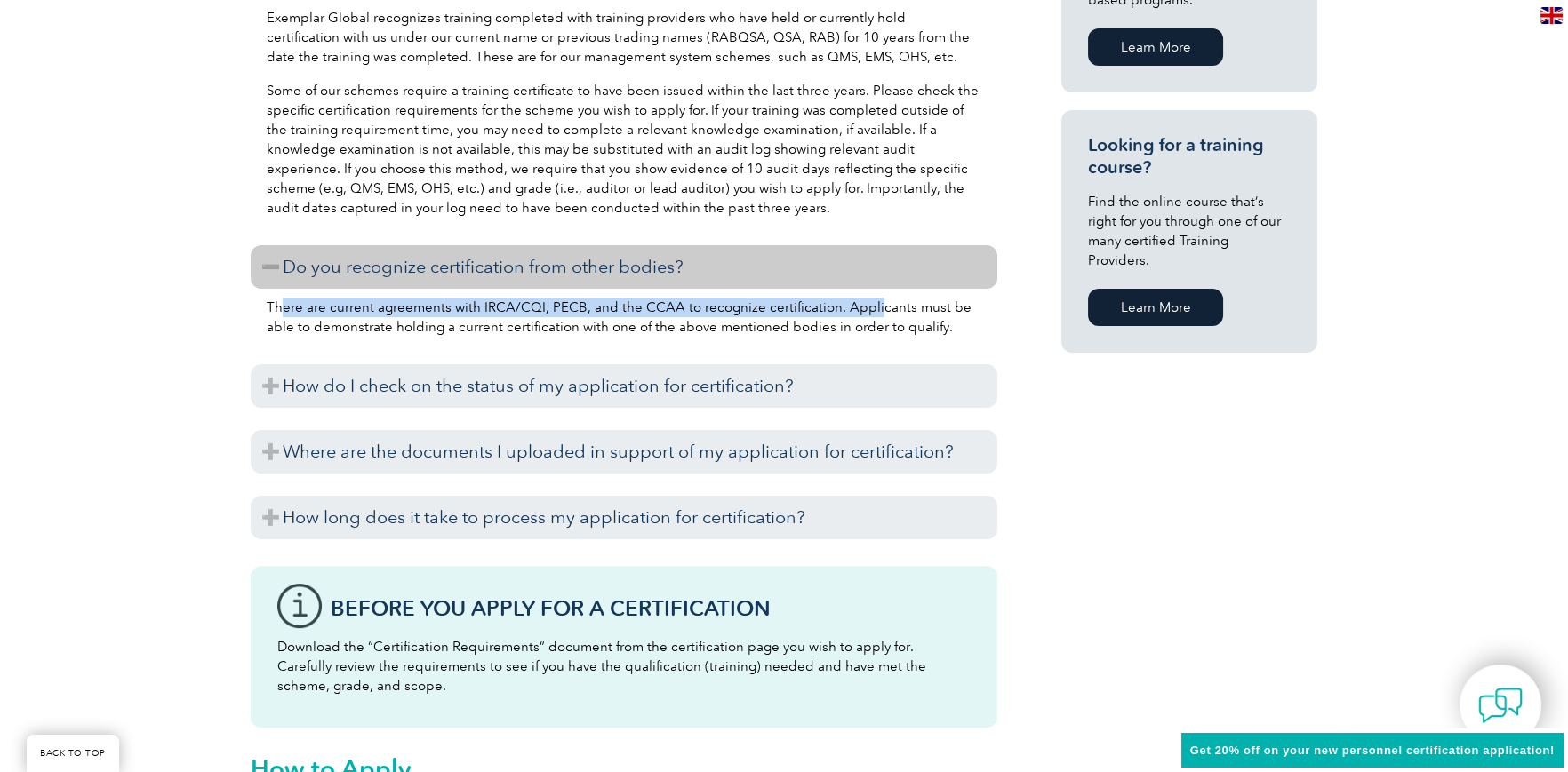
drag, startPoint x: 280, startPoint y: 309, endPoint x: 909, endPoint y: 312, distance: 629.0
click at [901, 312] on p "There are current agreements with IRCA/CQI, PECB, and the CCAA to recognize cer…" at bounding box center [623, 317] width 714 height 39
click at [633, 310] on p "There are current agreements with IRCA/CQI, PECB, and the CCAA to recognize cer…" at bounding box center [623, 317] width 714 height 39
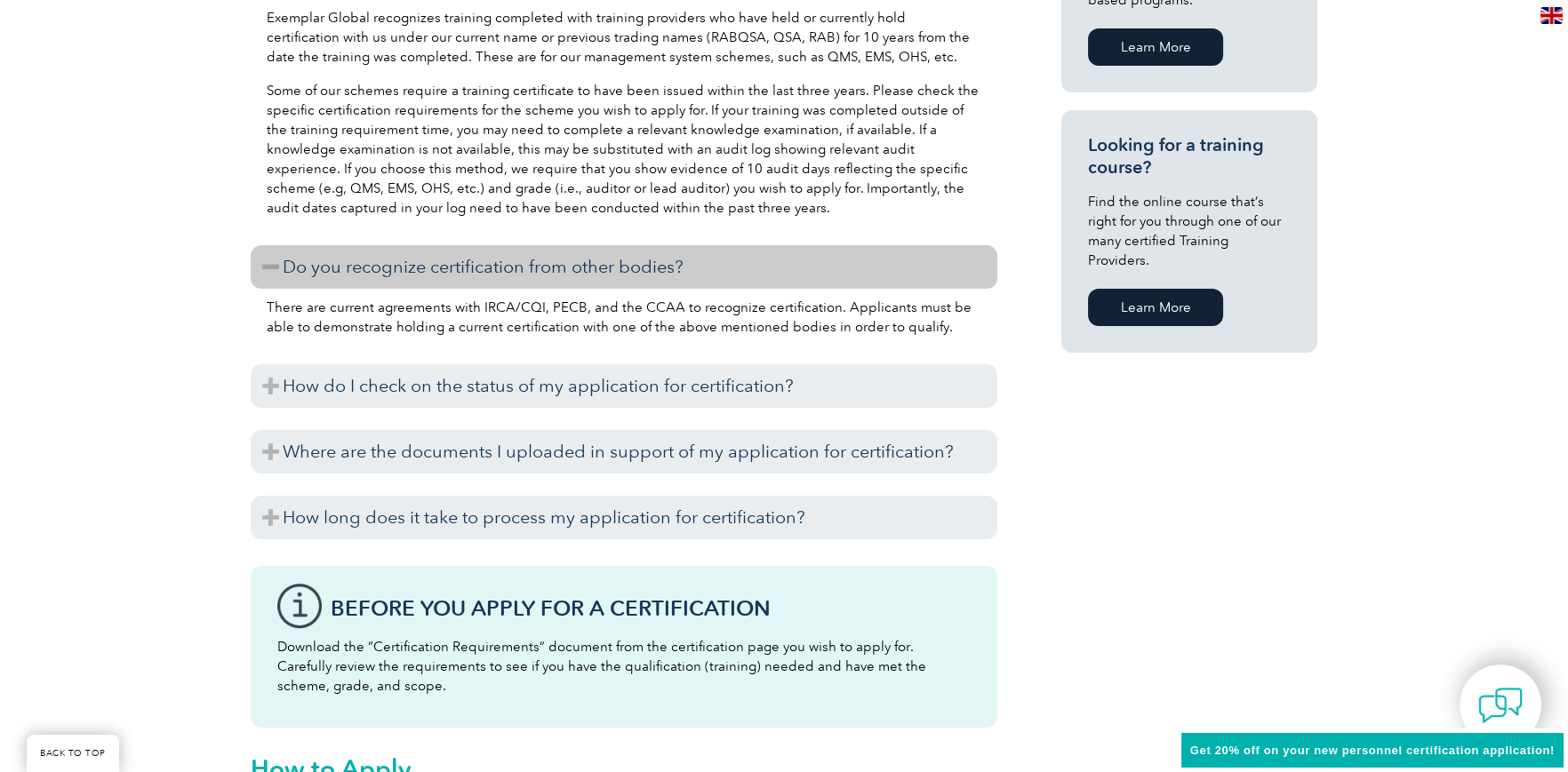
click at [436, 323] on p "There are current agreements with IRCA/CQI, PECB, and the CCAA to recognize cer…" at bounding box center [623, 317] width 714 height 39
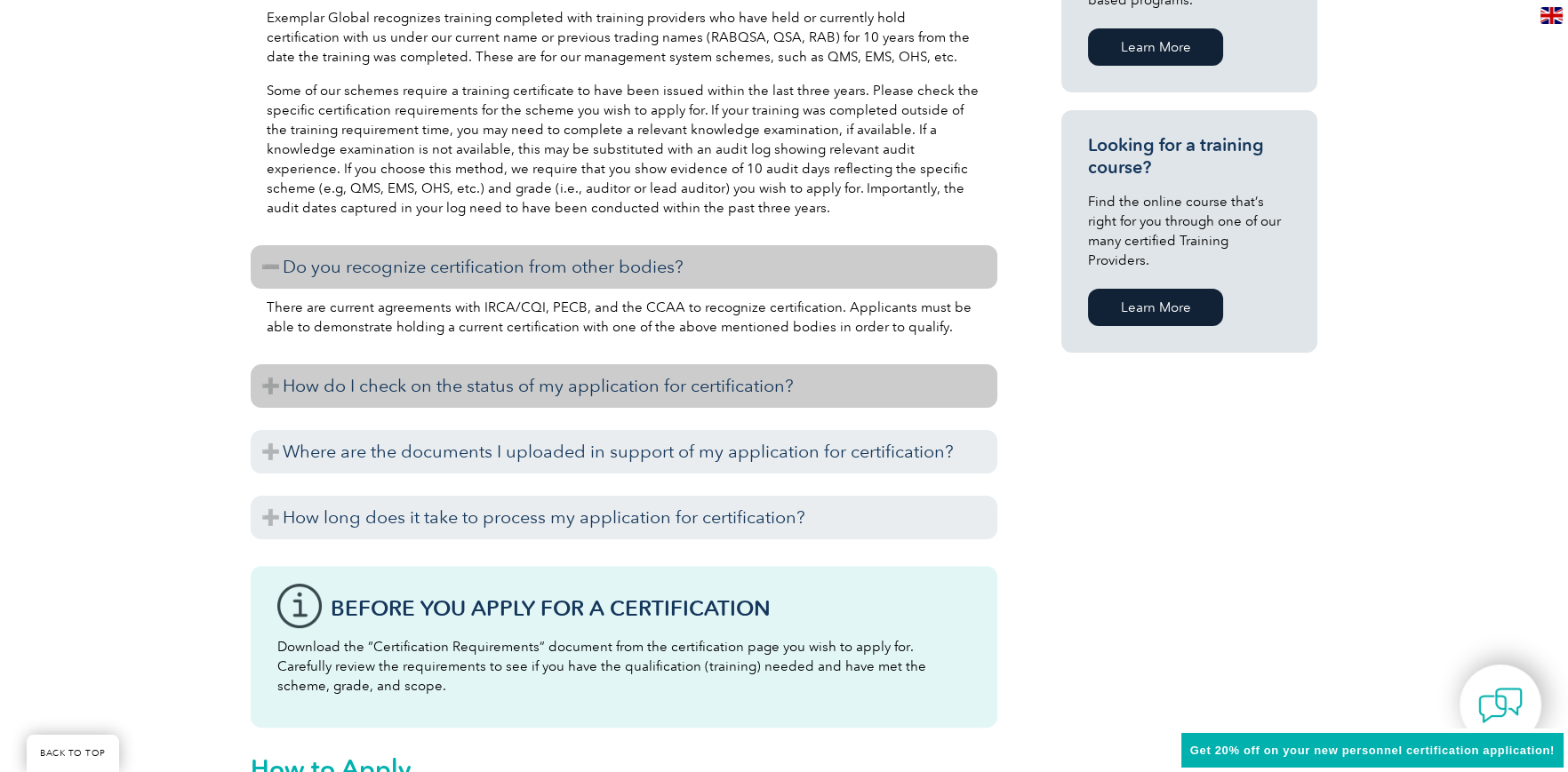
click at [559, 395] on h3 "How do I check on the status of my application for certification?" at bounding box center [624, 386] width 747 height 43
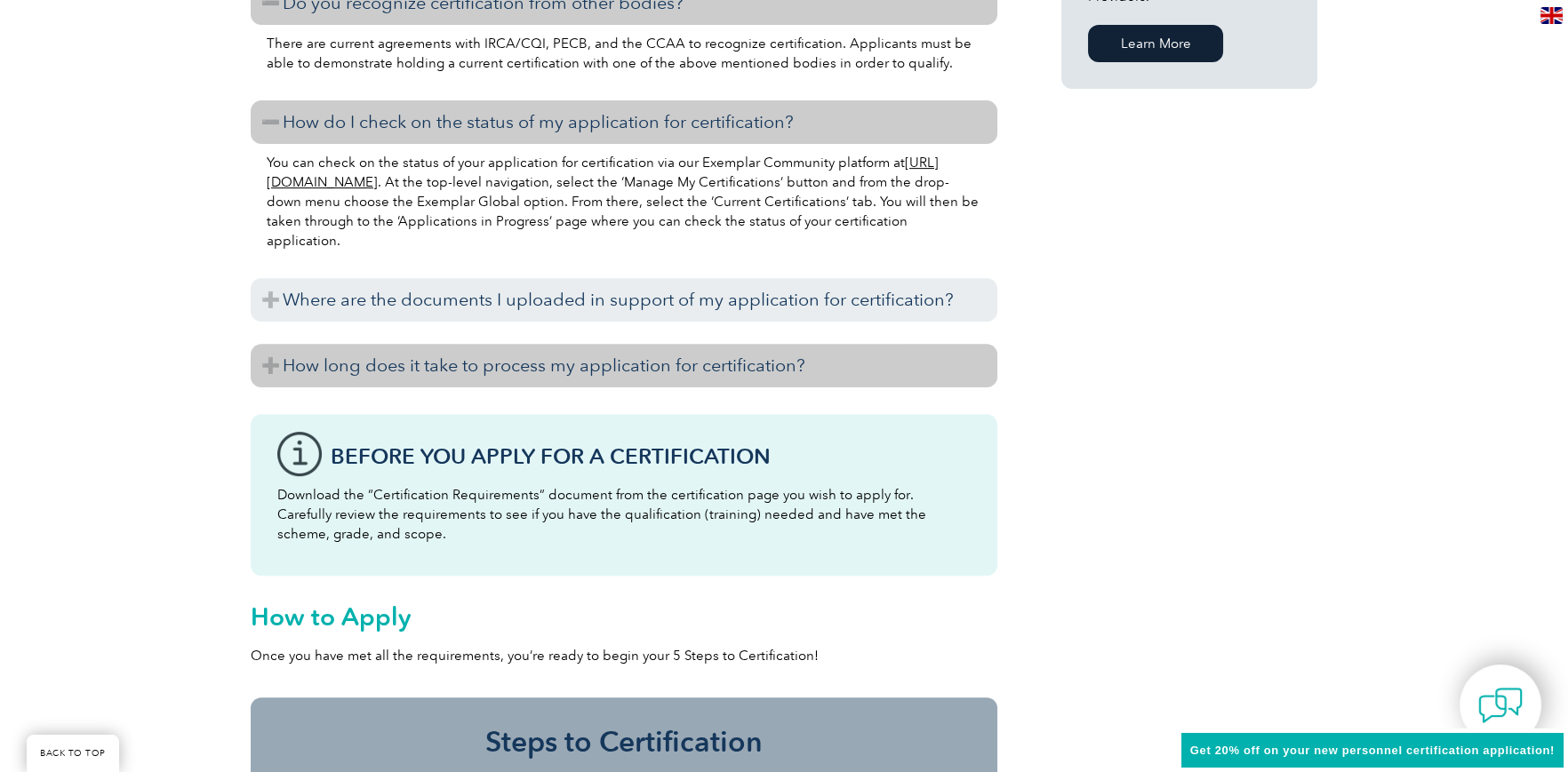
scroll to position [1510, 0]
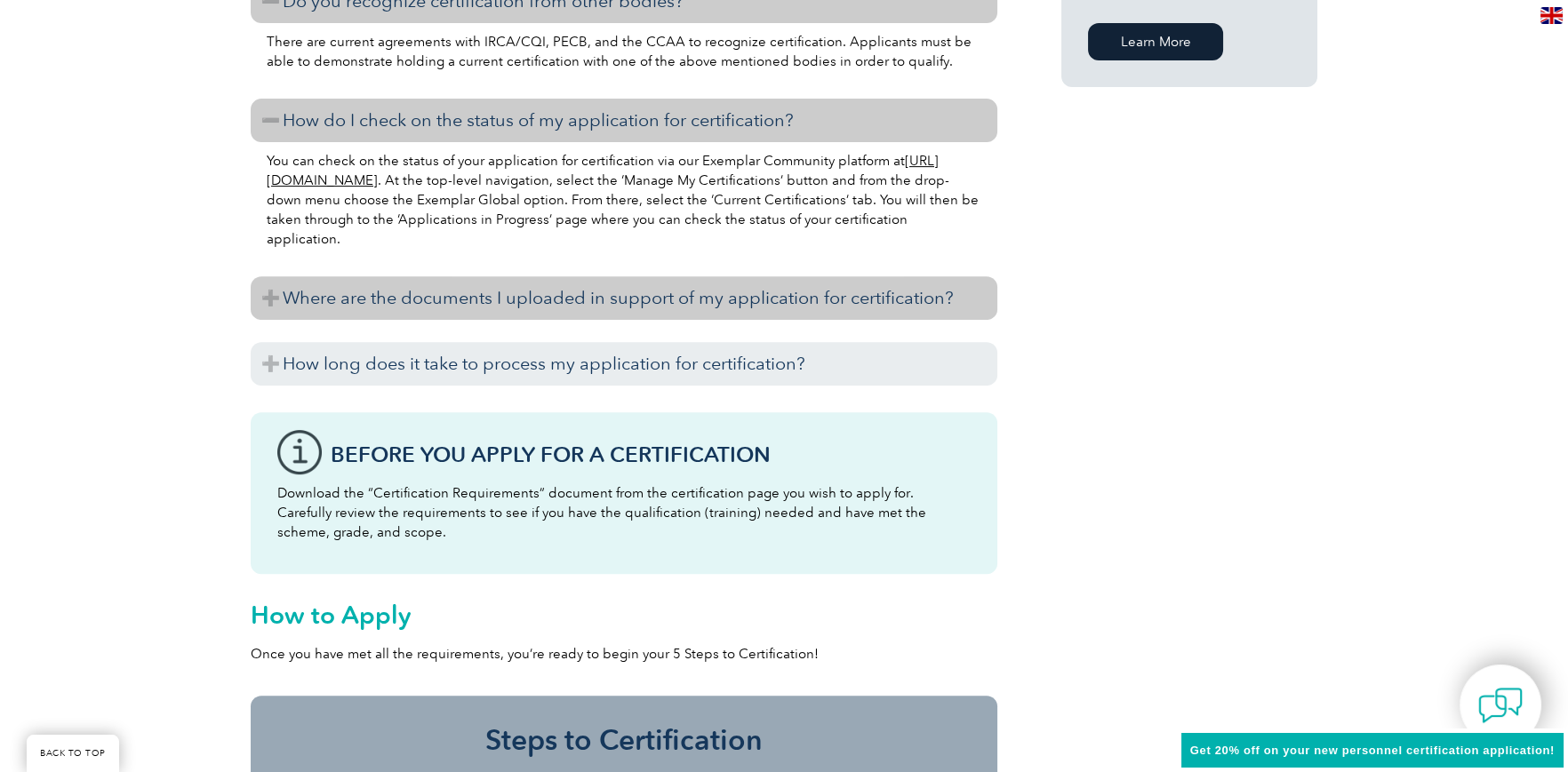
click at [520, 301] on h3 "Where are the documents I uploaded in support of my application for certificati…" at bounding box center [624, 298] width 747 height 43
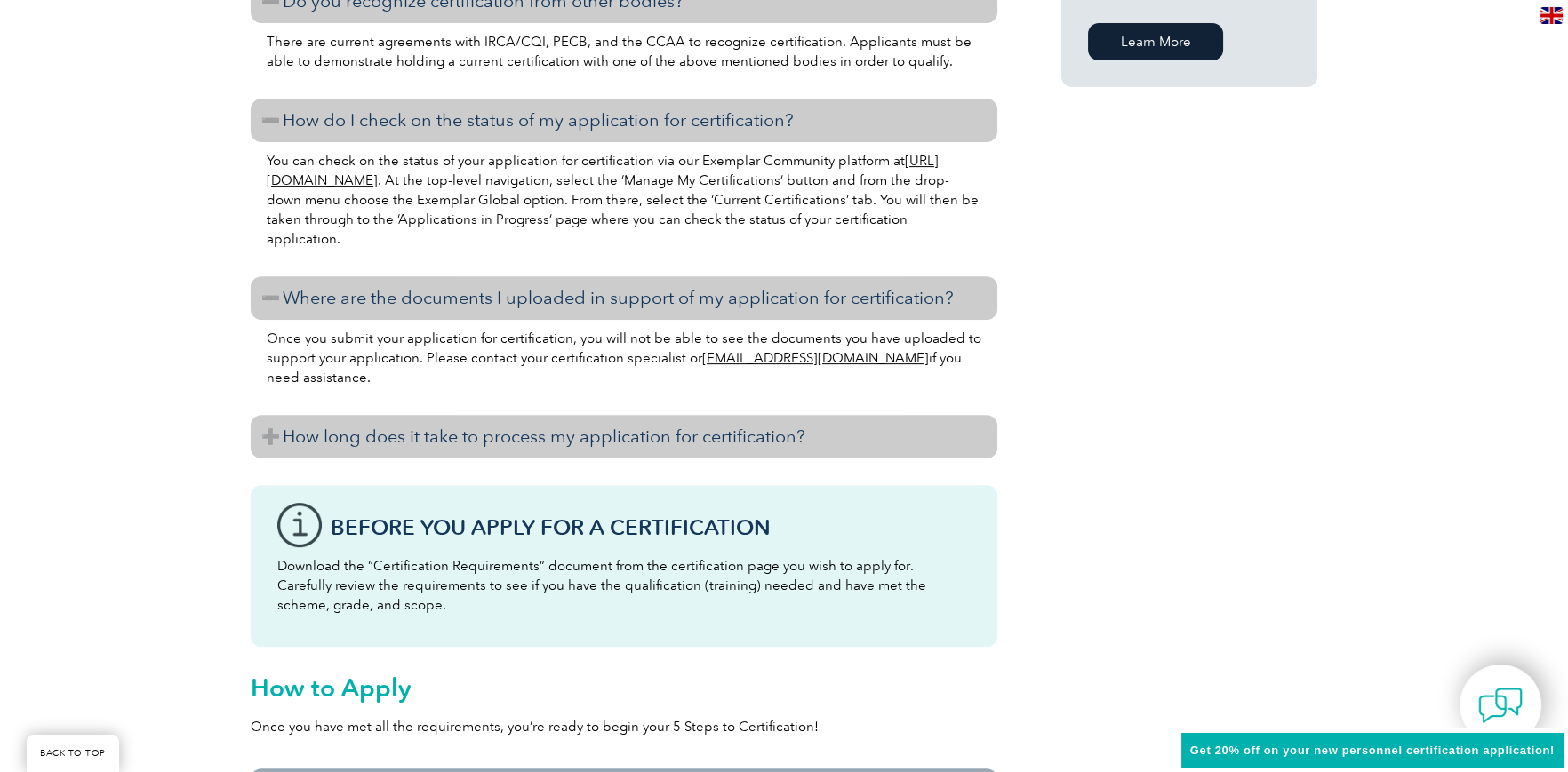
click at [535, 436] on h3 "How long does it take to process my application for certification?" at bounding box center [624, 437] width 747 height 43
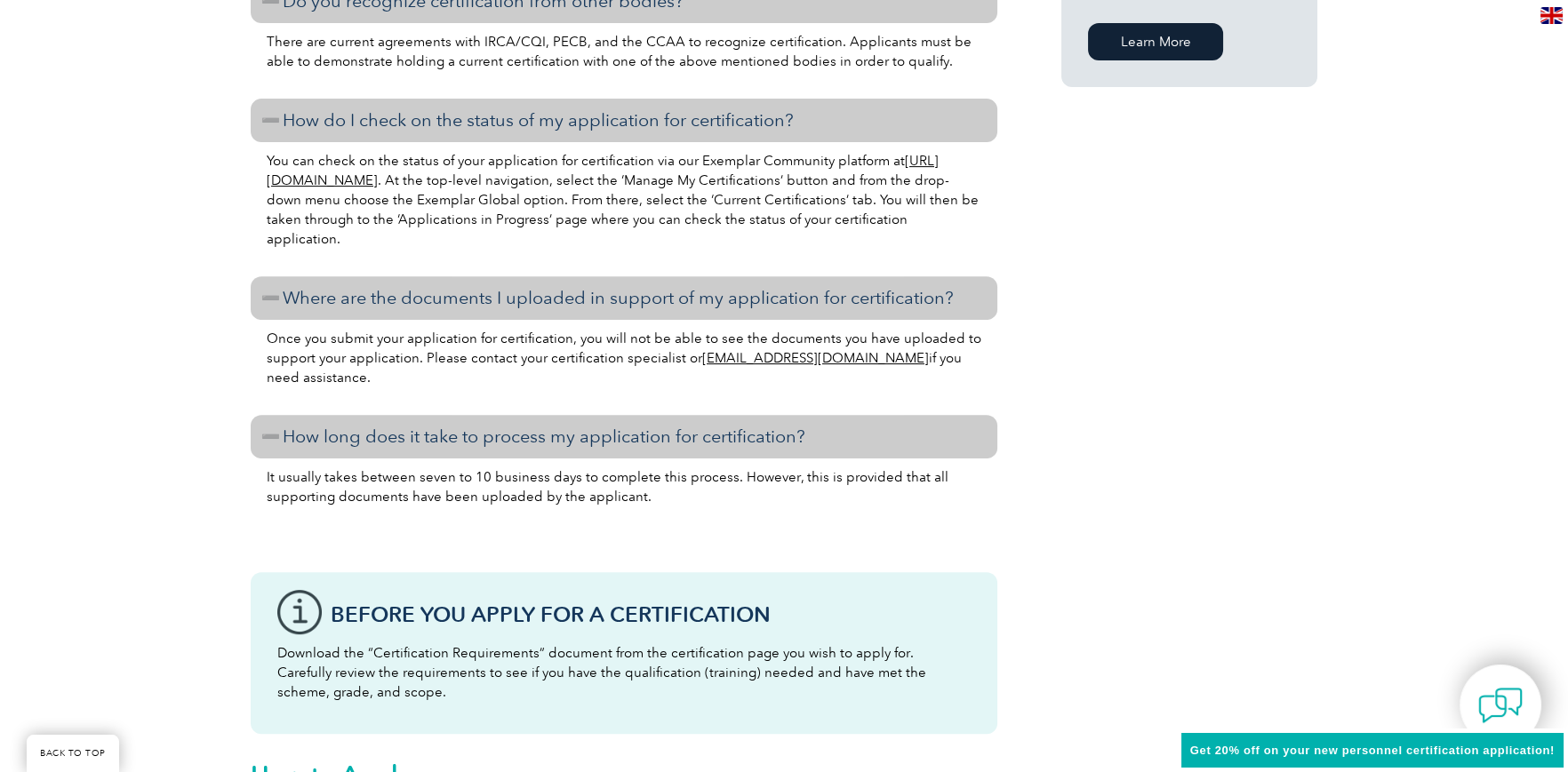
scroll to position [1599, 0]
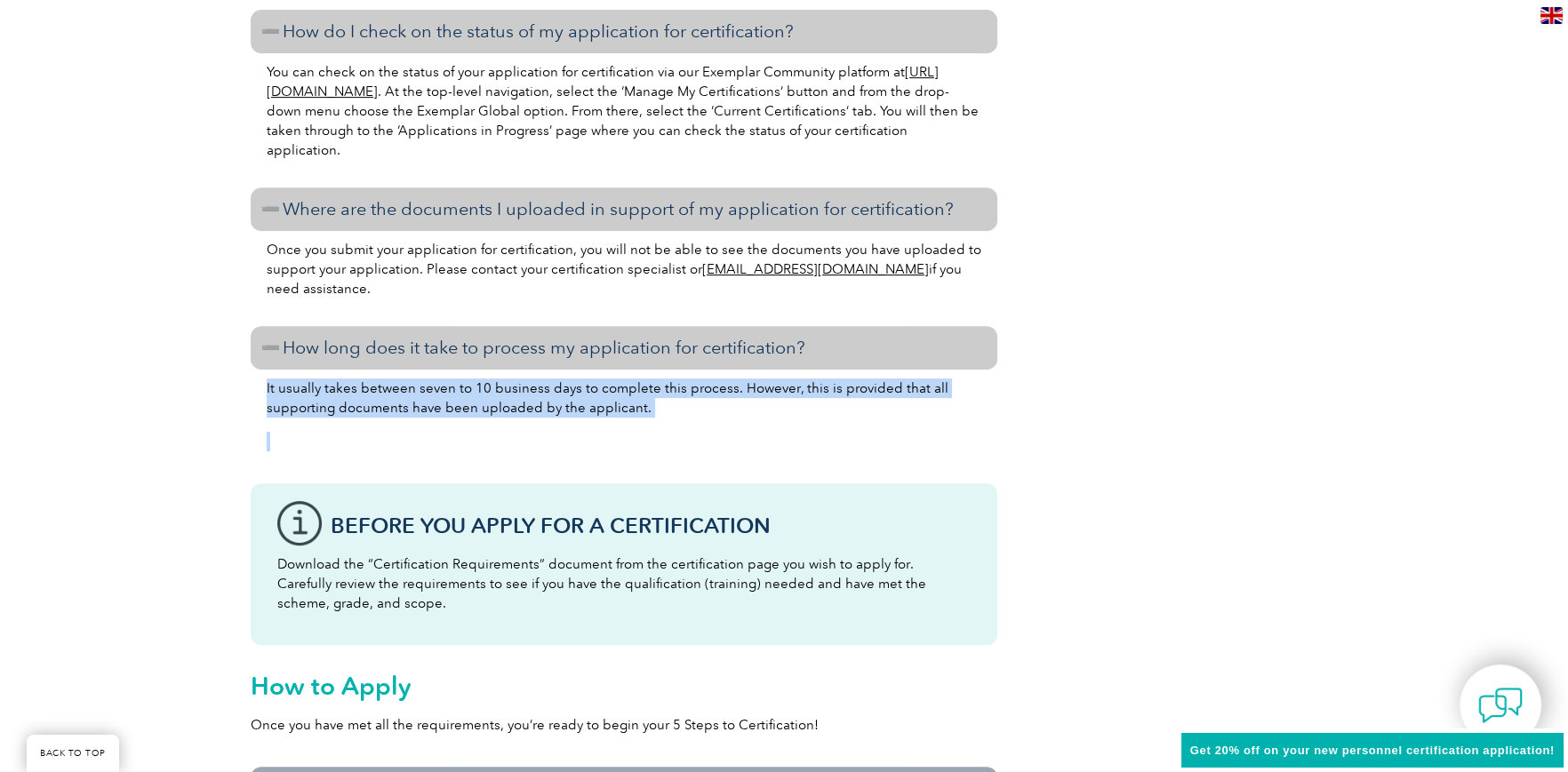
drag, startPoint x: 262, startPoint y: 387, endPoint x: 724, endPoint y: 418, distance: 463.0
click at [724, 418] on div "It usually takes between seven to 10 business days to complete this process. Ho…" at bounding box center [624, 417] width 747 height 96
click at [649, 432] on p at bounding box center [623, 442] width 714 height 20
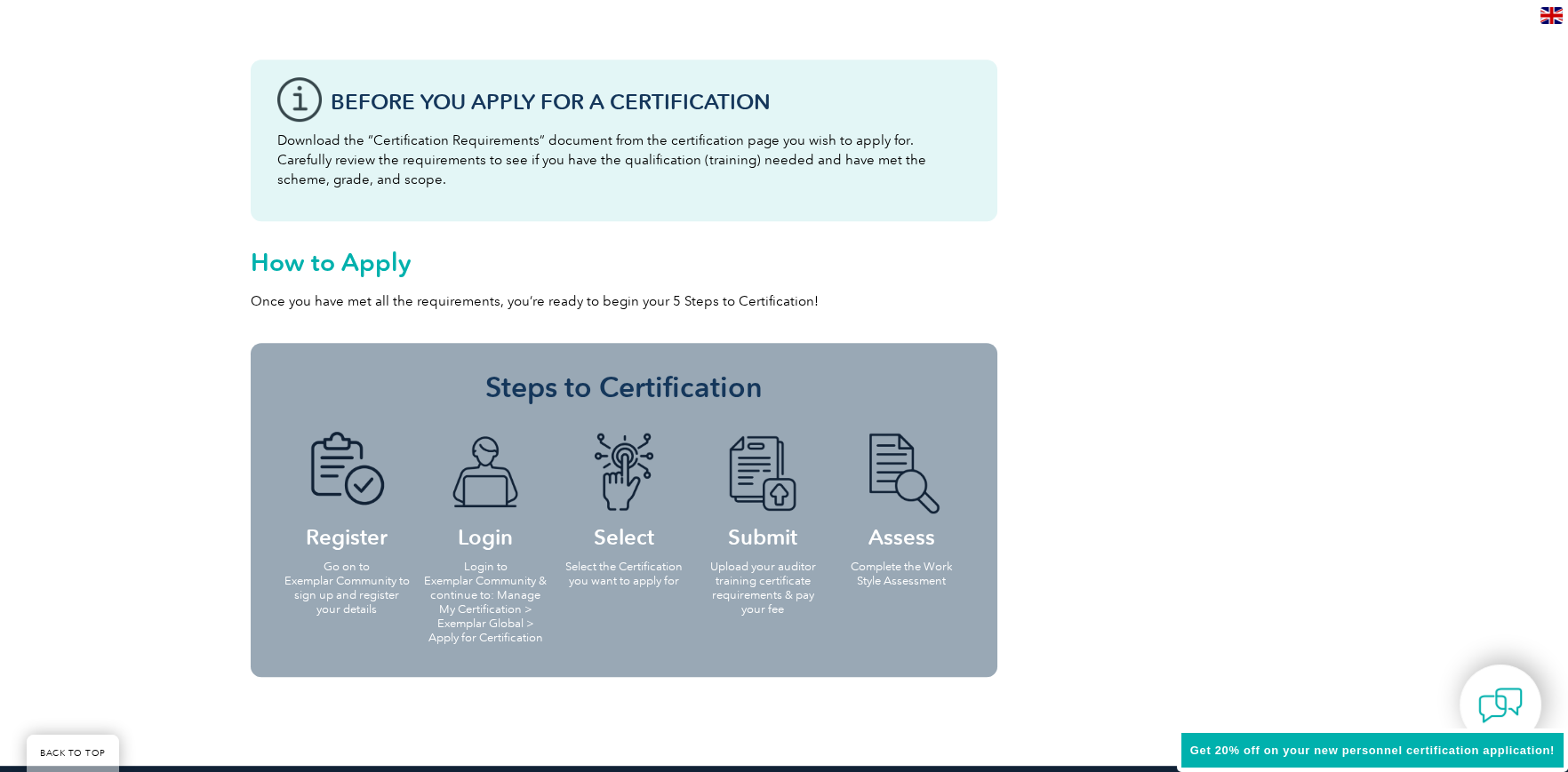
scroll to position [2133, 0]
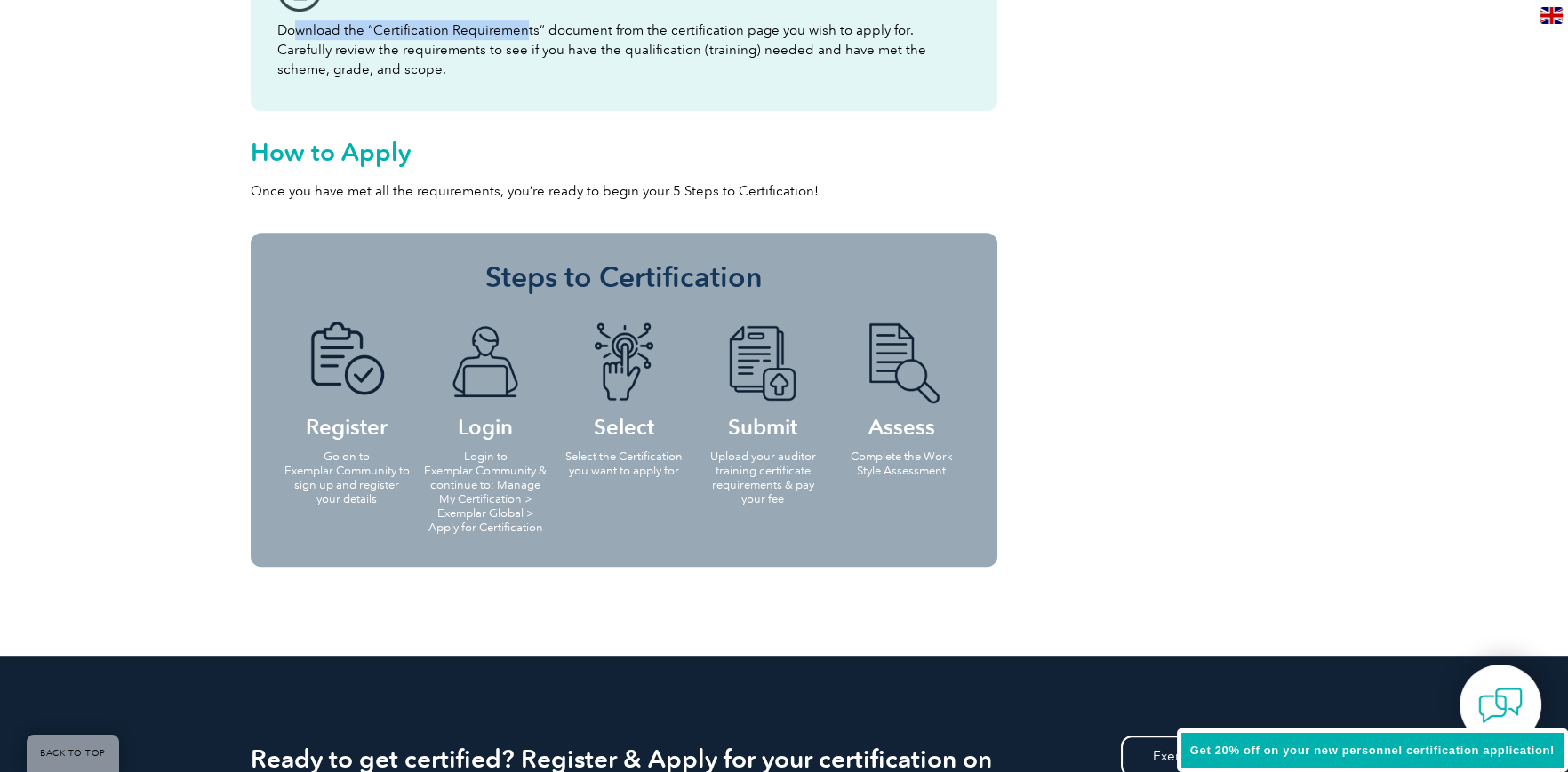
drag, startPoint x: 300, startPoint y: 30, endPoint x: 521, endPoint y: 35, distance: 221.1
click at [521, 35] on p "Download the “Certification Requirements” document from the certification page …" at bounding box center [624, 50] width 694 height 59
click at [588, 52] on p "Download the “Certification Requirements” document from the certification page …" at bounding box center [624, 50] width 694 height 59
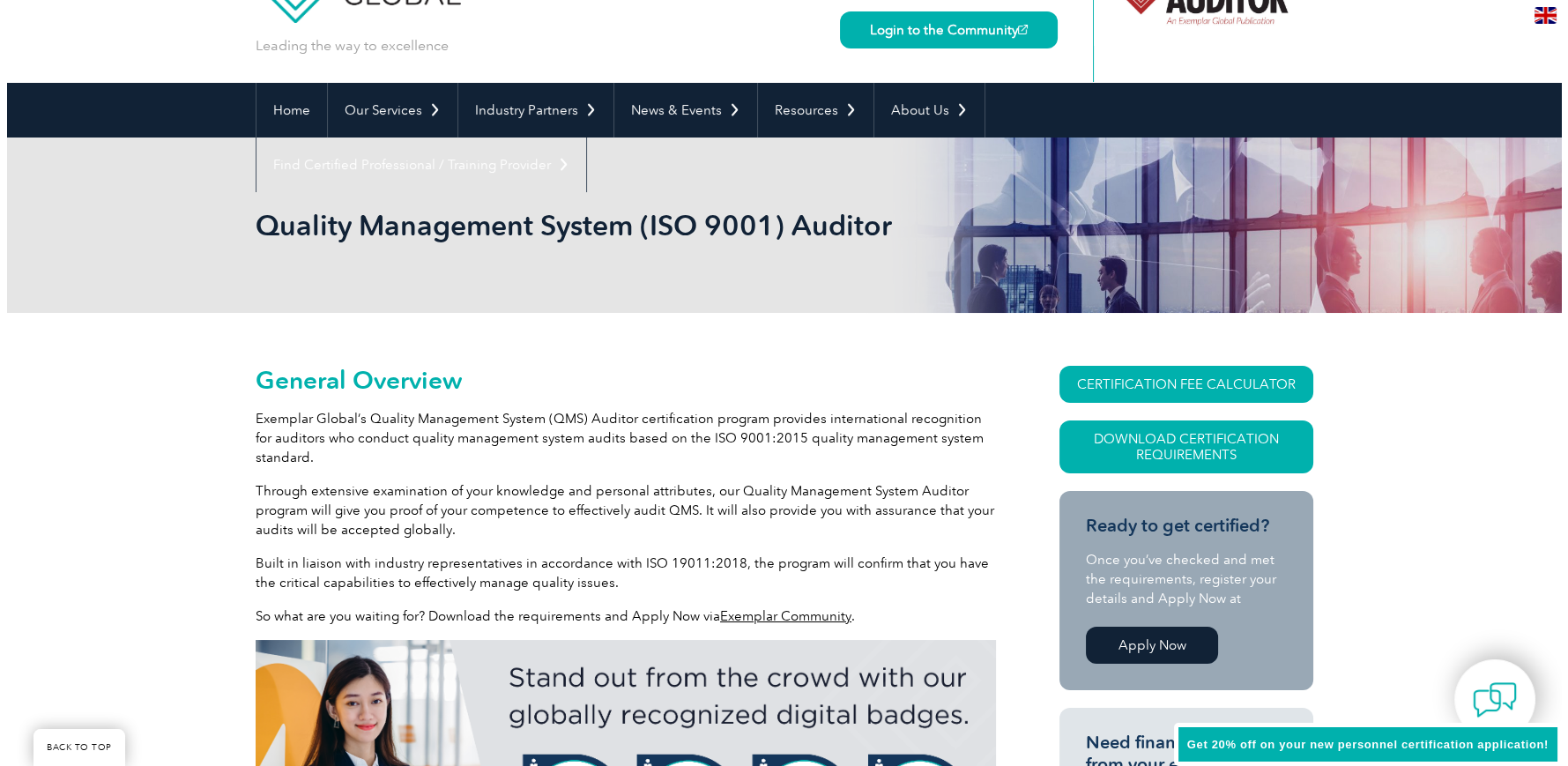
scroll to position [0, 0]
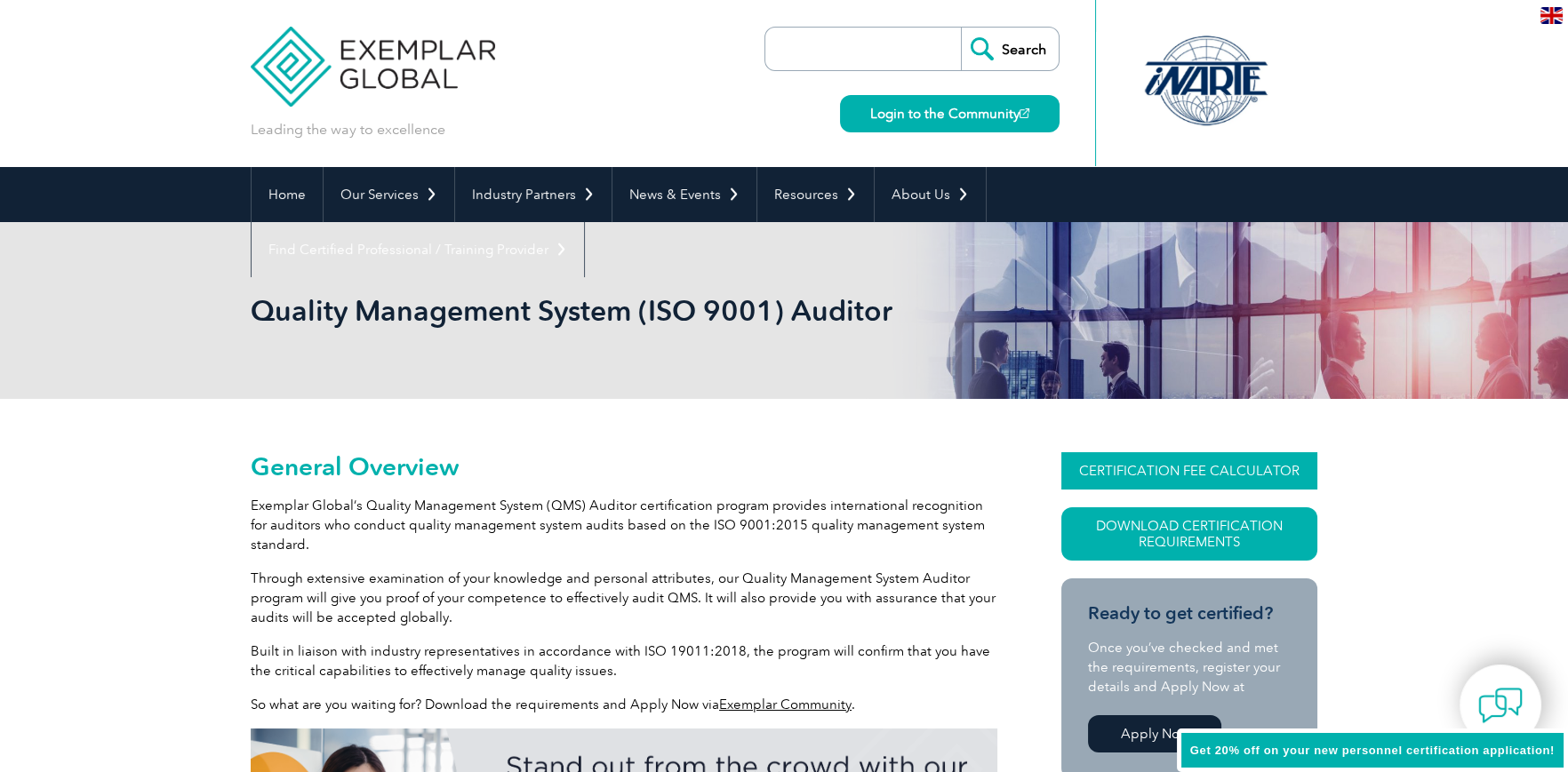
click at [1201, 470] on link "CERTIFICATION FEE CALCULATOR" at bounding box center [1189, 470] width 256 height 37
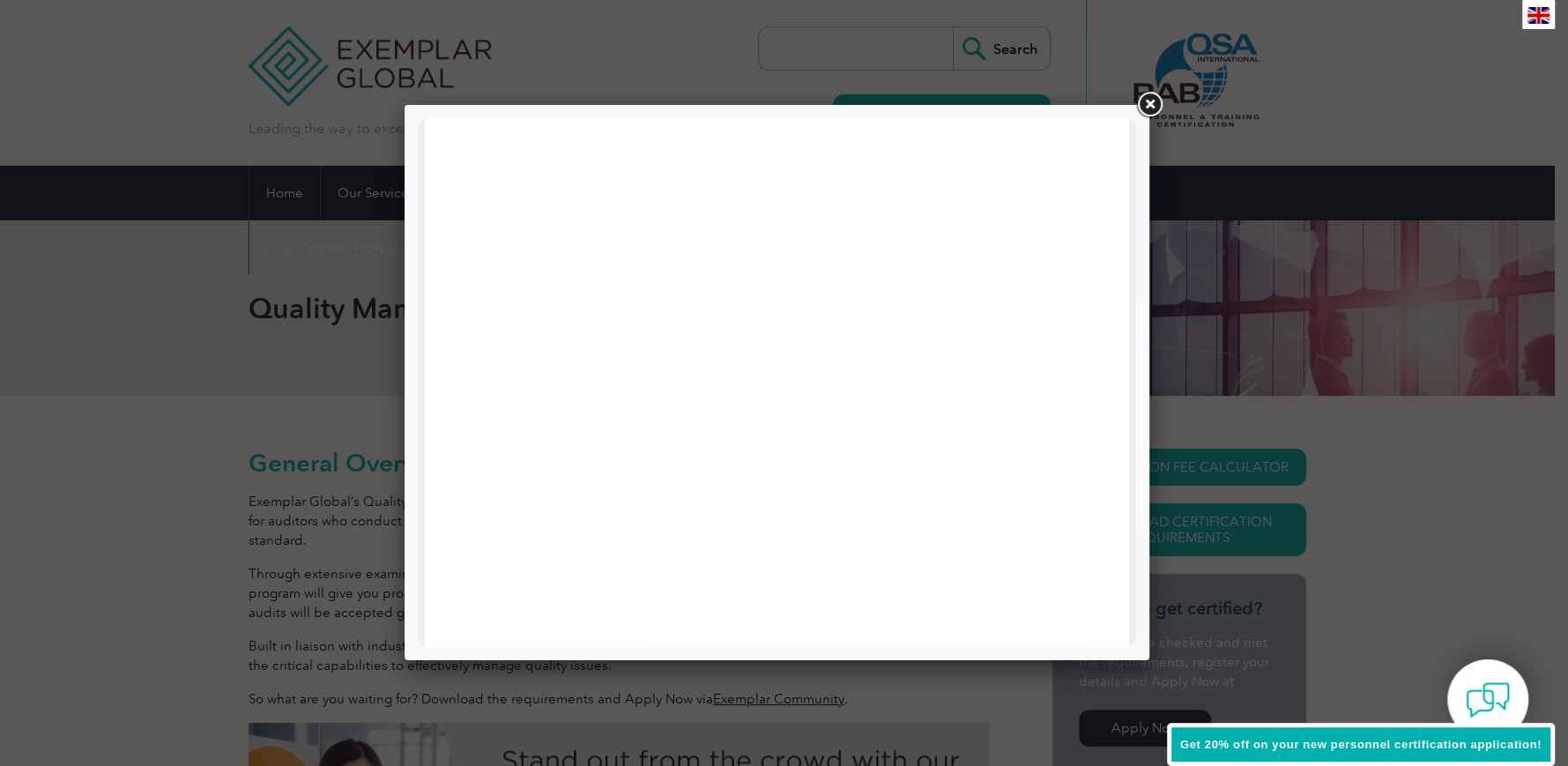
scroll to position [264, 0]
click at [1155, 104] on link at bounding box center [1149, 104] width 31 height 31
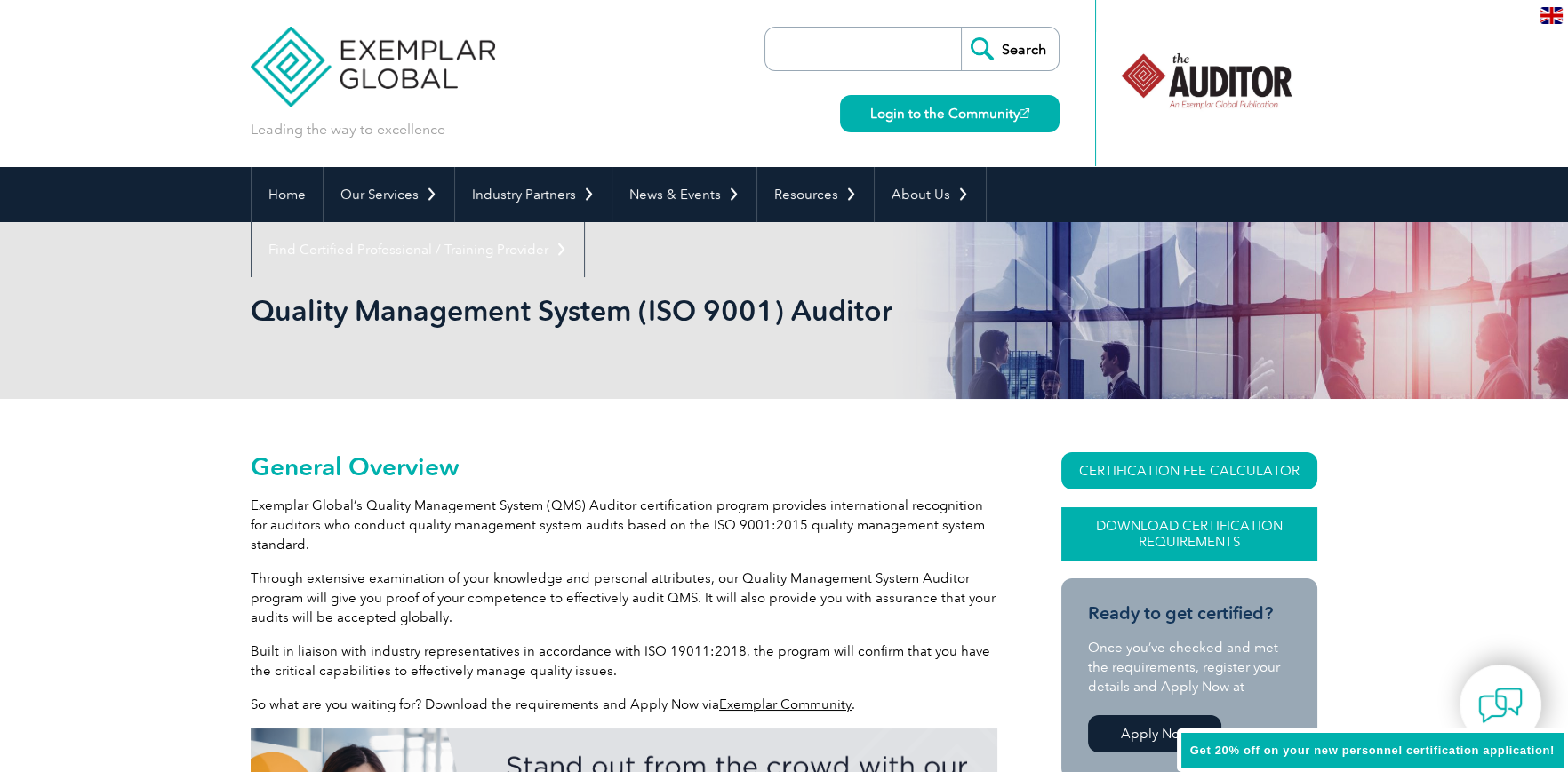
click at [1190, 523] on link "Download Certification Requirements" at bounding box center [1189, 534] width 256 height 53
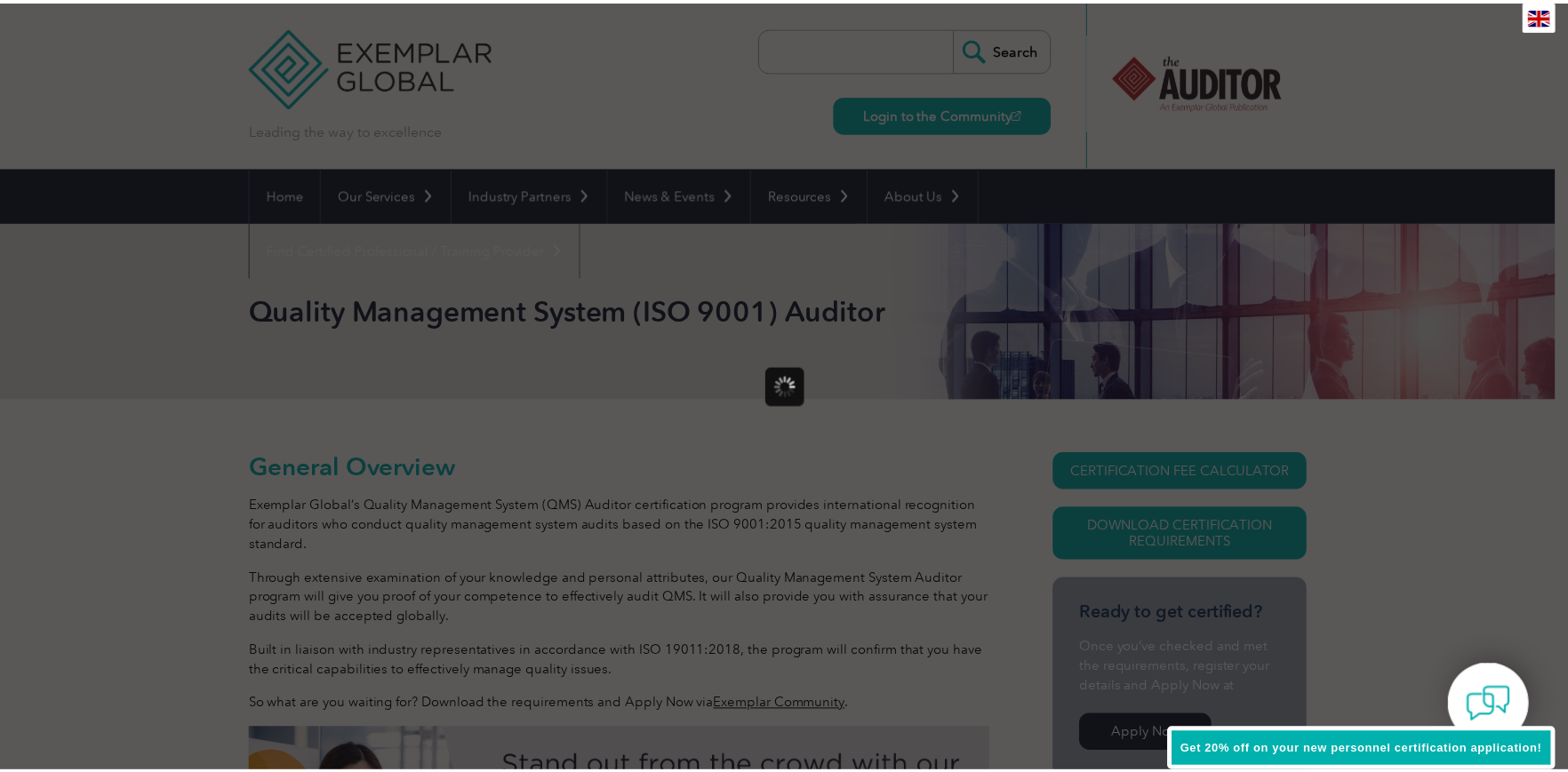
scroll to position [0, 0]
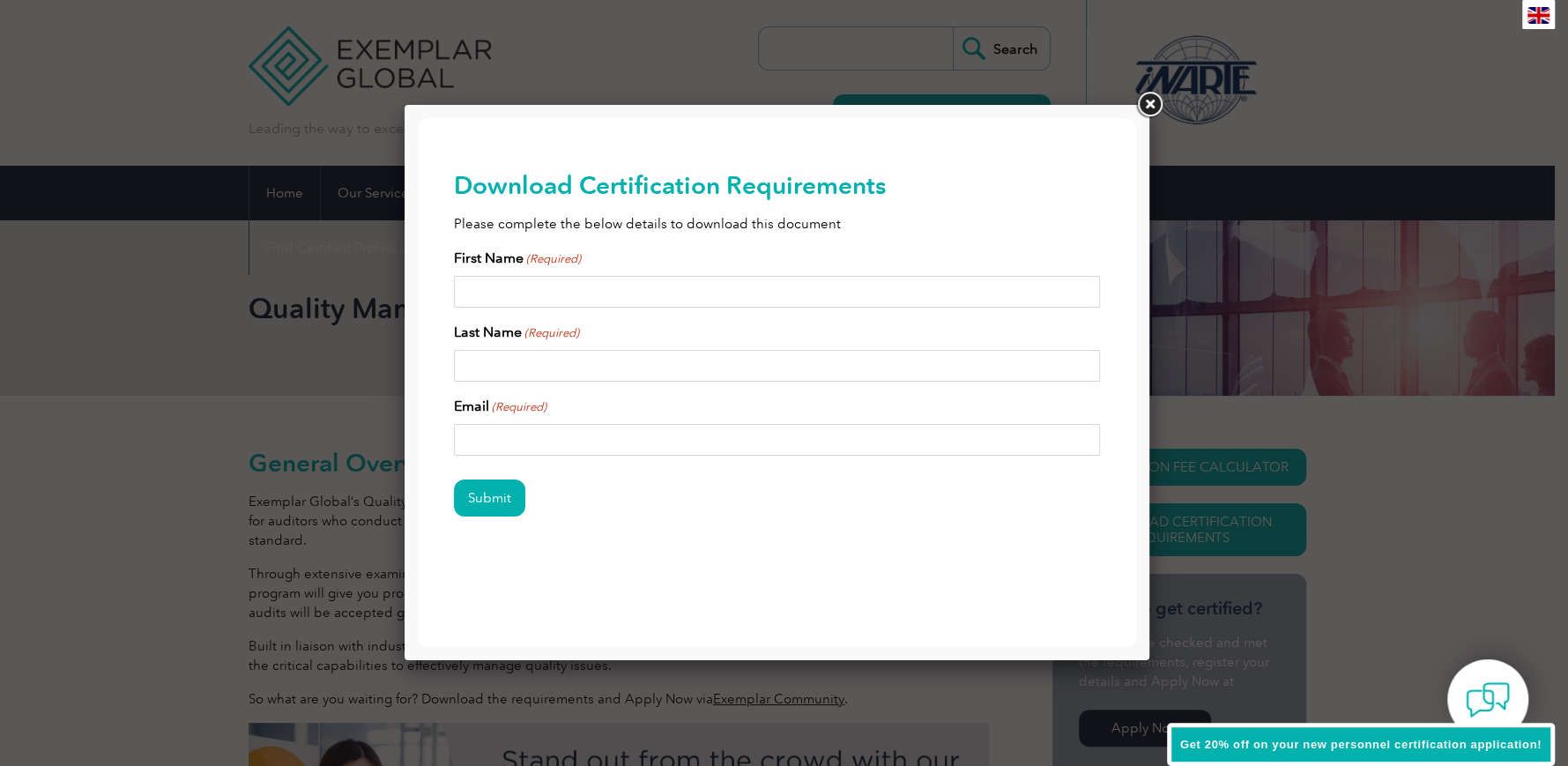
click at [1154, 99] on link at bounding box center [1149, 104] width 31 height 31
